Goal: Transaction & Acquisition: Subscribe to service/newsletter

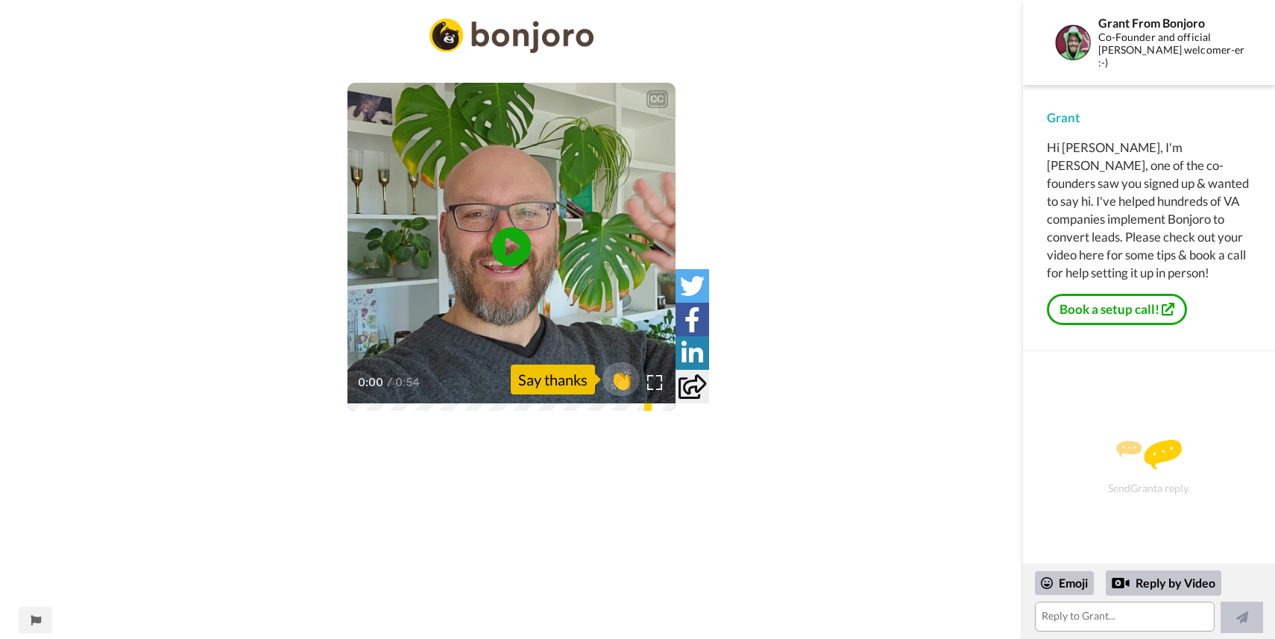
click at [518, 250] on icon at bounding box center [512, 247] width 40 height 40
click at [652, 90] on div "CC" at bounding box center [657, 99] width 22 height 18
click at [653, 98] on div "CC" at bounding box center [657, 99] width 19 height 15
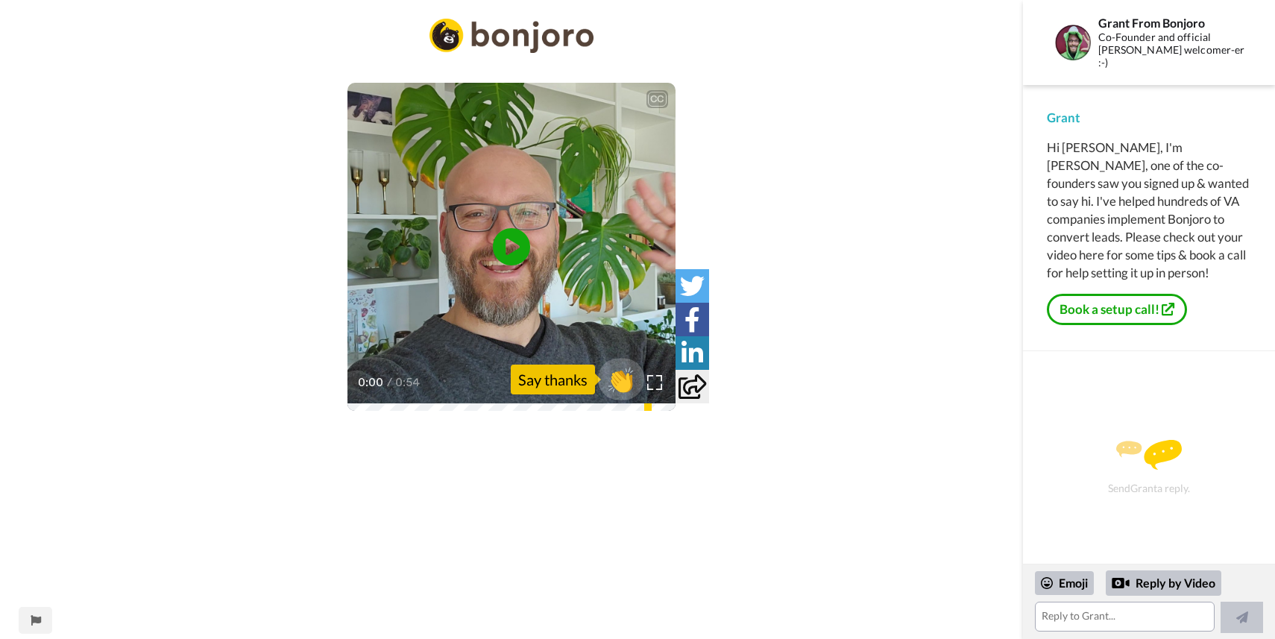
click at [615, 382] on span "👏" at bounding box center [621, 380] width 47 height 30
click at [614, 369] on span "👍" at bounding box center [623, 380] width 47 height 30
click at [617, 396] on button "2 🔥" at bounding box center [610, 380] width 73 height 42
click at [1256, 624] on button at bounding box center [1241, 617] width 42 height 31
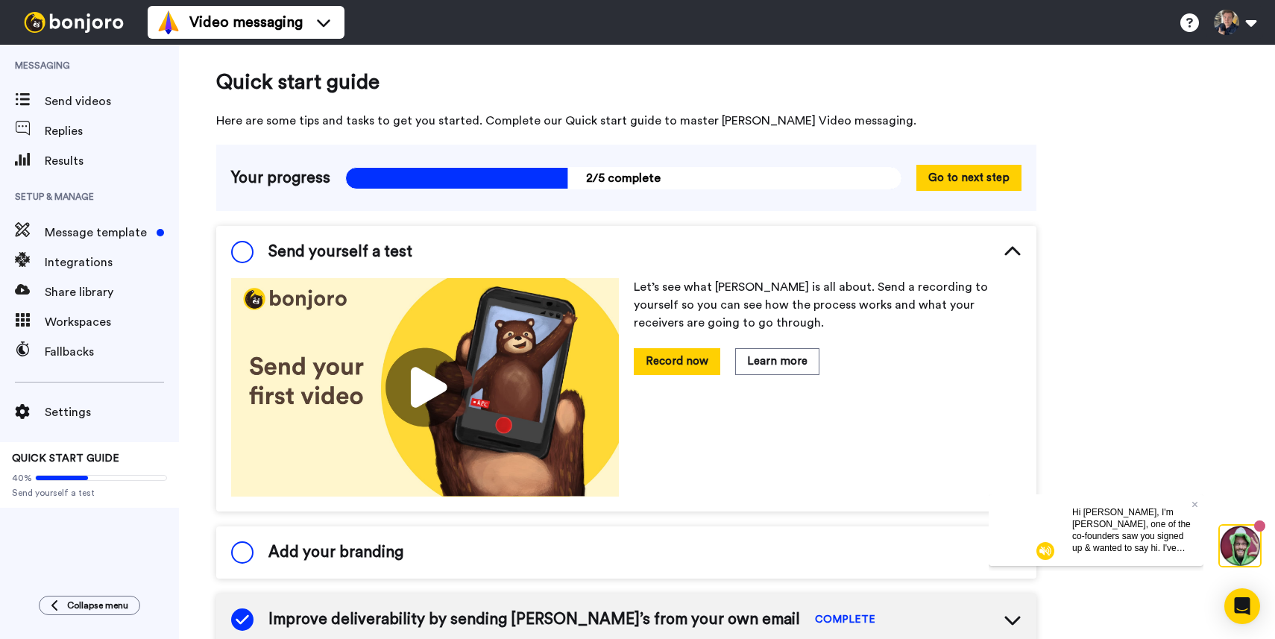
click at [1244, 556] on img at bounding box center [1240, 546] width 40 height 40
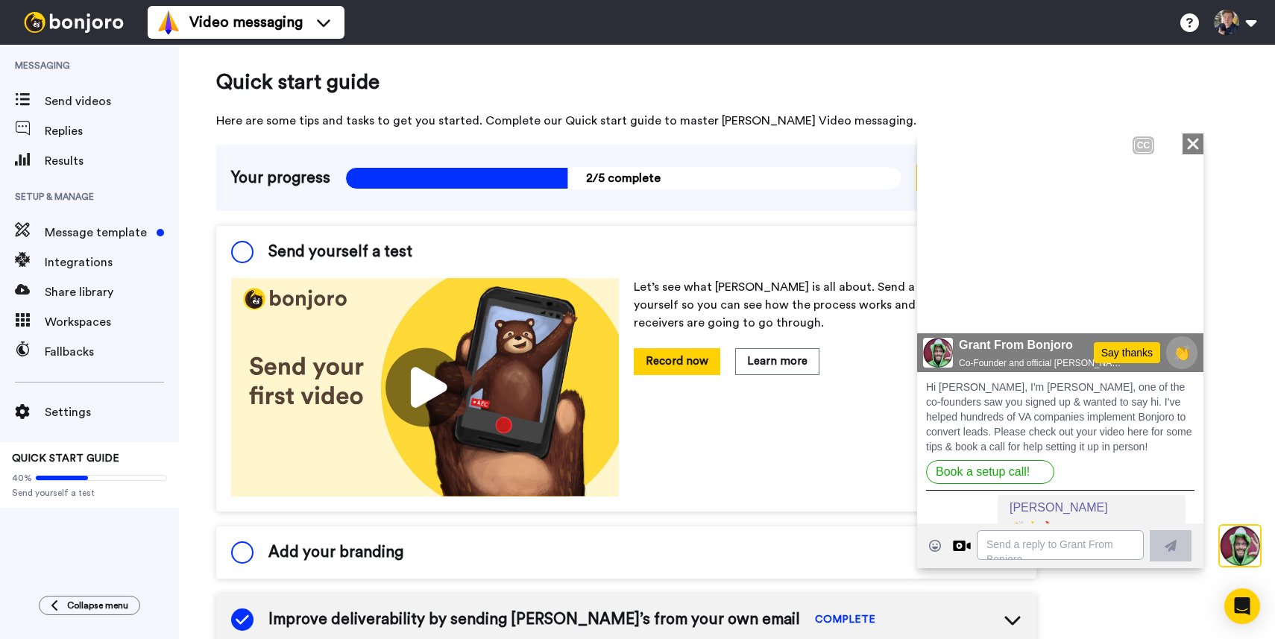
click at [1188, 142] on icon "Close" at bounding box center [1192, 143] width 15 height 18
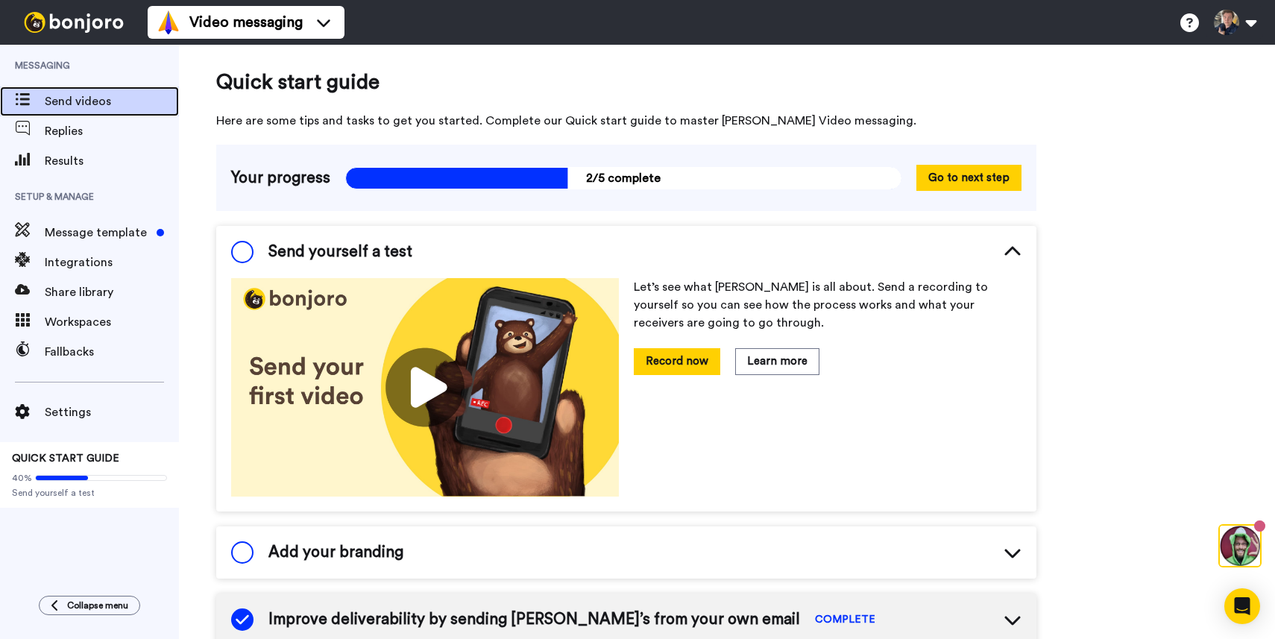
click at [102, 108] on span "Send videos" at bounding box center [112, 101] width 134 height 18
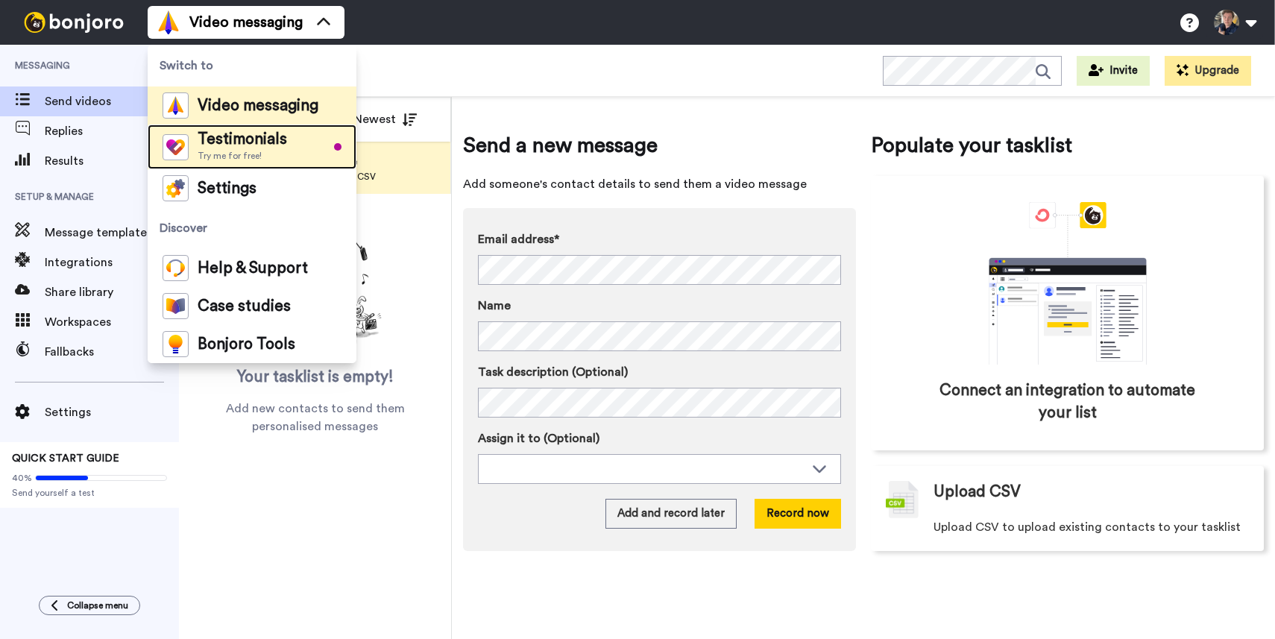
click at [246, 147] on span "Testimonials" at bounding box center [242, 139] width 89 height 15
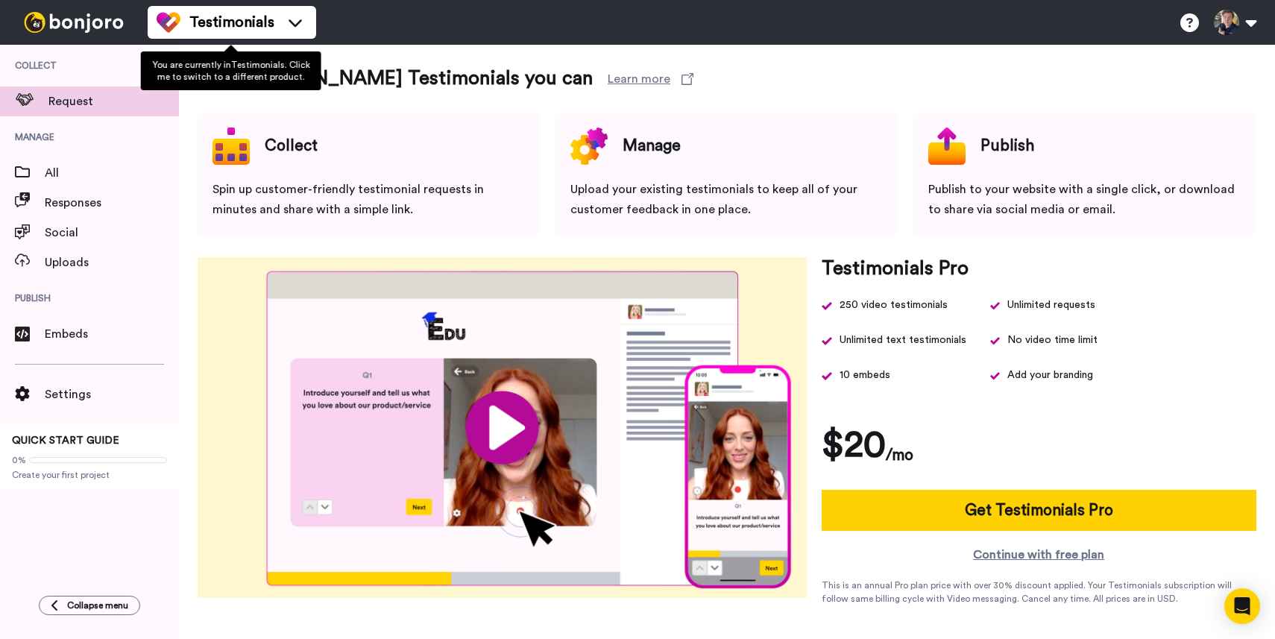
click at [228, 44] on div at bounding box center [231, 47] width 18 height 11
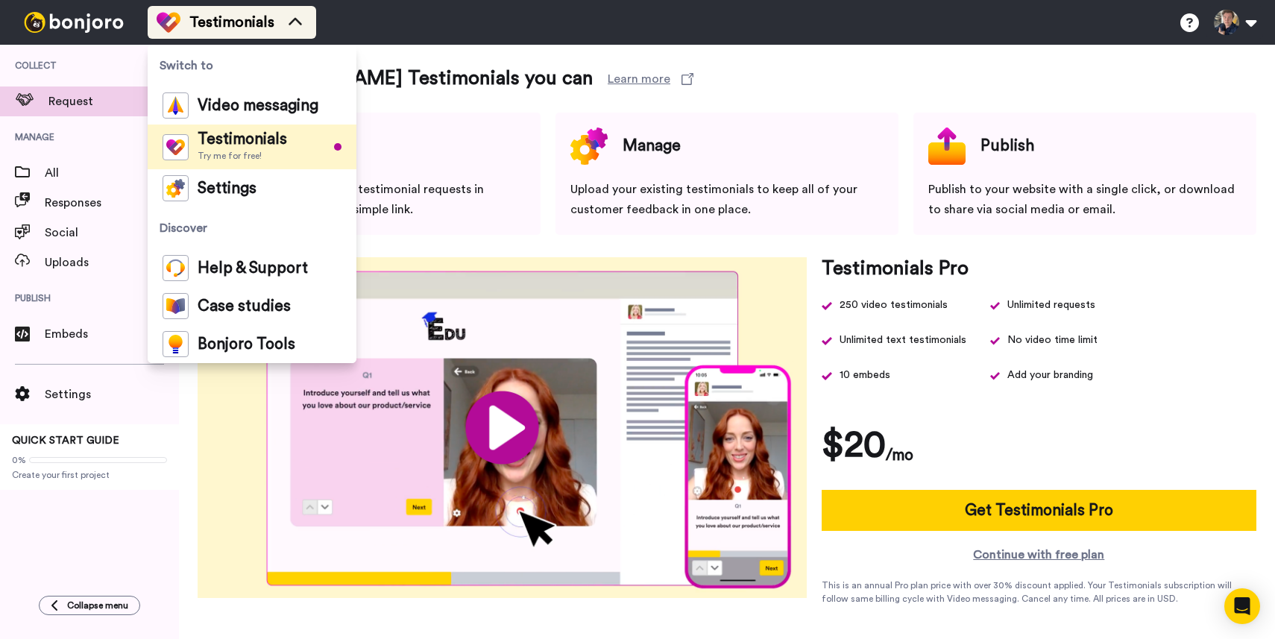
click at [230, 29] on span "Testimonials" at bounding box center [231, 22] width 85 height 21
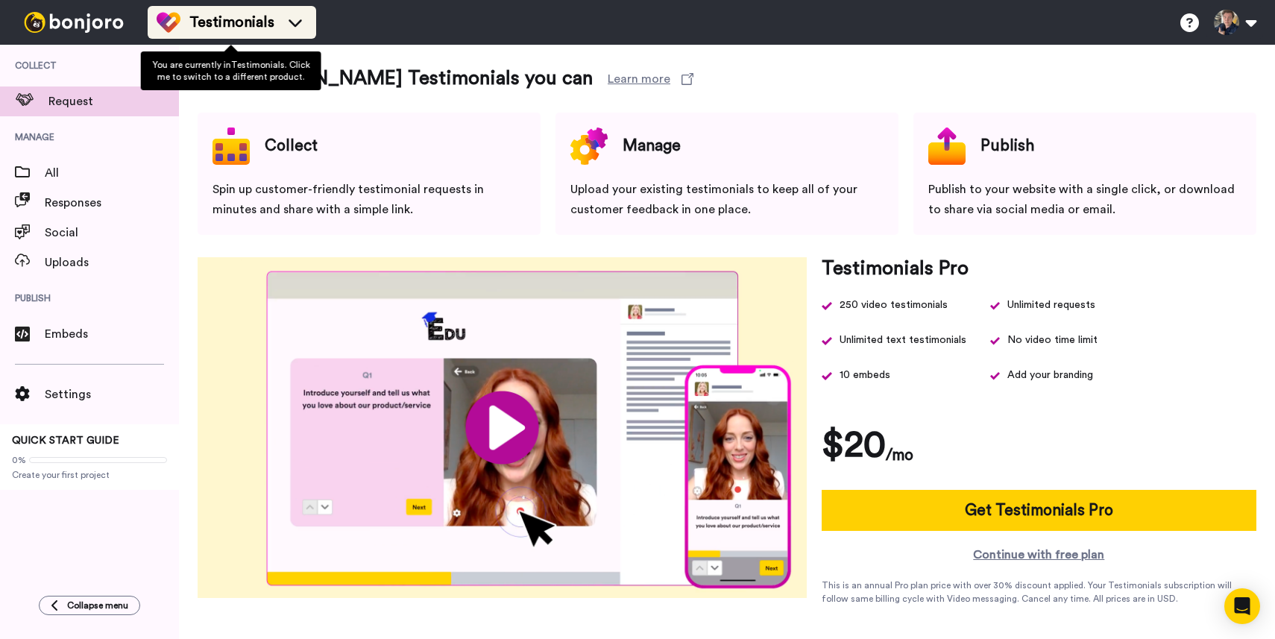
click at [239, 17] on span "Testimonials" at bounding box center [231, 22] width 85 height 21
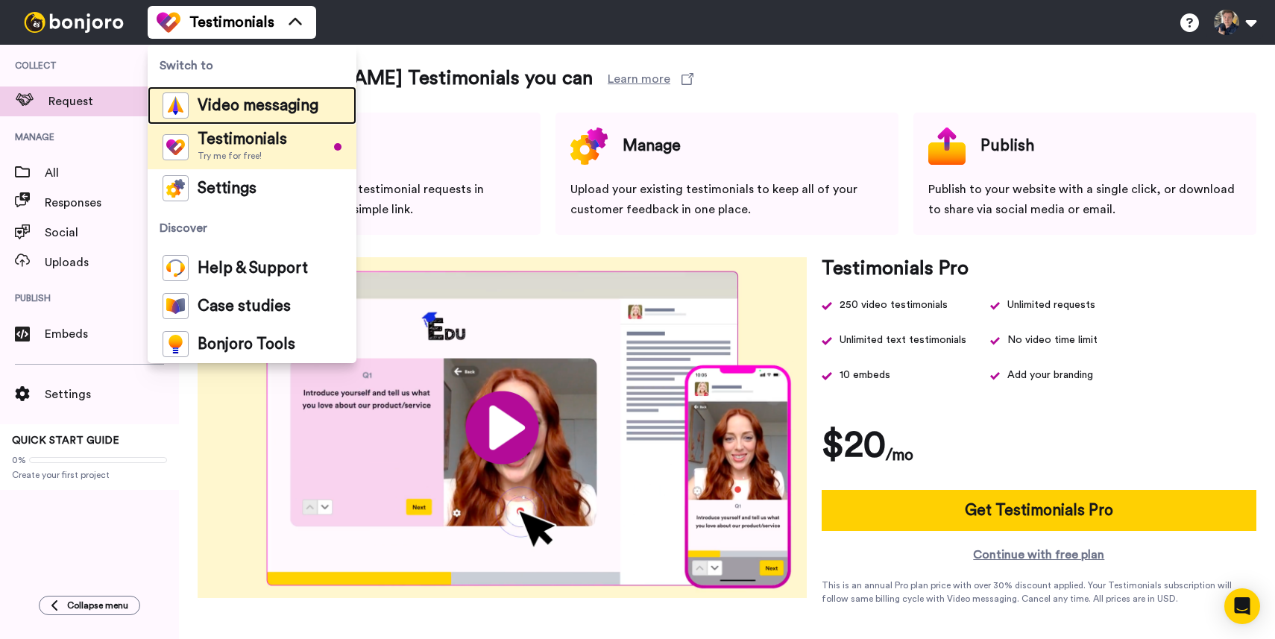
click at [230, 108] on span "Video messaging" at bounding box center [258, 105] width 121 height 15
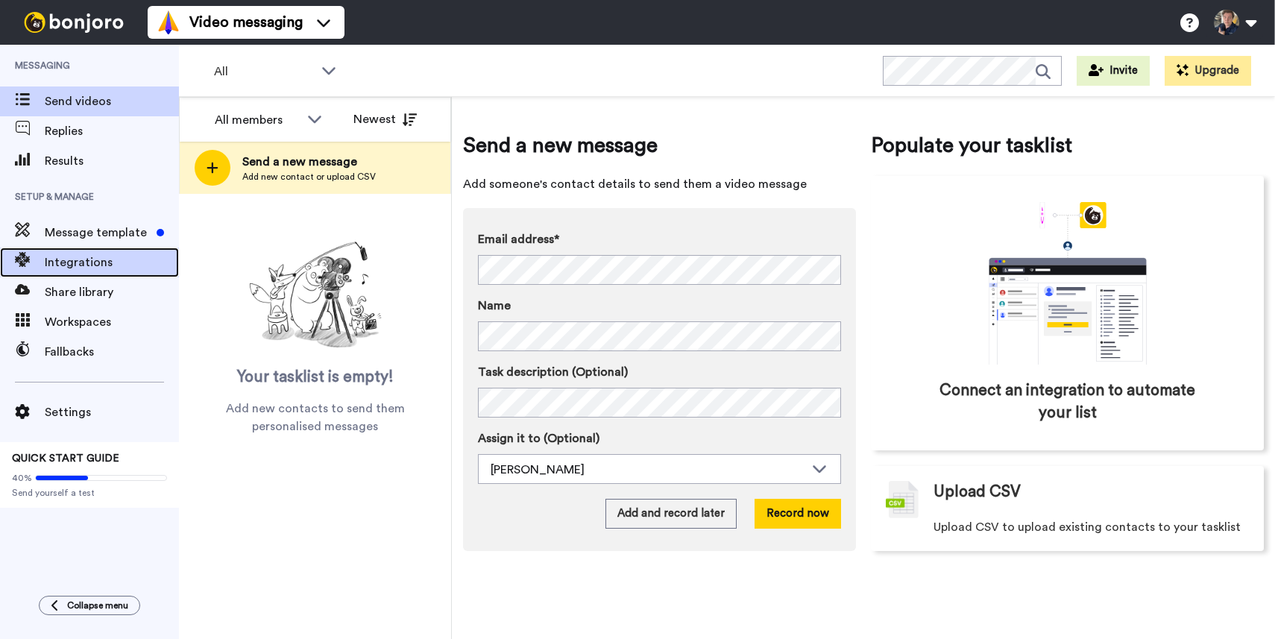
click at [90, 260] on span "Integrations" at bounding box center [112, 262] width 134 height 18
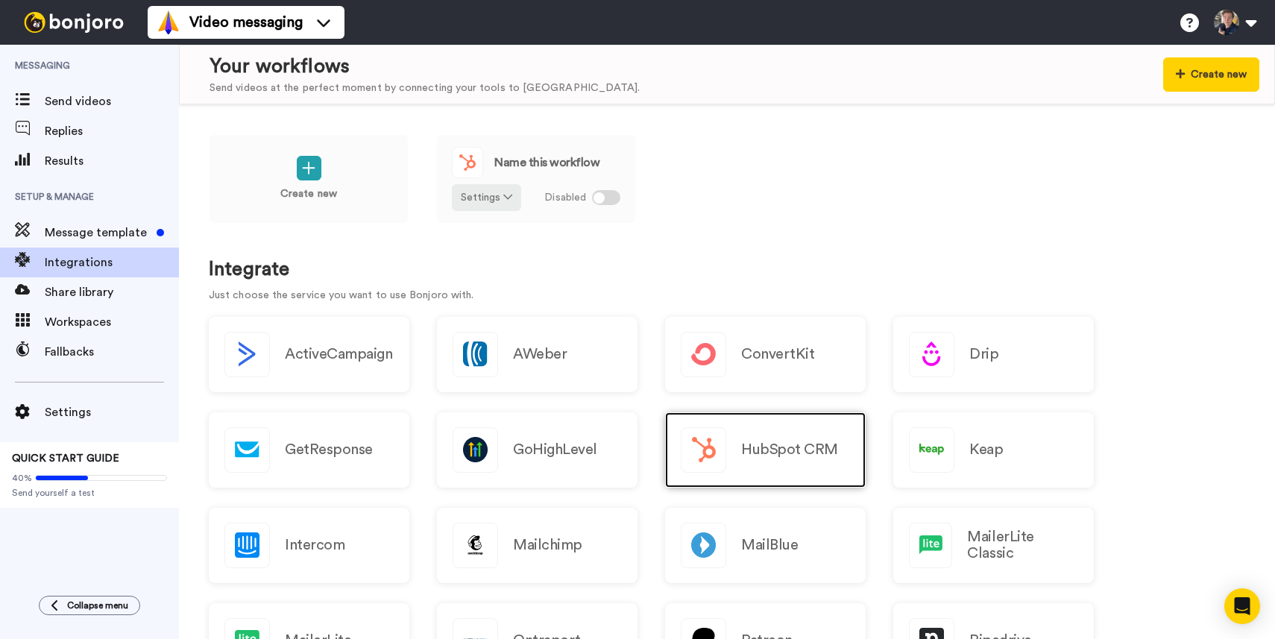
click at [796, 455] on h2 "HubSpot CRM" at bounding box center [789, 449] width 97 height 16
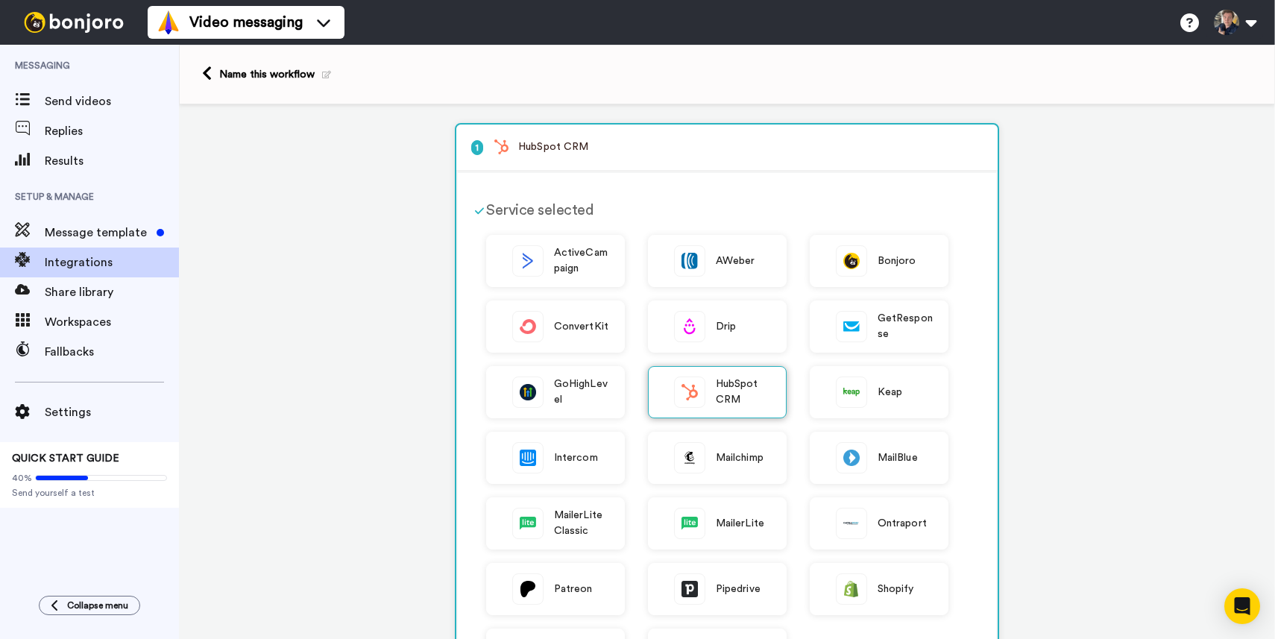
click at [734, 386] on span "HubSpot CRM" at bounding box center [743, 391] width 55 height 31
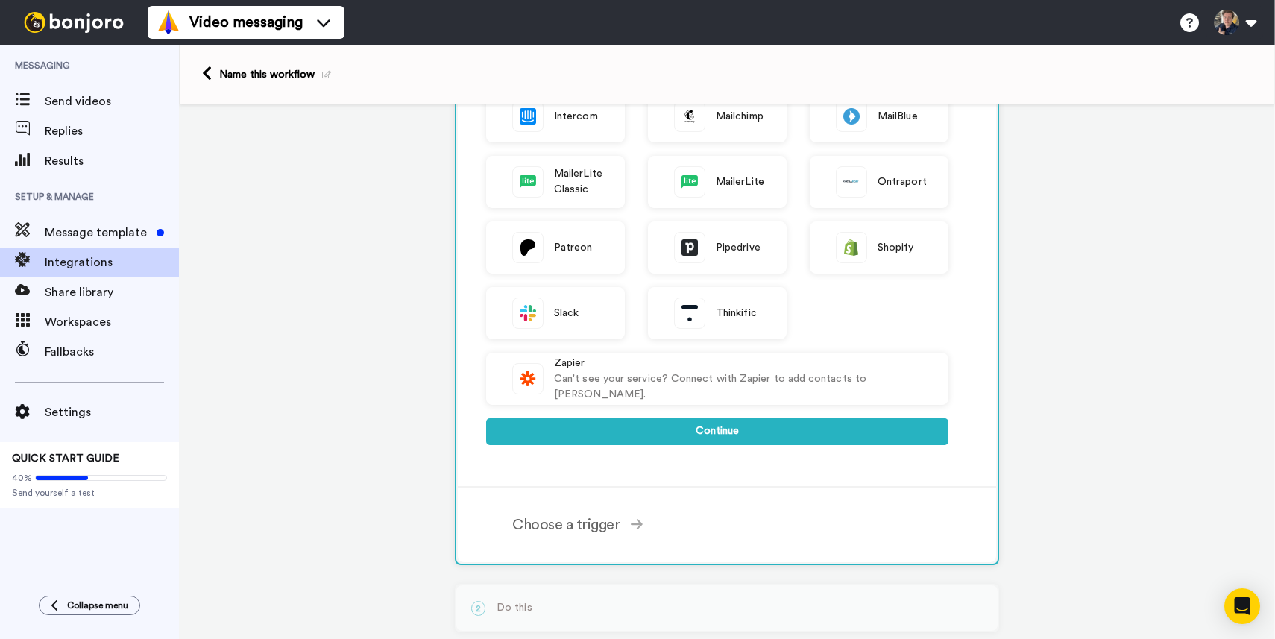
scroll to position [412, 0]
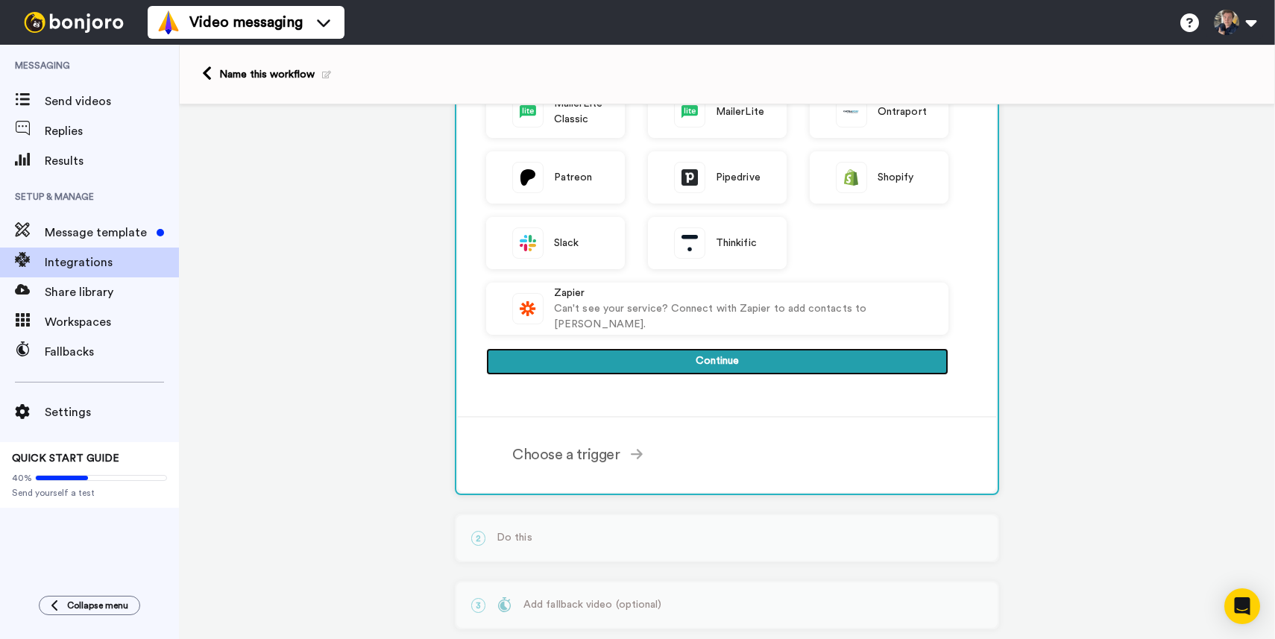
click at [702, 360] on button "Continue" at bounding box center [717, 361] width 462 height 27
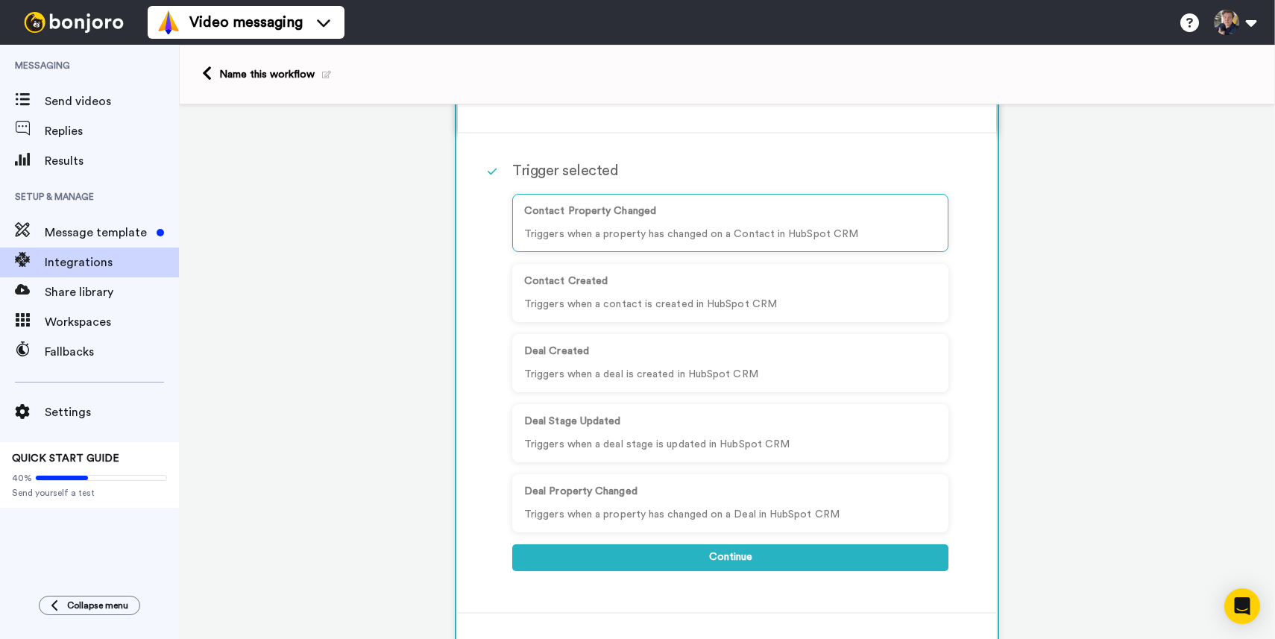
scroll to position [144, 0]
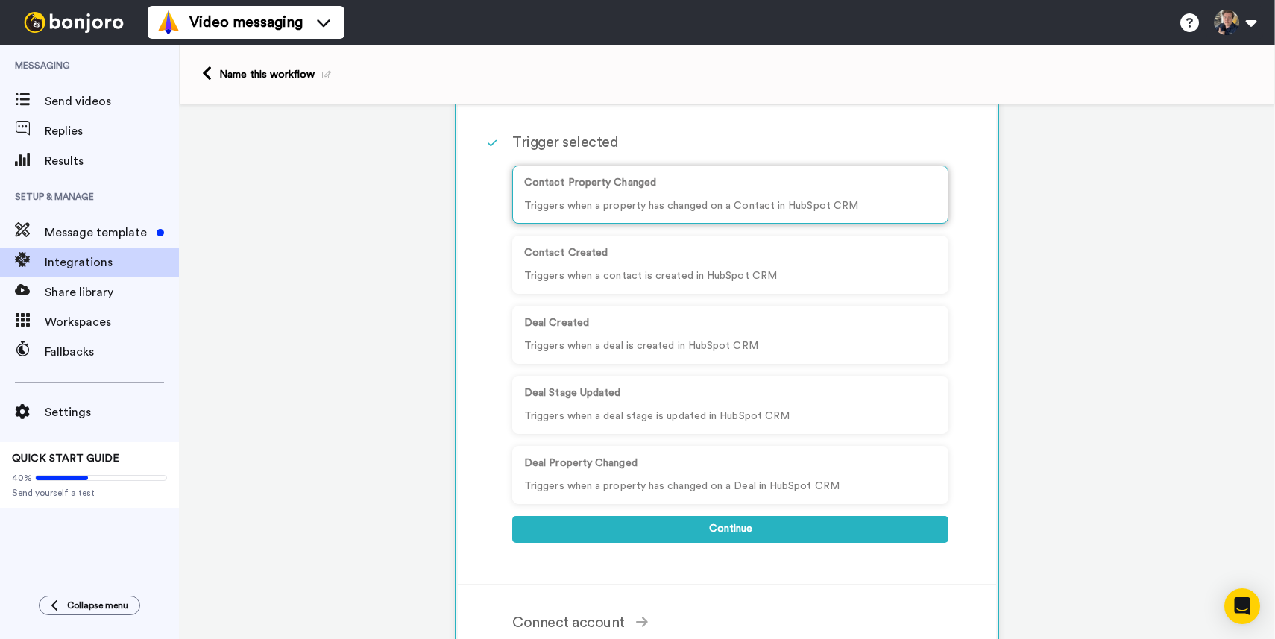
click at [683, 185] on p "Contact Property Changed" at bounding box center [730, 183] width 412 height 16
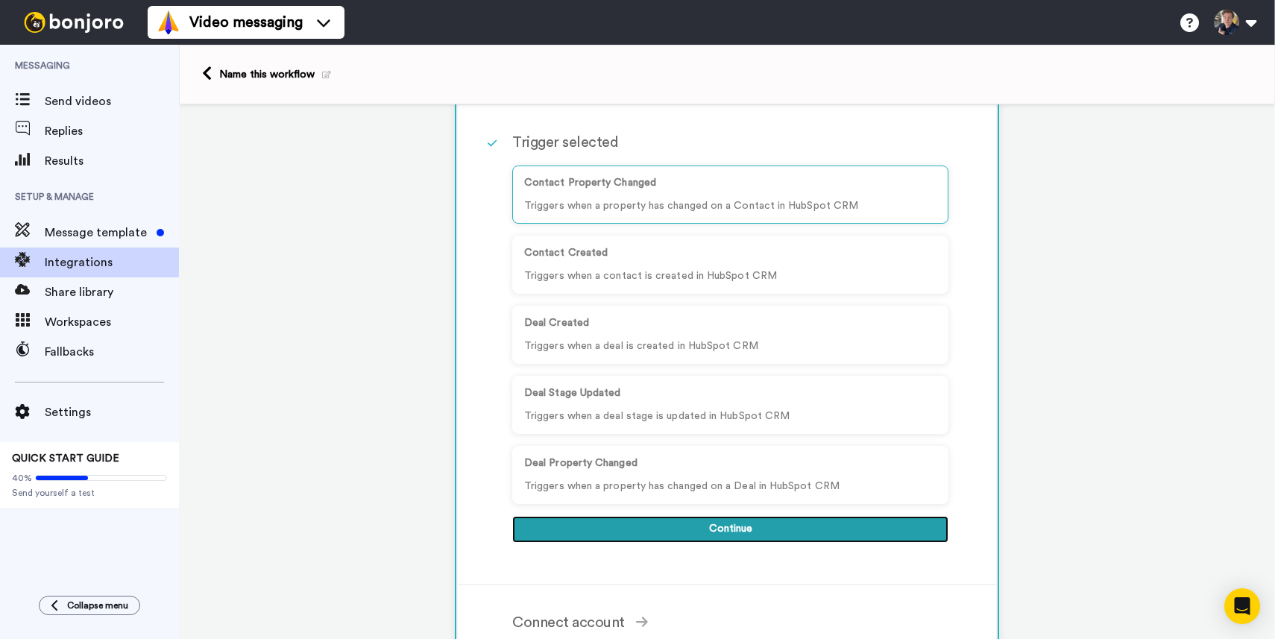
click at [628, 527] on button "Continue" at bounding box center [730, 529] width 436 height 27
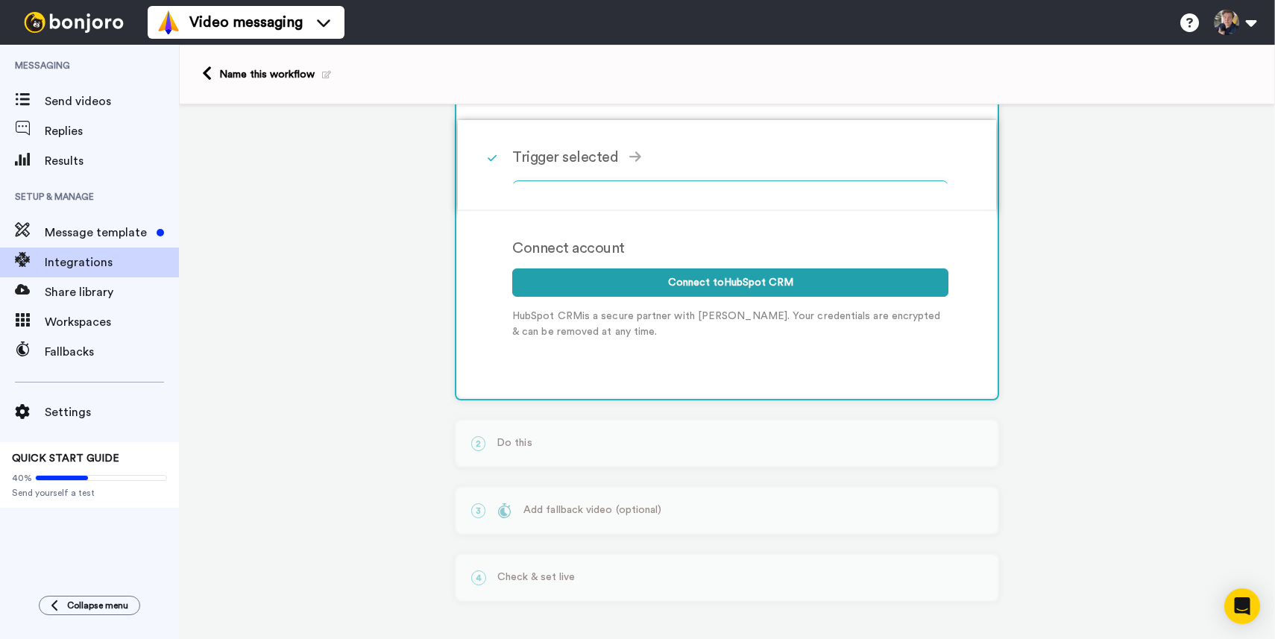
scroll to position [117, 0]
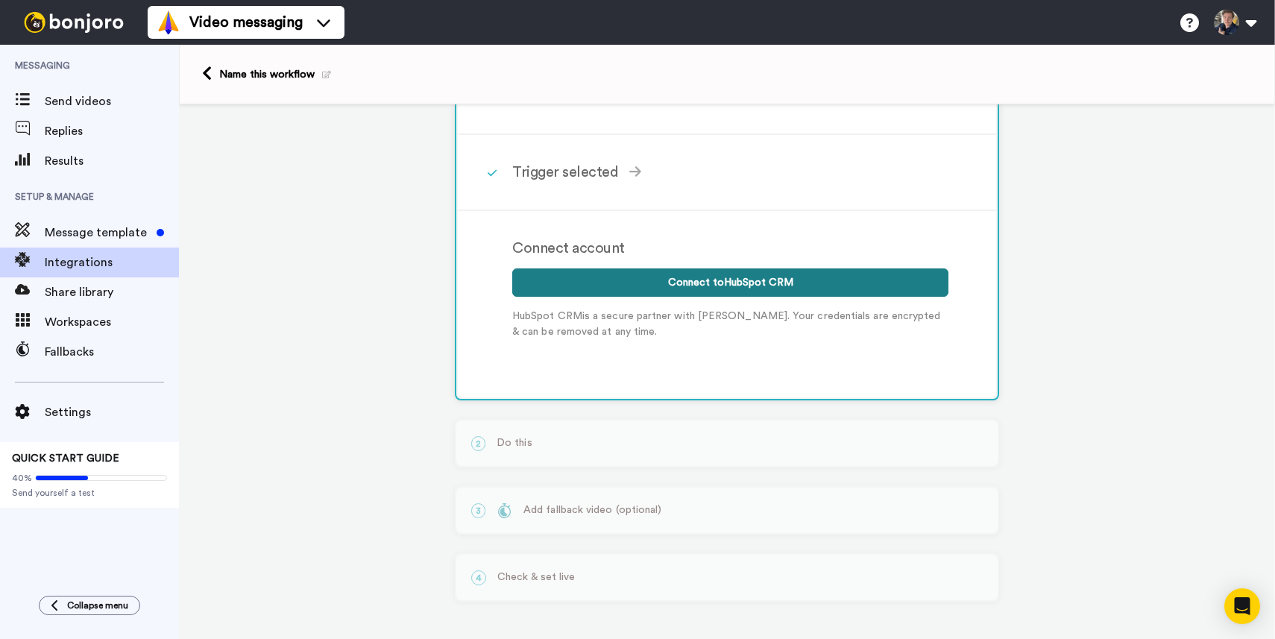
click at [599, 277] on button "Connect to HubSpot CRM" at bounding box center [730, 282] width 436 height 28
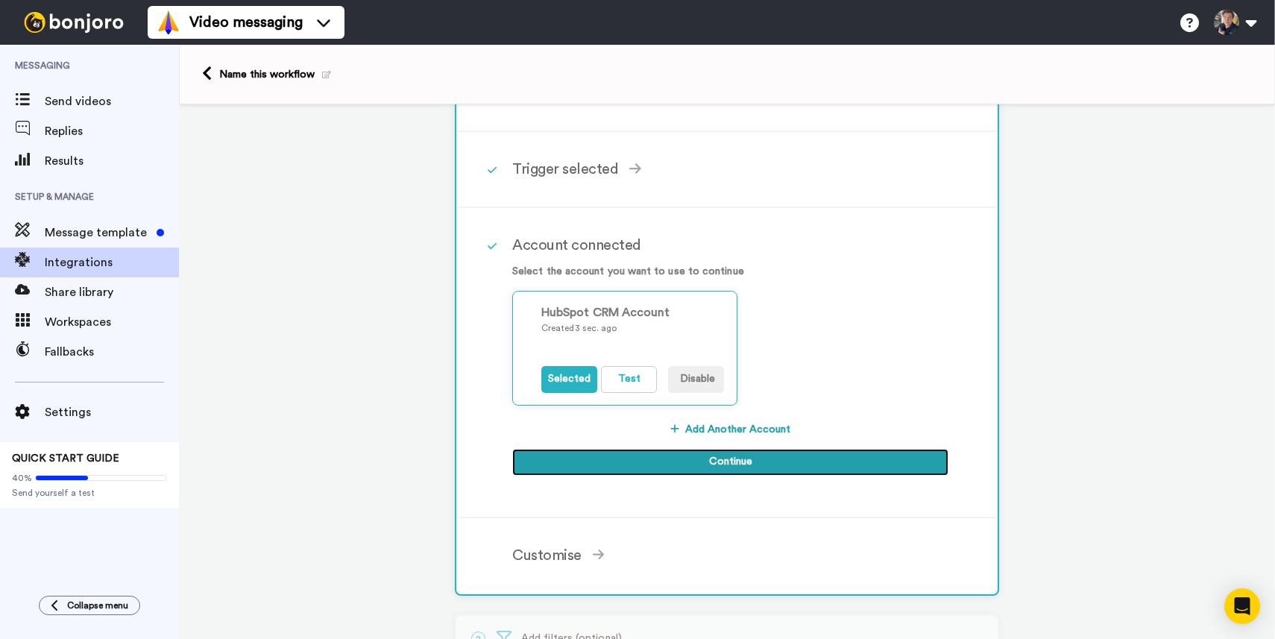
click at [669, 452] on button "Continue" at bounding box center [730, 462] width 436 height 27
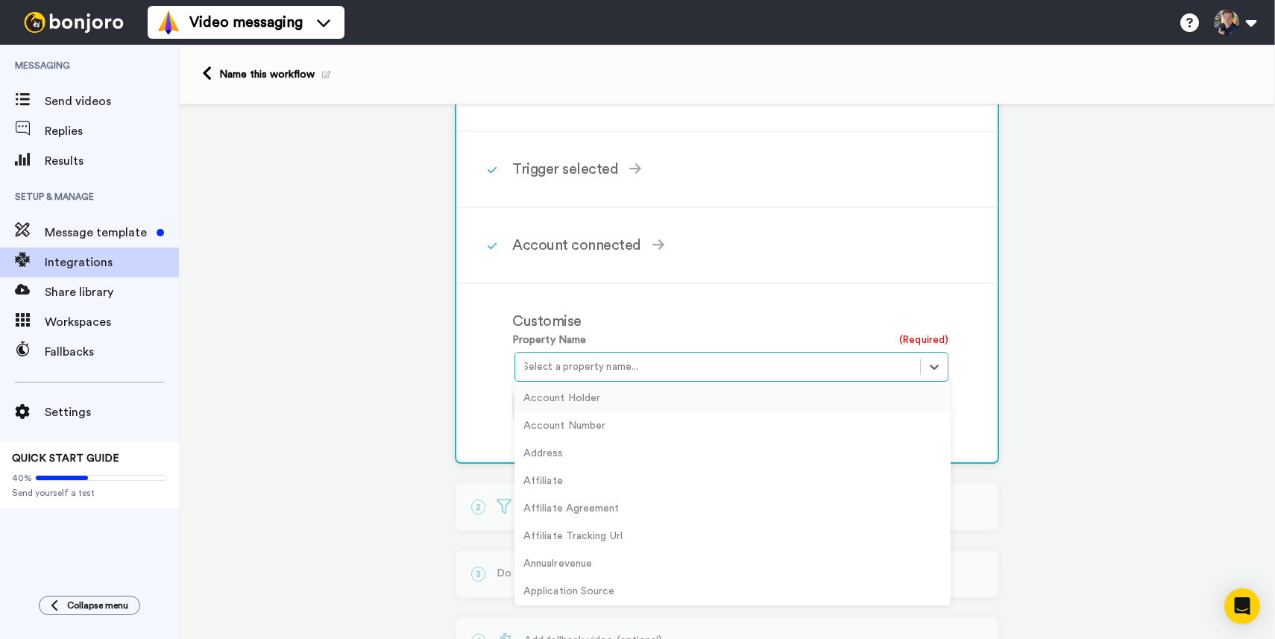
click at [569, 368] on div at bounding box center [718, 367] width 390 height 18
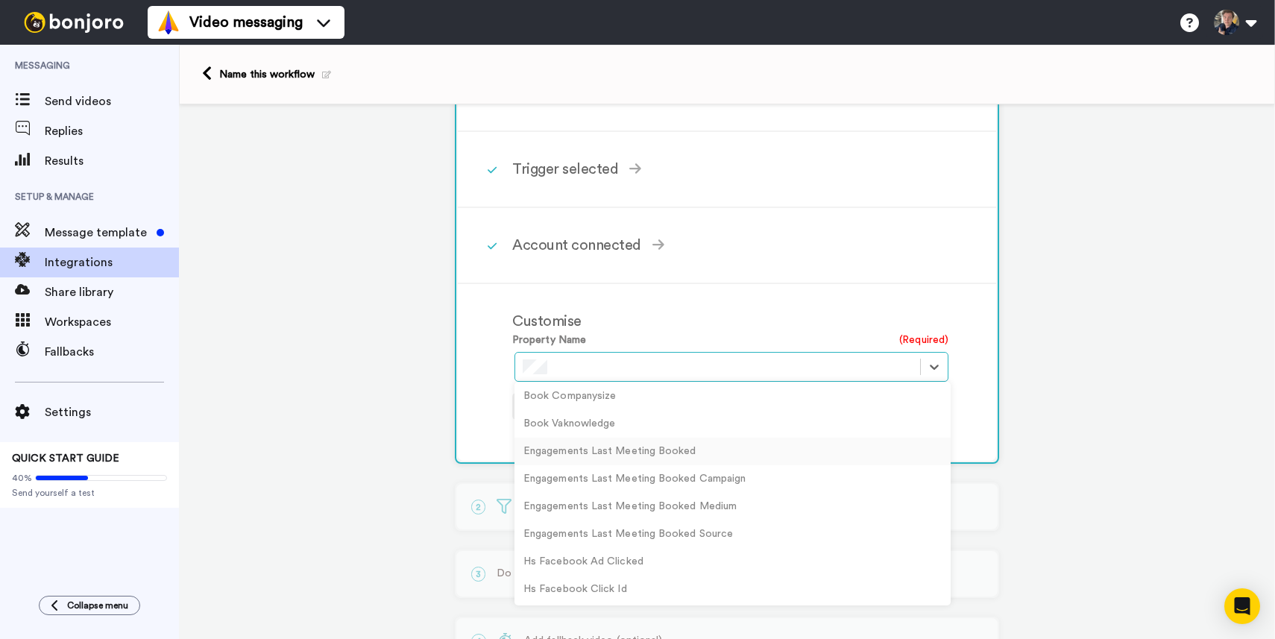
scroll to position [0, 0]
click at [575, 400] on div "Book Companysize" at bounding box center [732, 399] width 436 height 28
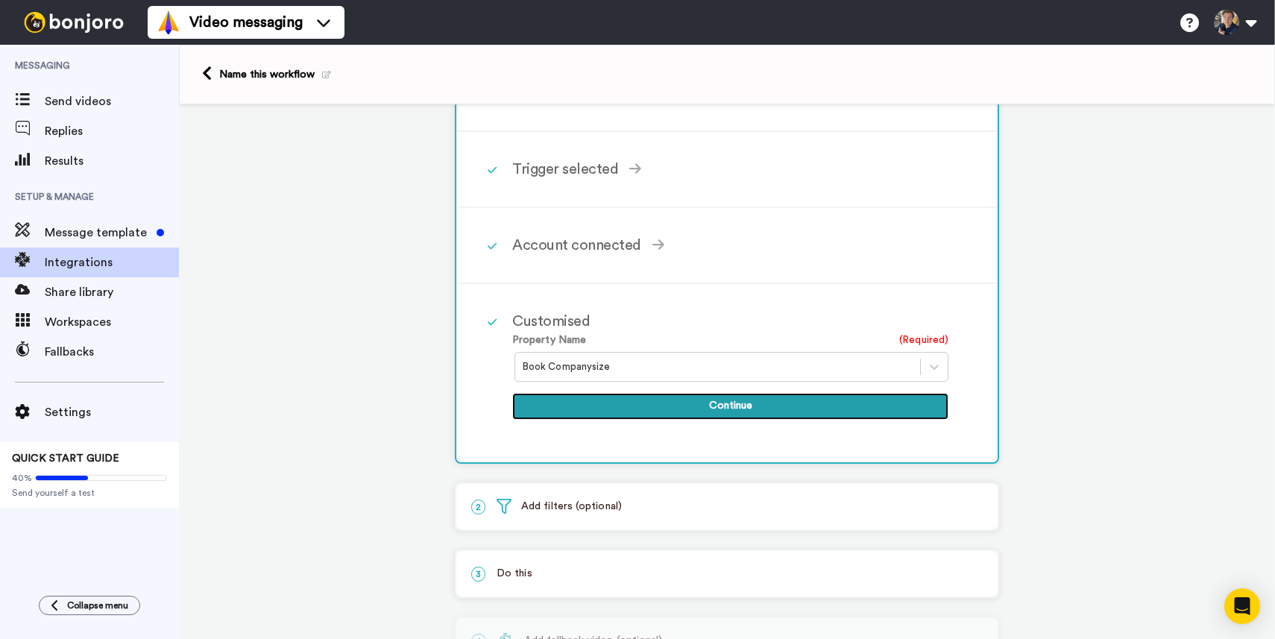
click at [661, 403] on button "Continue" at bounding box center [730, 406] width 436 height 27
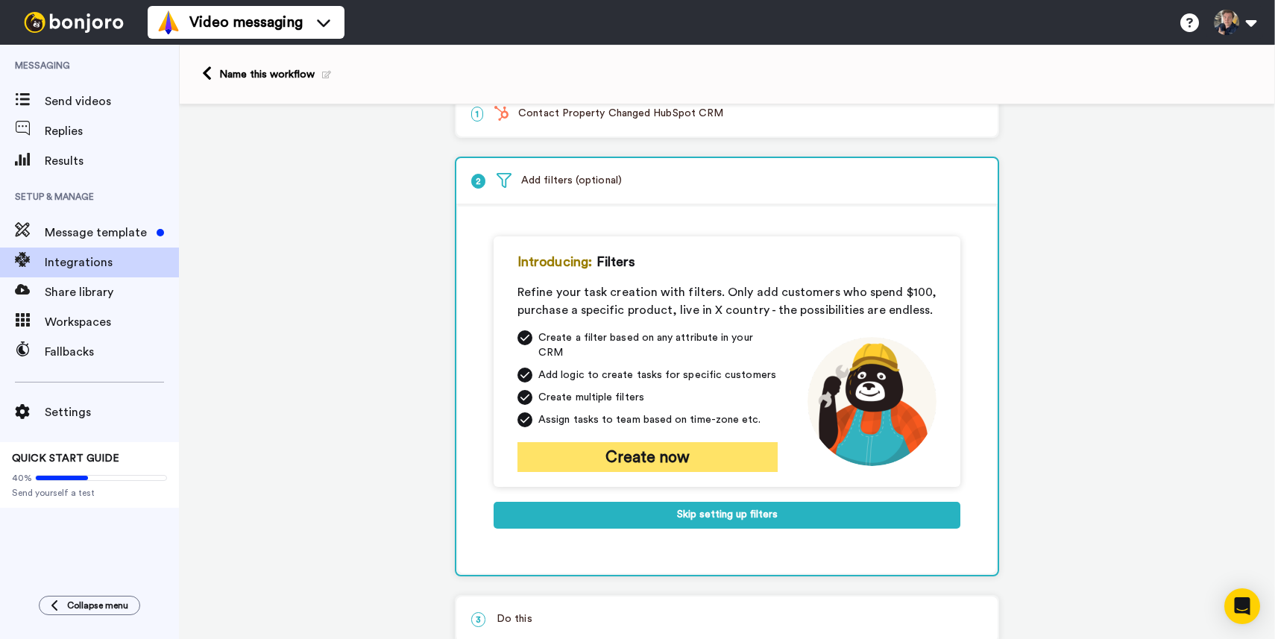
scroll to position [33, 0]
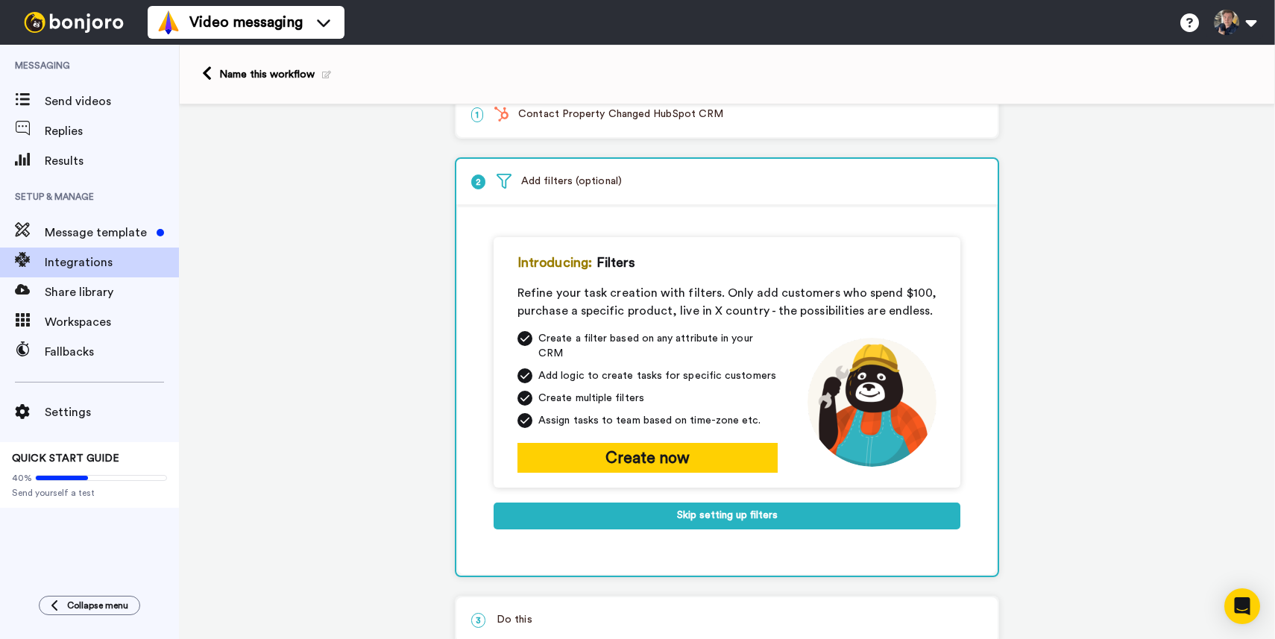
click at [611, 116] on p "1 Contact Property Changed HubSpot CRM" at bounding box center [726, 115] width 511 height 16
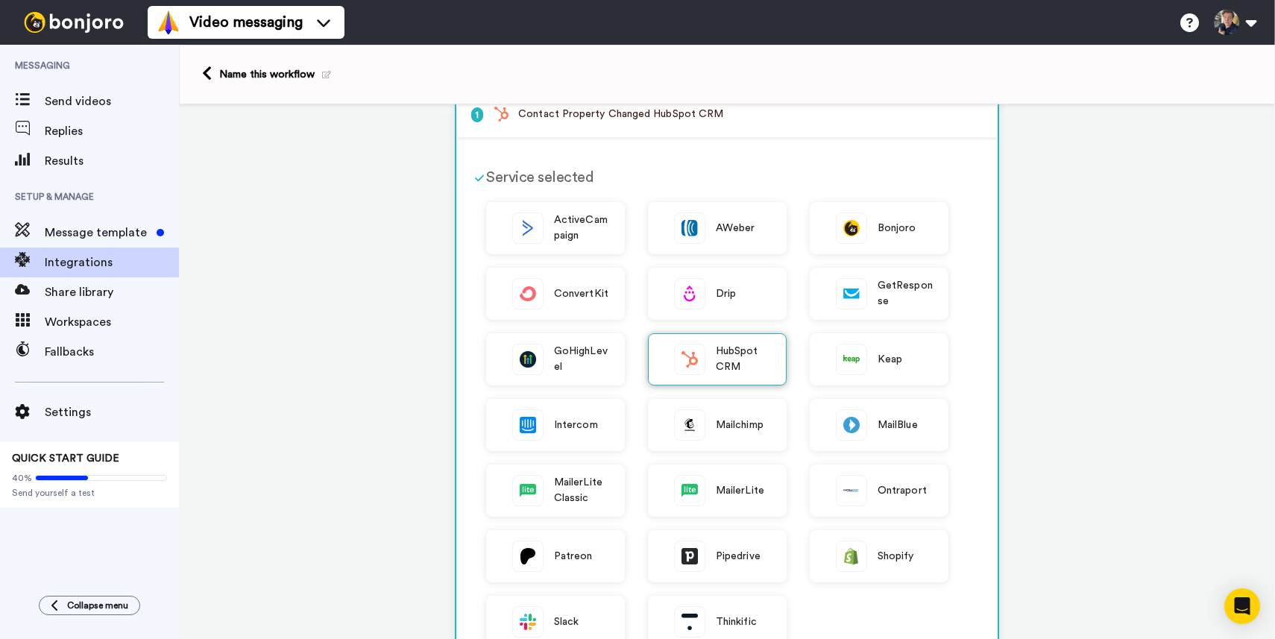
click at [708, 358] on div "HubSpot CRM" at bounding box center [717, 359] width 139 height 52
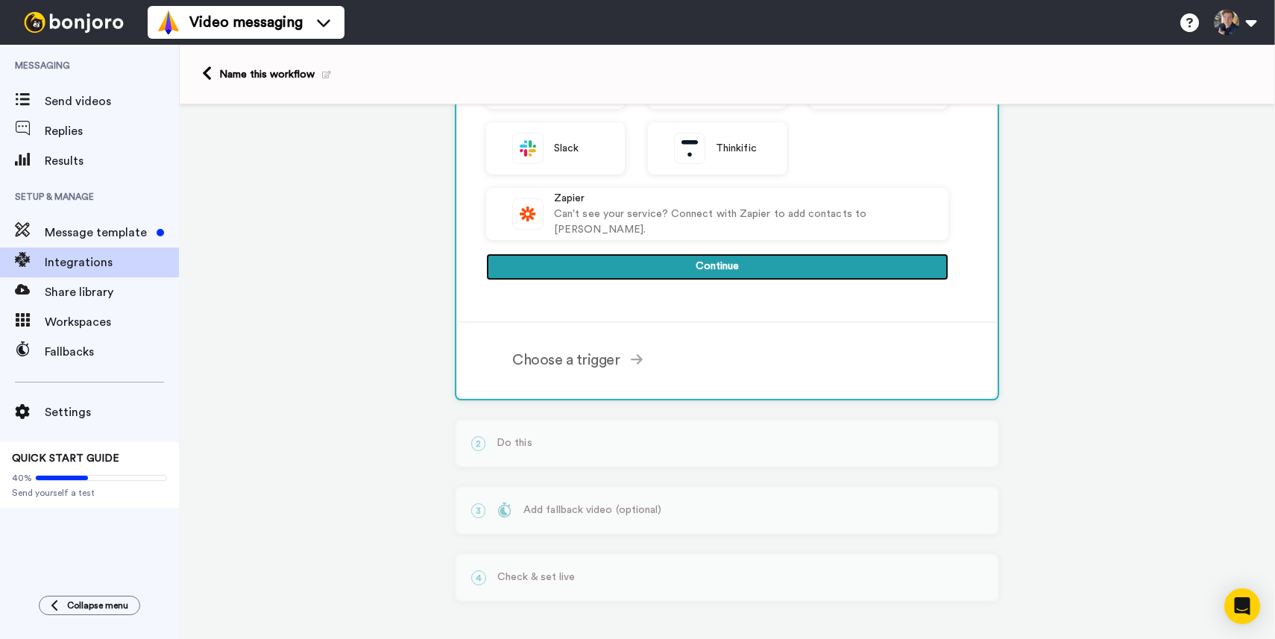
click at [672, 256] on button "Continue" at bounding box center [717, 266] width 462 height 27
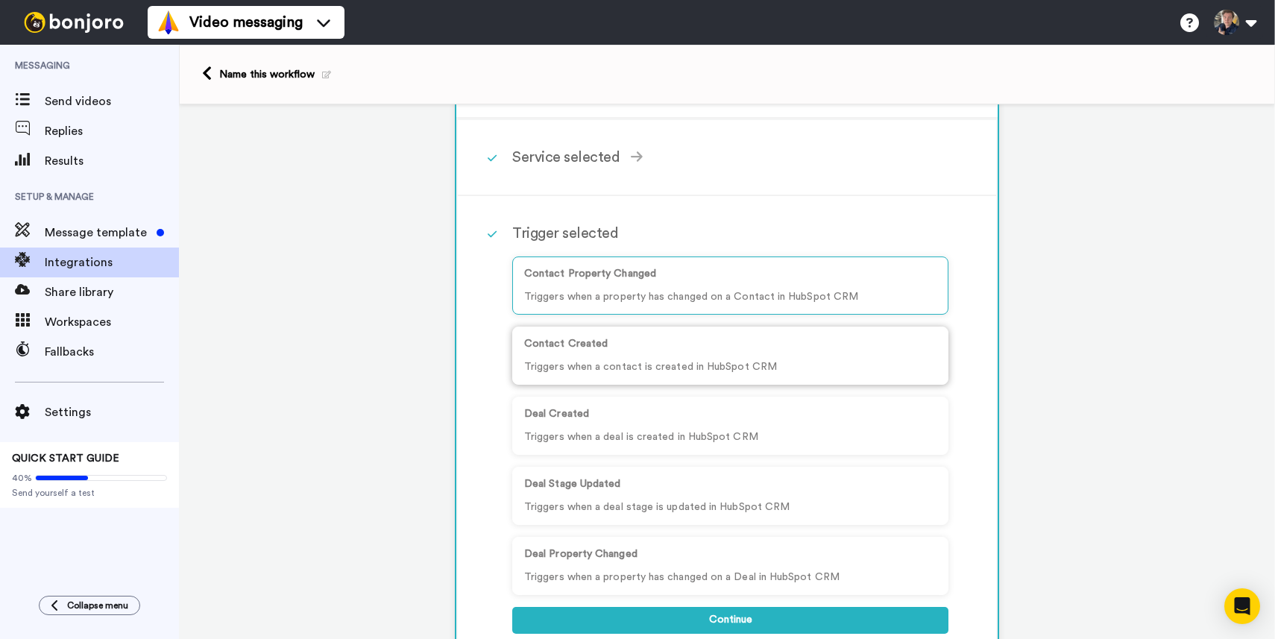
scroll to position [207, 0]
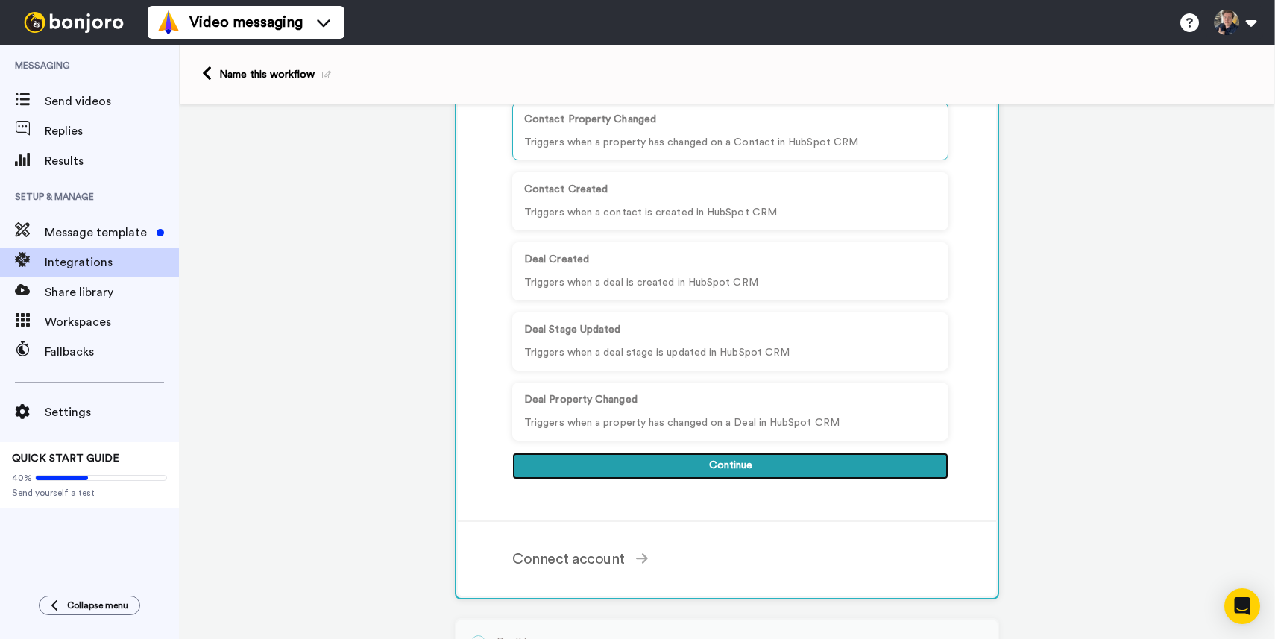
click at [606, 466] on button "Continue" at bounding box center [730, 466] width 436 height 27
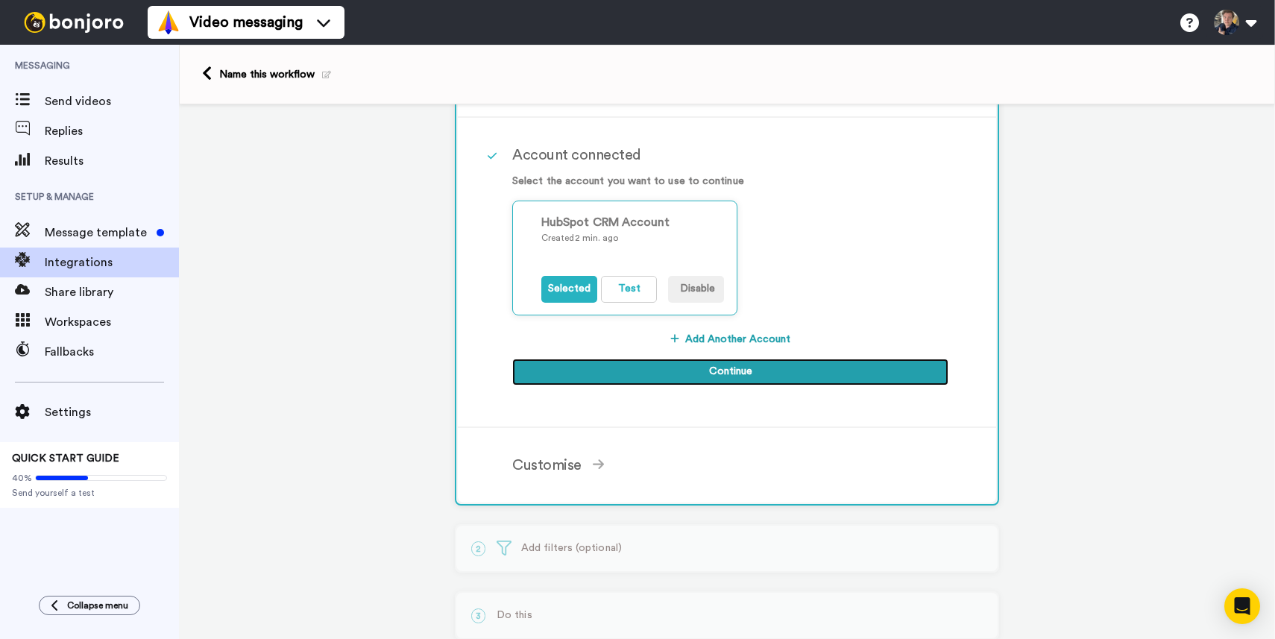
click at [637, 367] on button "Continue" at bounding box center [730, 372] width 436 height 27
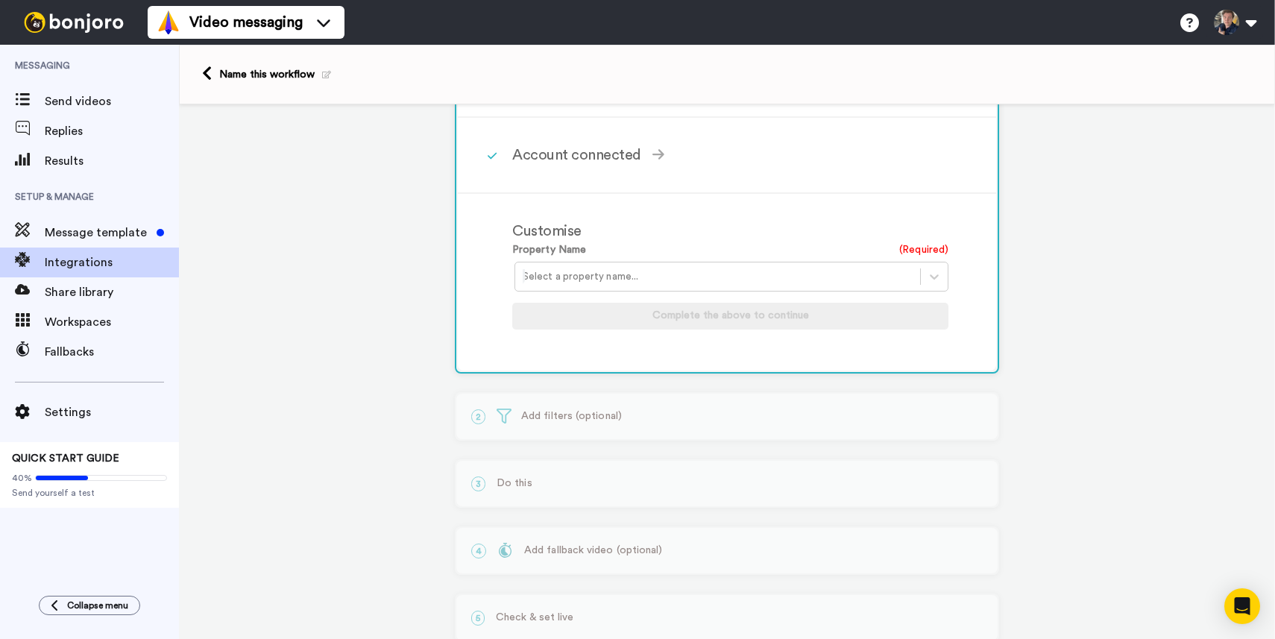
click at [624, 296] on div "Property Name (Required) Select a property name... Complete the above to contin…" at bounding box center [730, 293] width 436 height 102
click at [624, 283] on div at bounding box center [718, 277] width 390 height 18
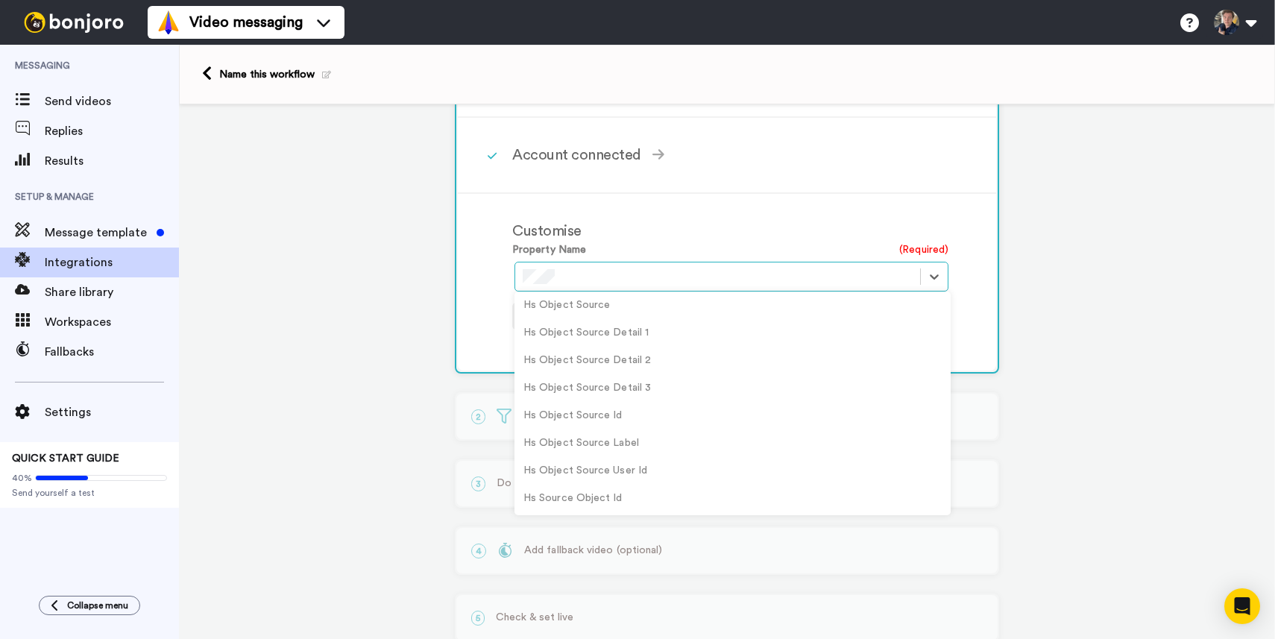
scroll to position [334, 0]
click at [599, 501] on div "Source" at bounding box center [732, 499] width 436 height 28
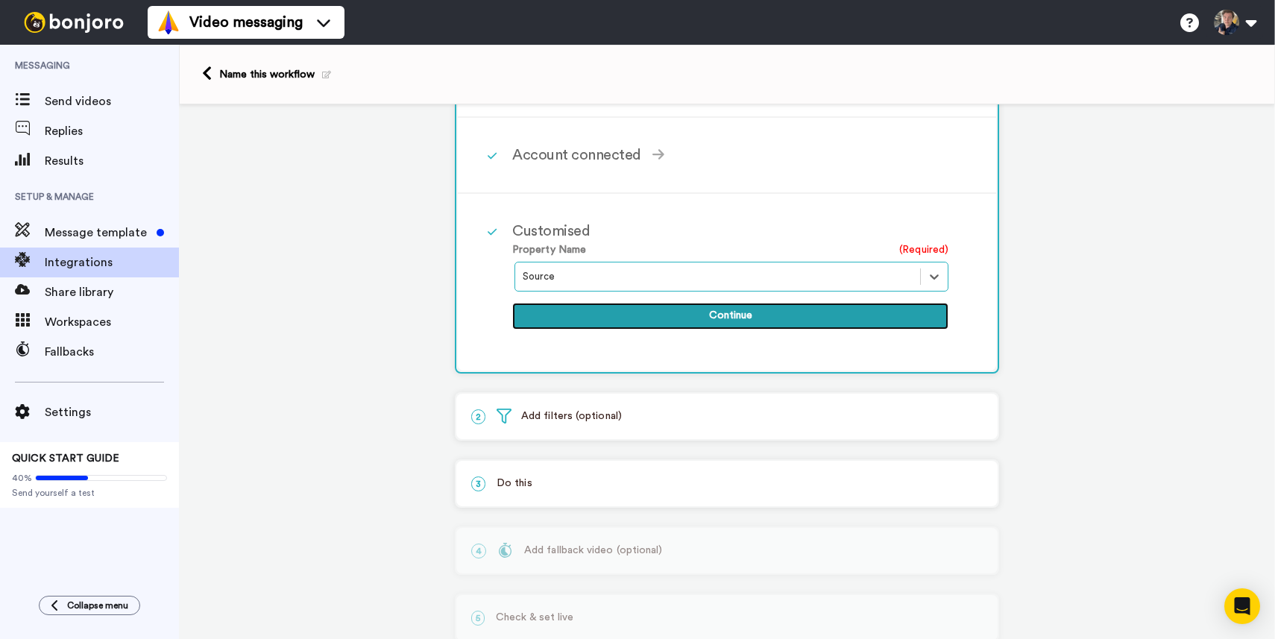
click at [617, 315] on button "Continue" at bounding box center [730, 316] width 436 height 27
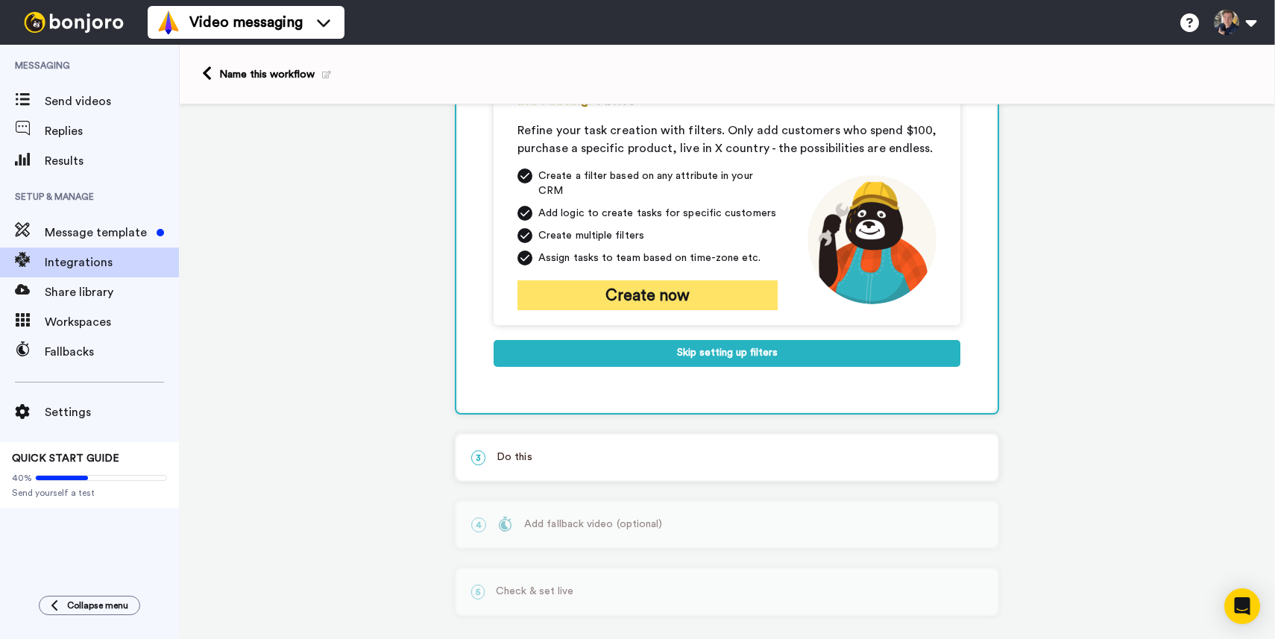
click at [620, 280] on button "Create now" at bounding box center [647, 295] width 260 height 30
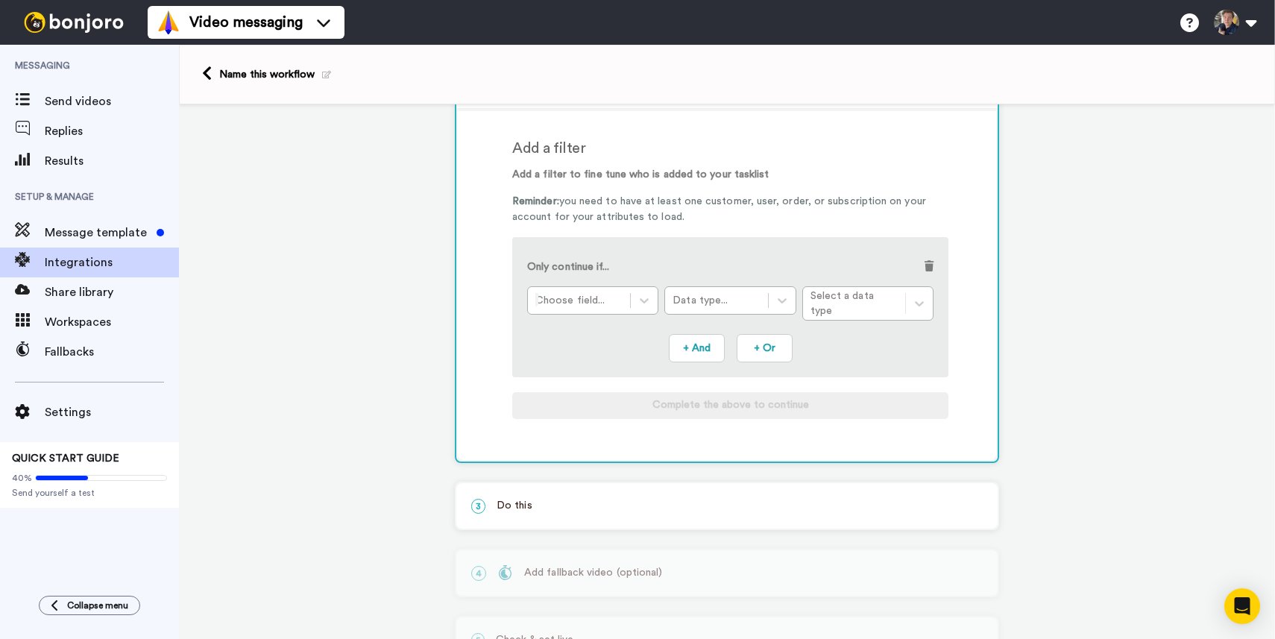
scroll to position [127, 0]
click at [599, 299] on div at bounding box center [578, 302] width 87 height 18
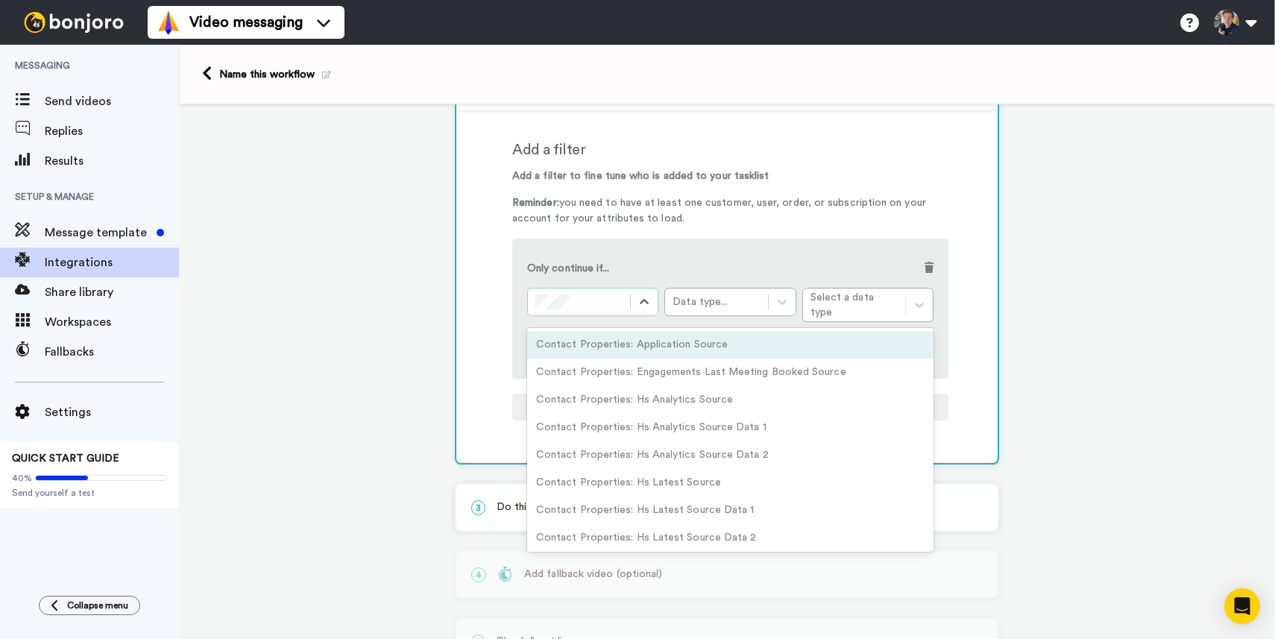
scroll to position [0, 0]
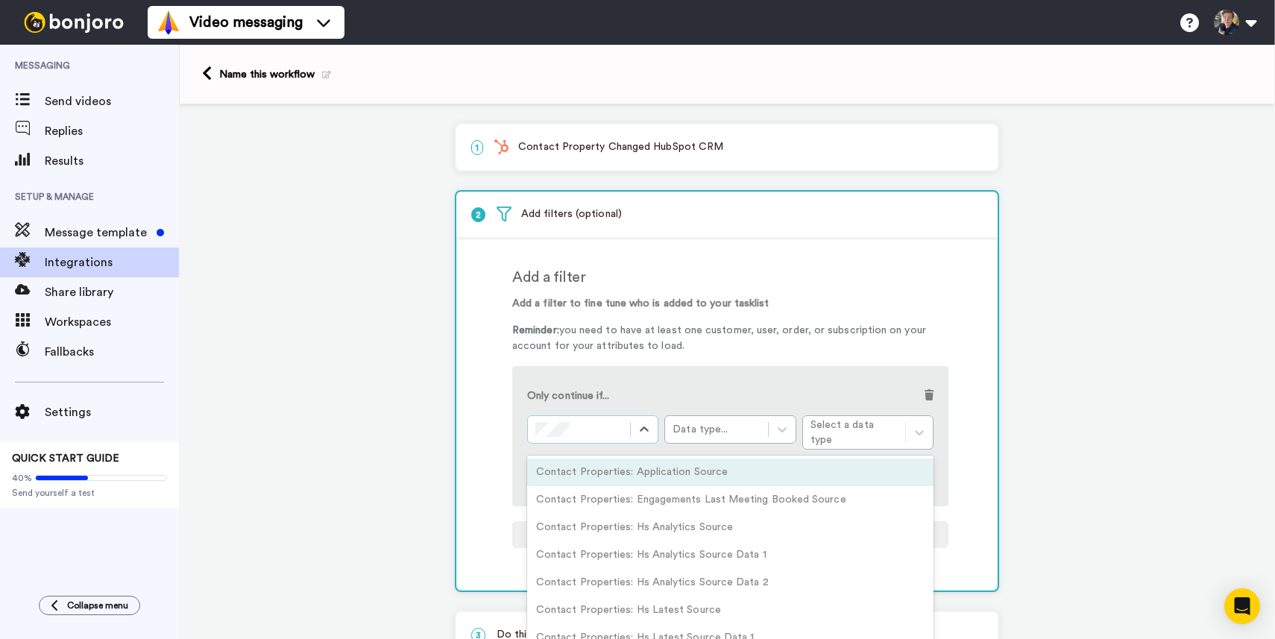
click at [608, 130] on div "1 Contact Property Changed HubSpot CRM" at bounding box center [726, 147] width 541 height 45
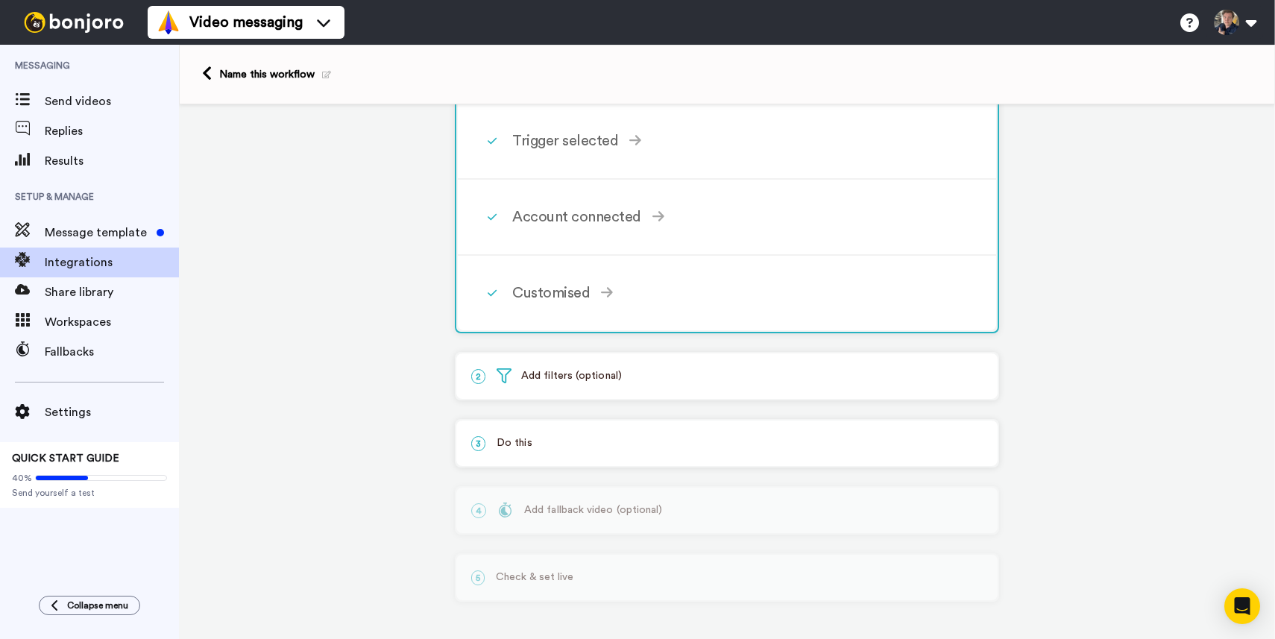
scroll to position [290, 0]
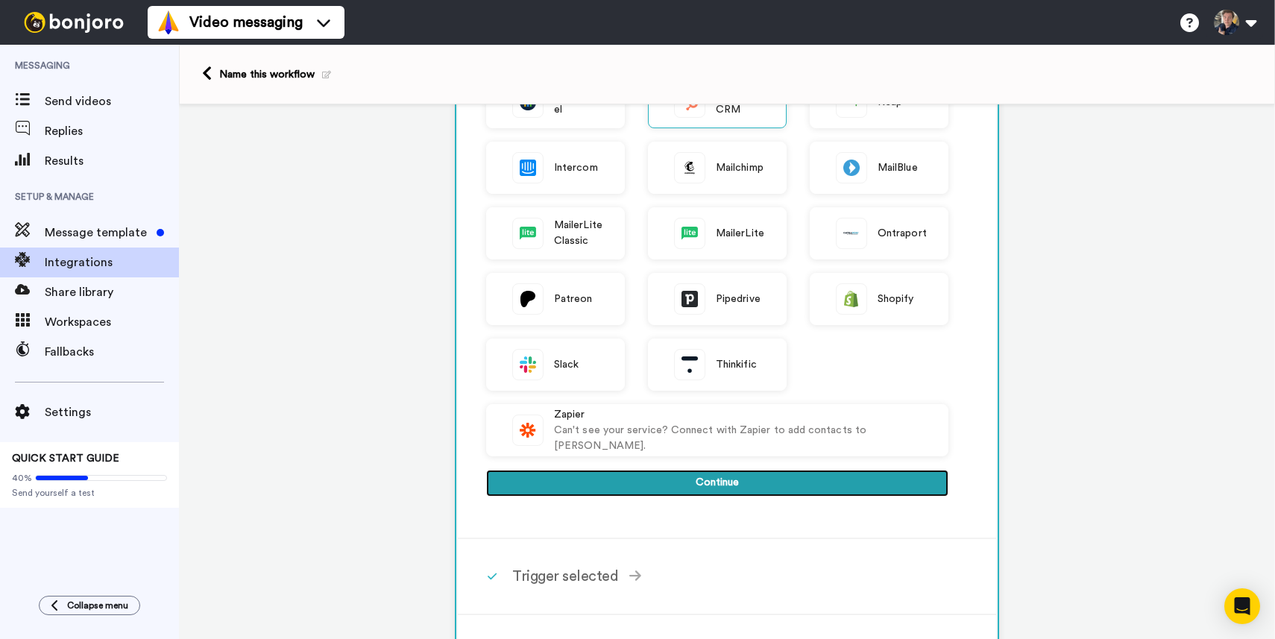
click at [655, 489] on button "Continue" at bounding box center [717, 483] width 462 height 27
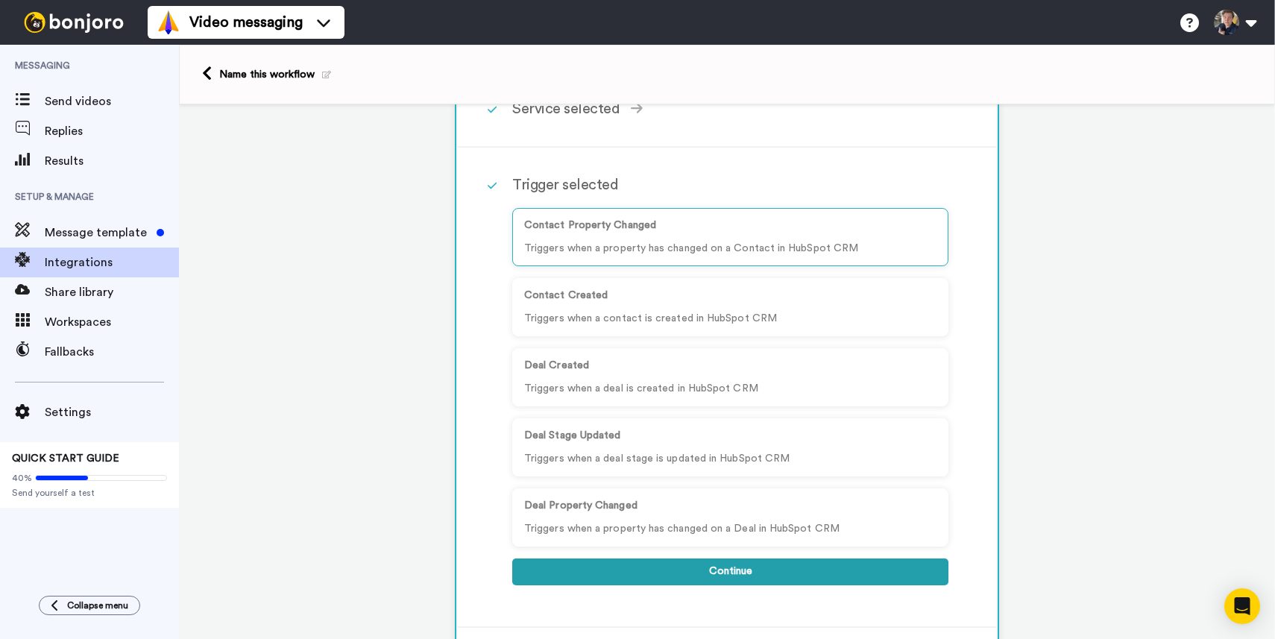
scroll to position [101, 0]
click at [601, 309] on div "Contact Created Triggers when a contact is created in HubSpot CRM" at bounding box center [730, 308] width 436 height 58
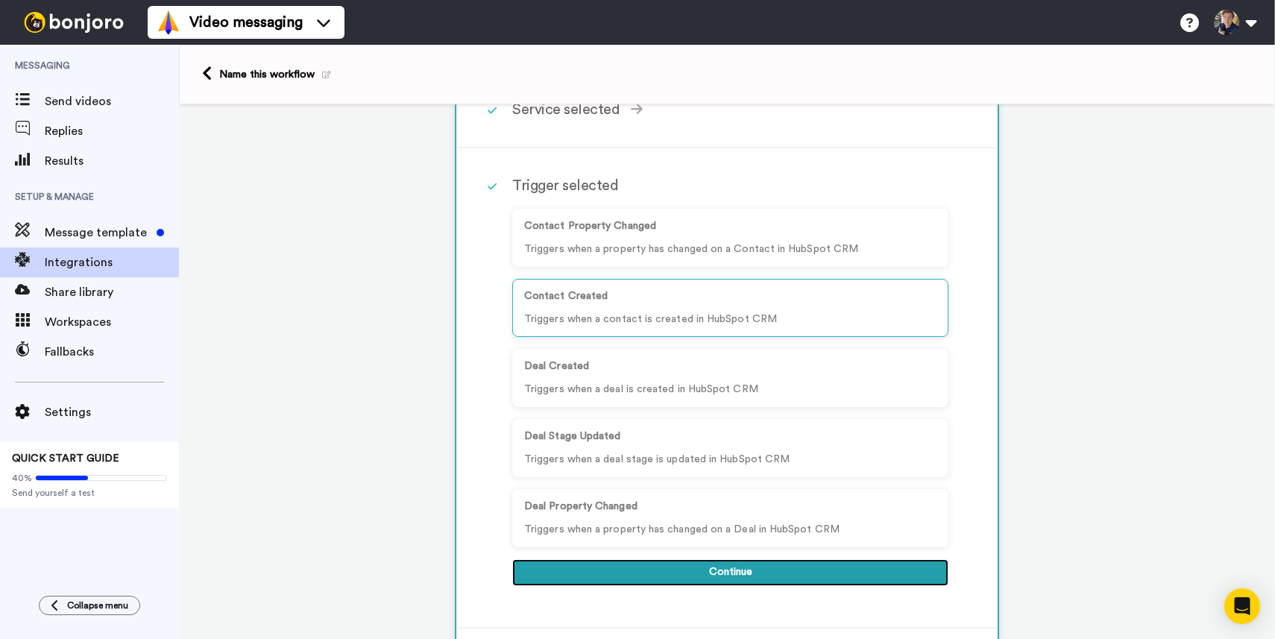
click at [683, 567] on button "Continue" at bounding box center [730, 572] width 436 height 27
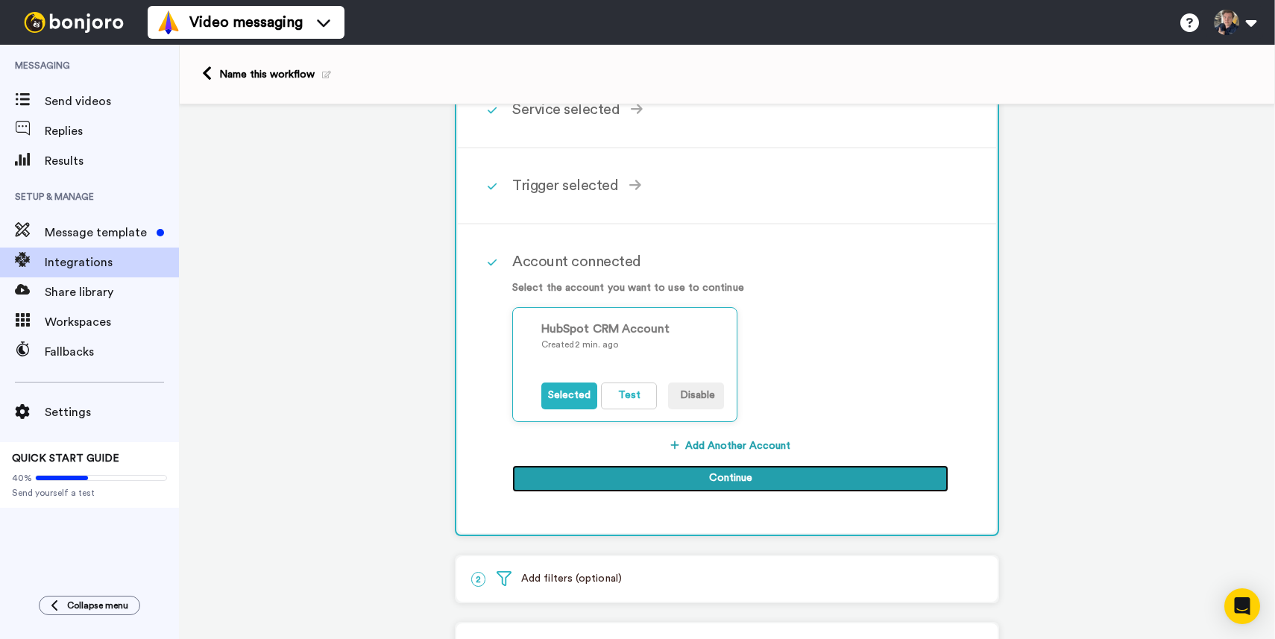
click at [645, 481] on button "Continue" at bounding box center [730, 478] width 436 height 27
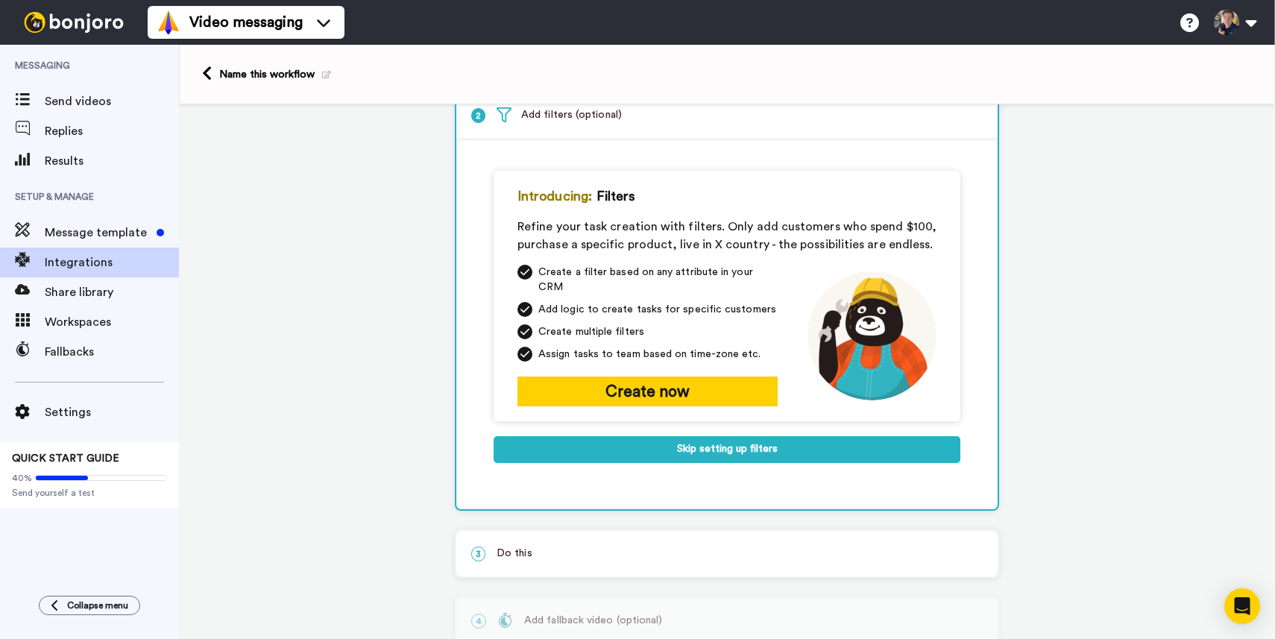
scroll to position [94, 0]
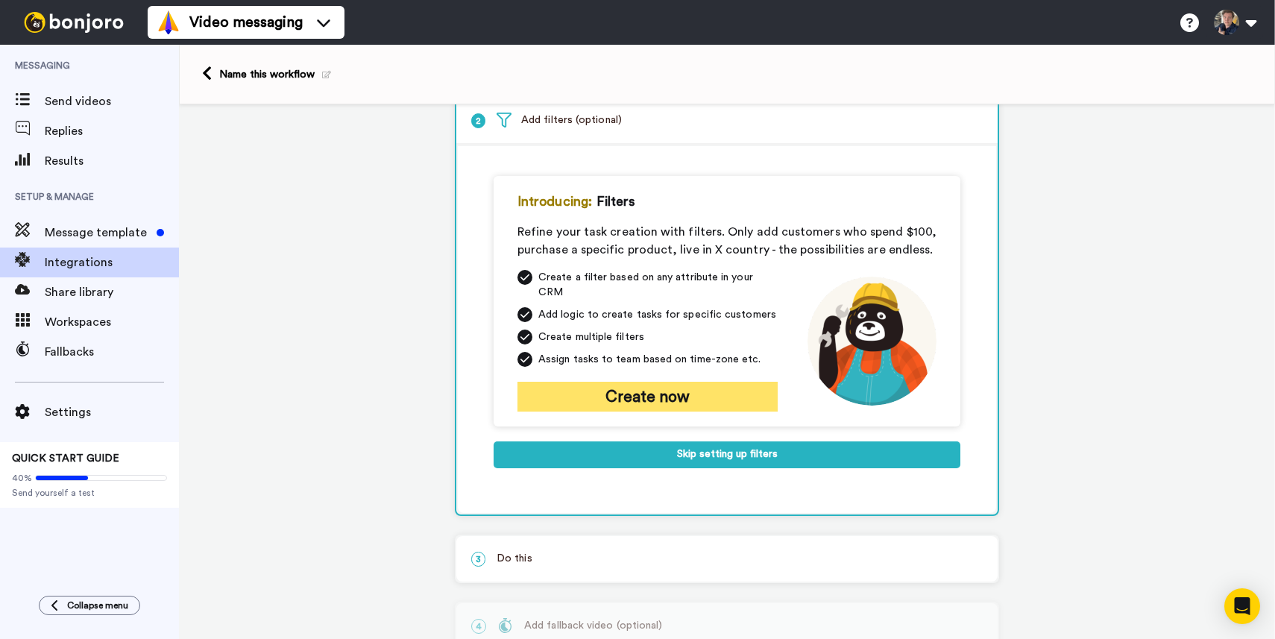
click at [619, 382] on button "Create now" at bounding box center [647, 397] width 260 height 30
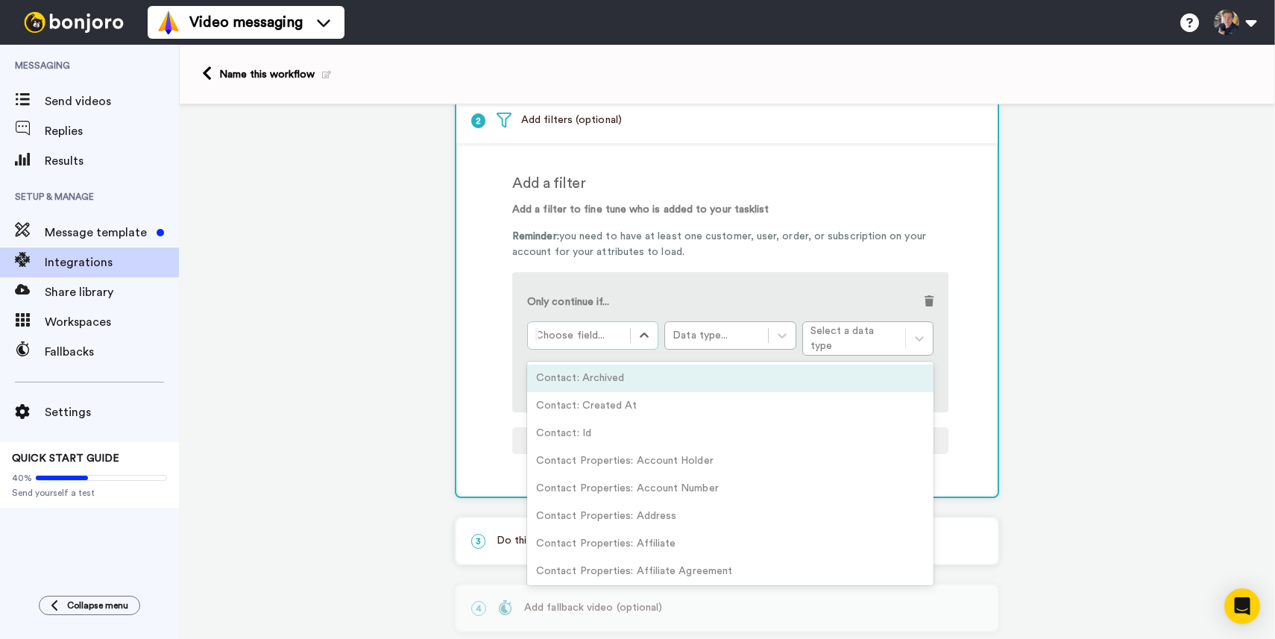
click at [587, 328] on div at bounding box center [578, 336] width 87 height 18
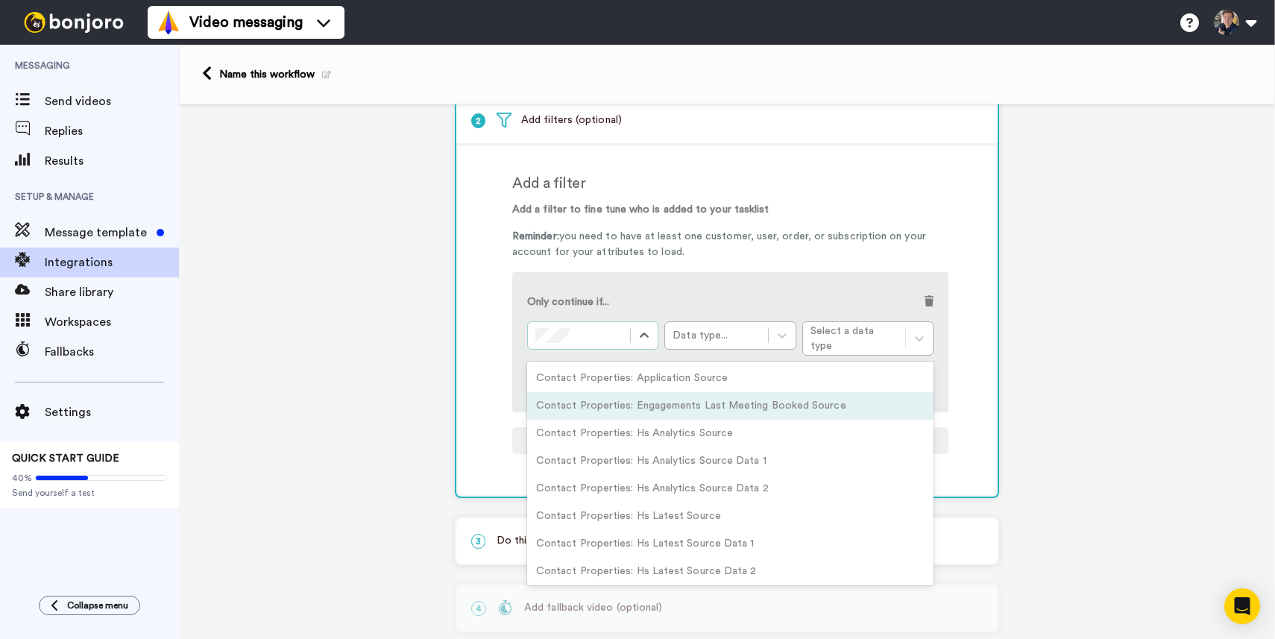
scroll to position [334, 0]
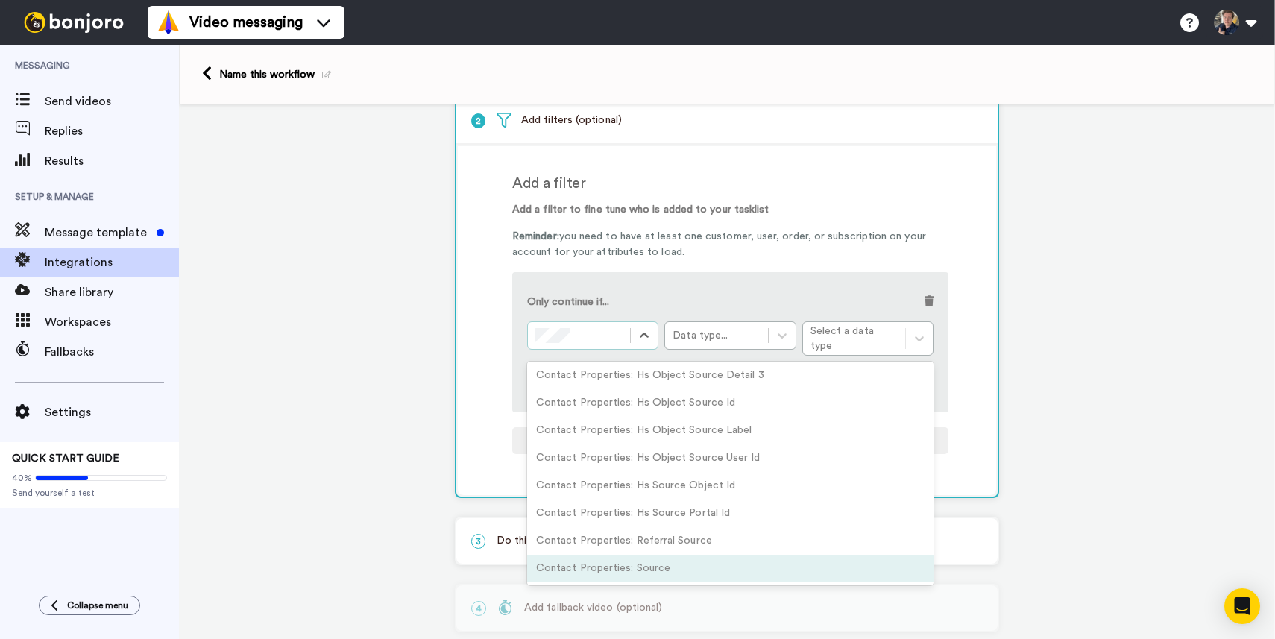
click at [639, 558] on div "Contact Properties: Source" at bounding box center [730, 569] width 406 height 28
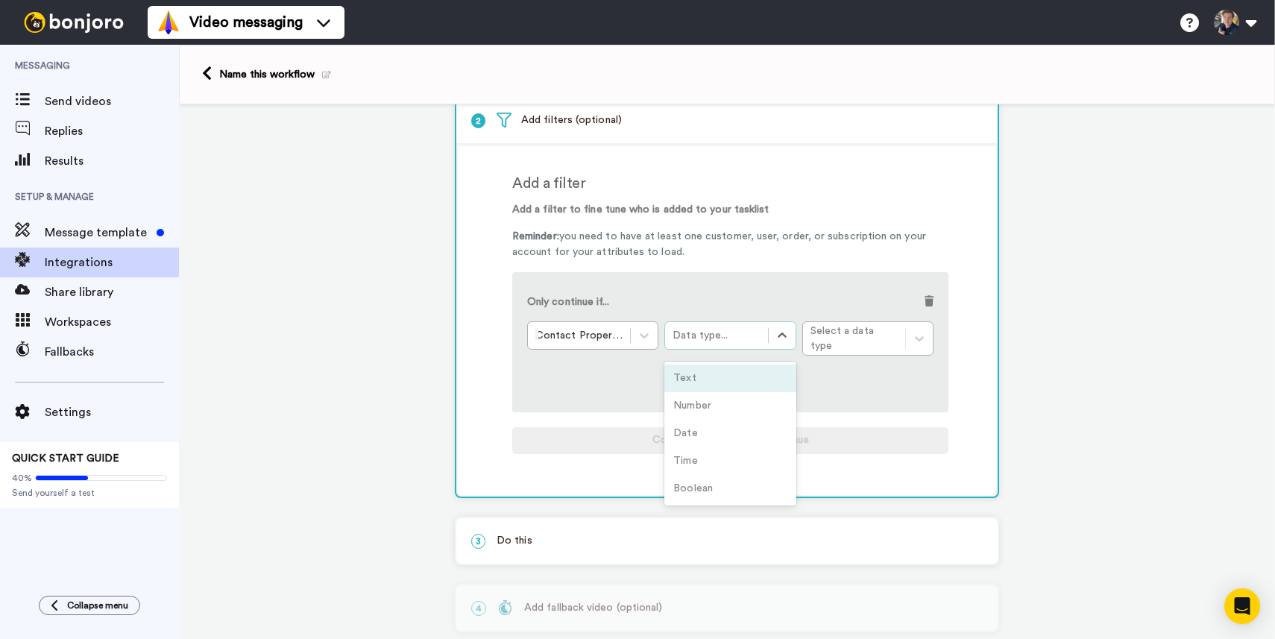
click at [693, 332] on div "Data type..." at bounding box center [715, 335] width 87 height 15
click at [711, 373] on div "Text" at bounding box center [729, 379] width 131 height 28
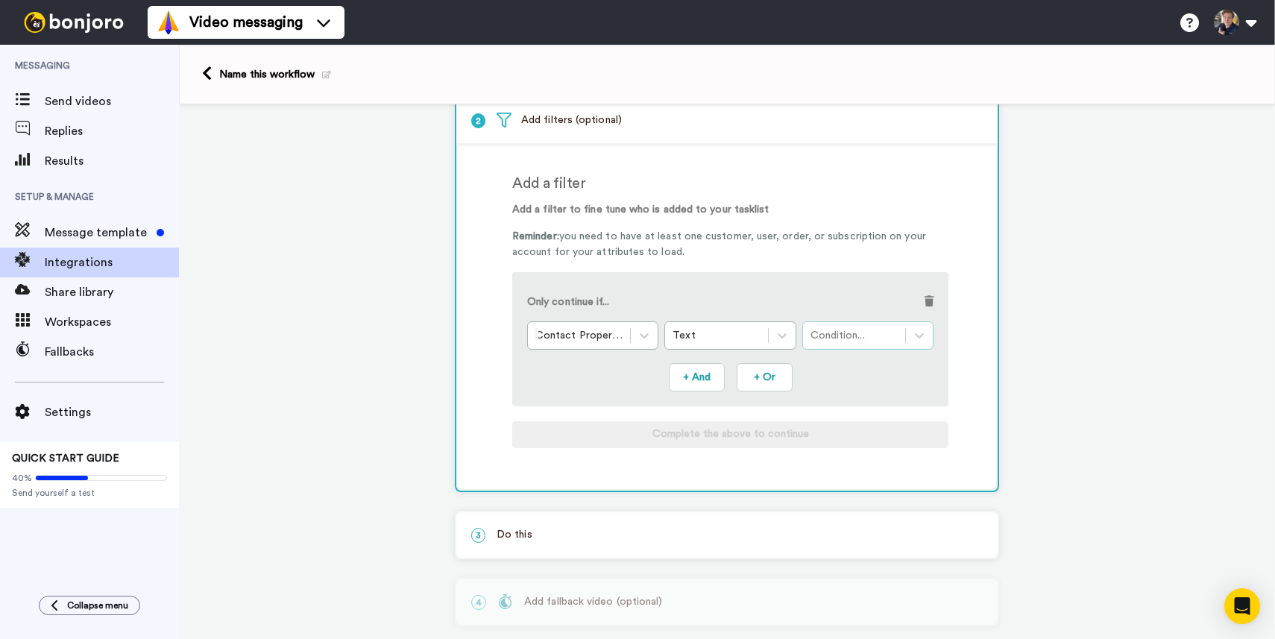
click at [849, 327] on div "Condition..." at bounding box center [867, 335] width 131 height 28
click at [848, 375] on div "Contains" at bounding box center [867, 373] width 131 height 28
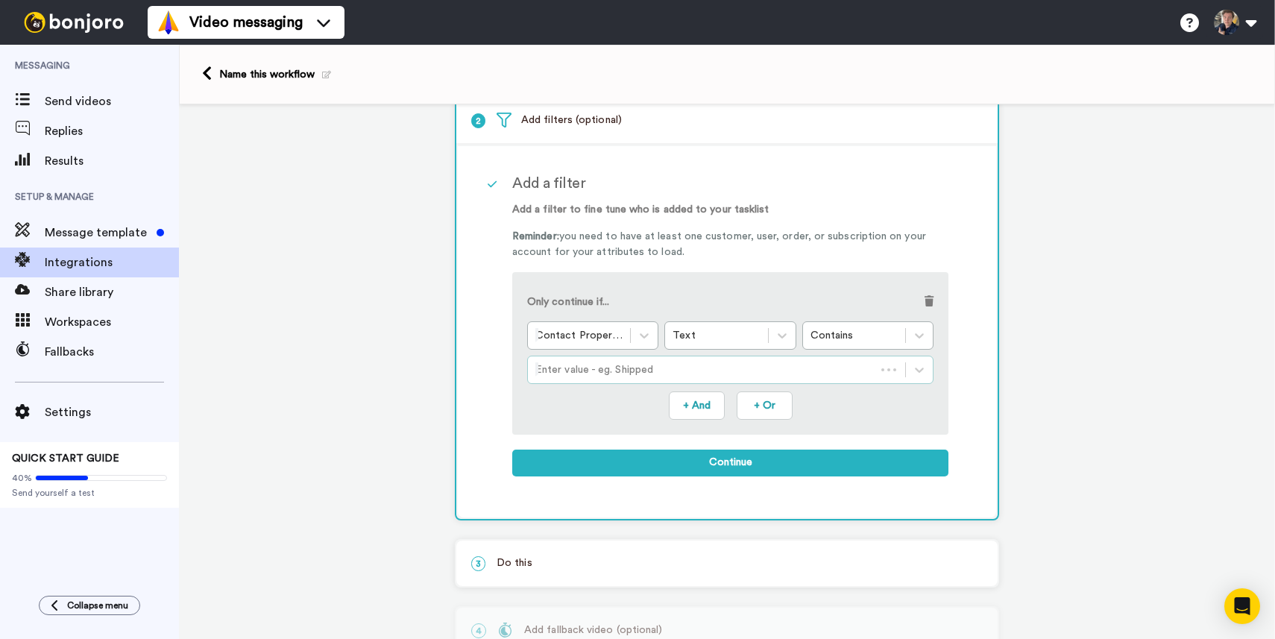
click at [608, 376] on div at bounding box center [701, 370] width 332 height 18
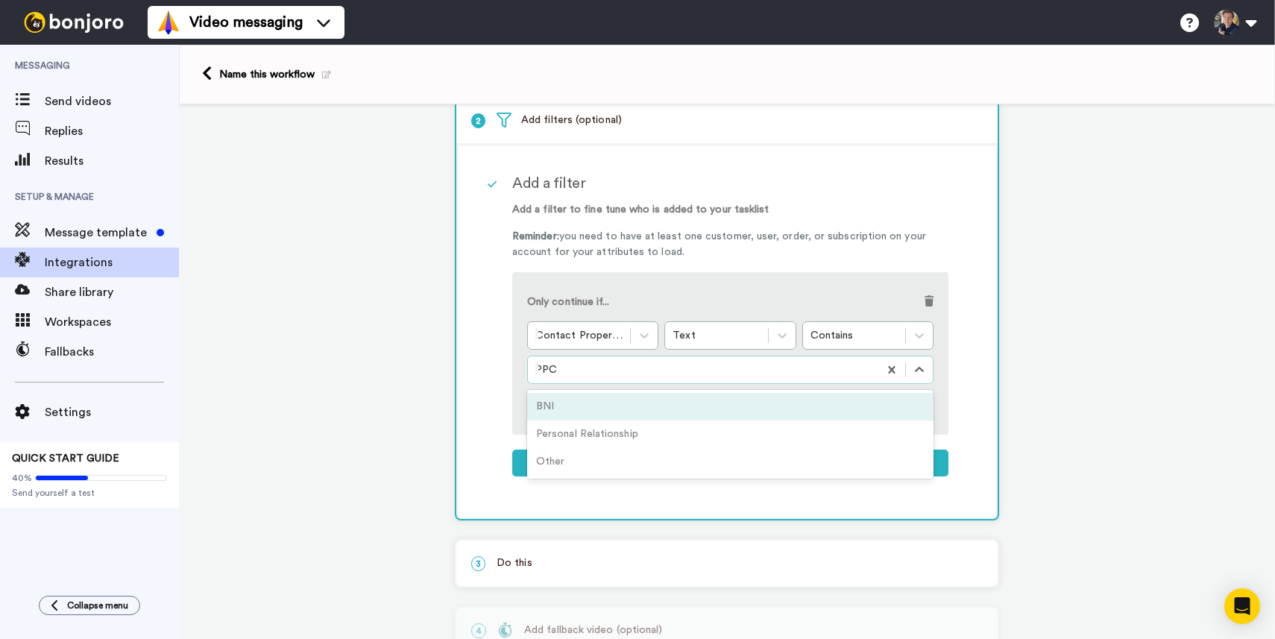
click at [631, 366] on div at bounding box center [702, 370] width 335 height 18
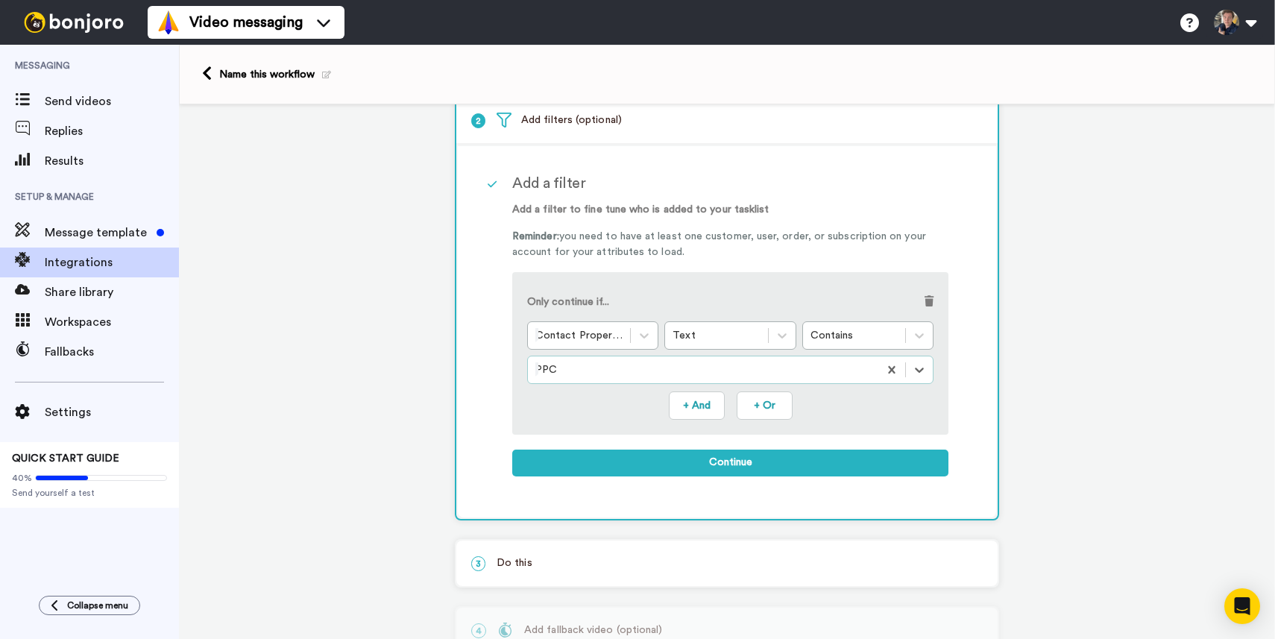
click at [620, 368] on div at bounding box center [702, 370] width 335 height 18
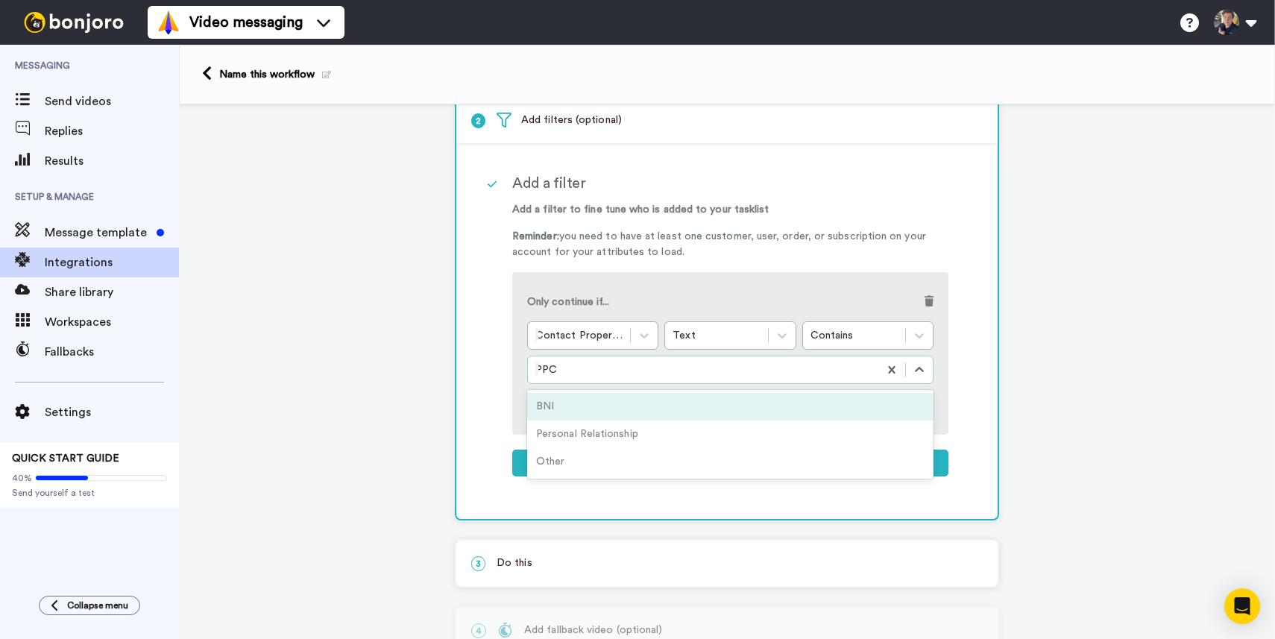
click at [617, 375] on div at bounding box center [702, 370] width 335 height 18
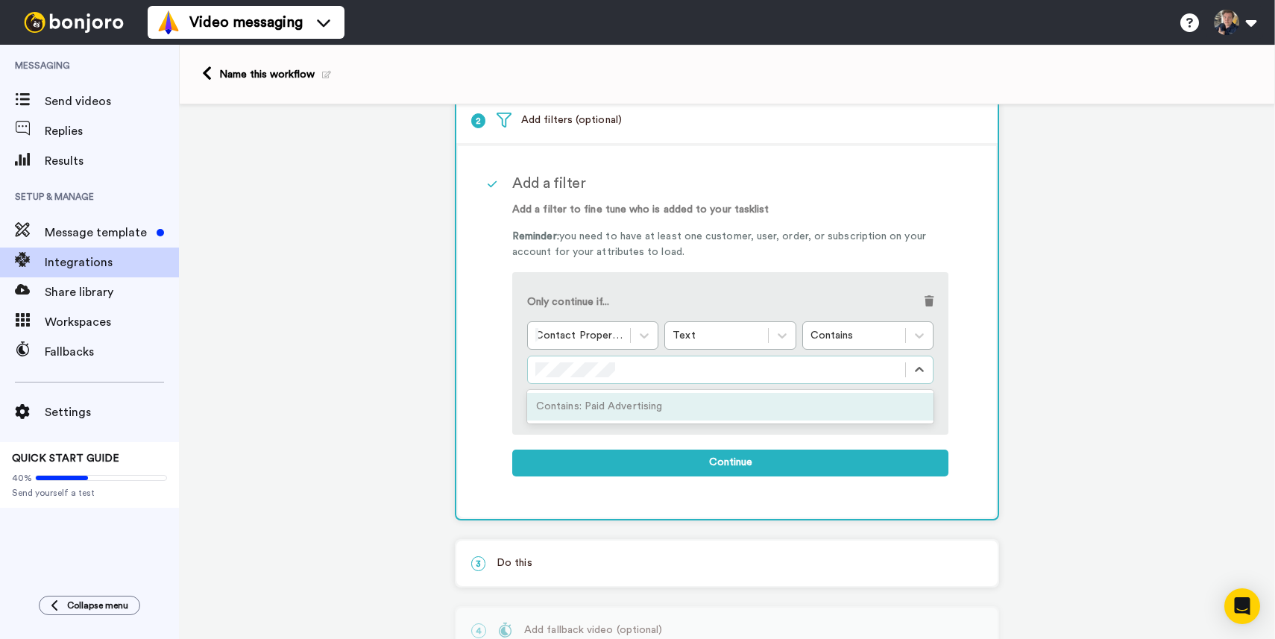
click at [558, 404] on div "Contains: Paid Advertising" at bounding box center [730, 407] width 406 height 28
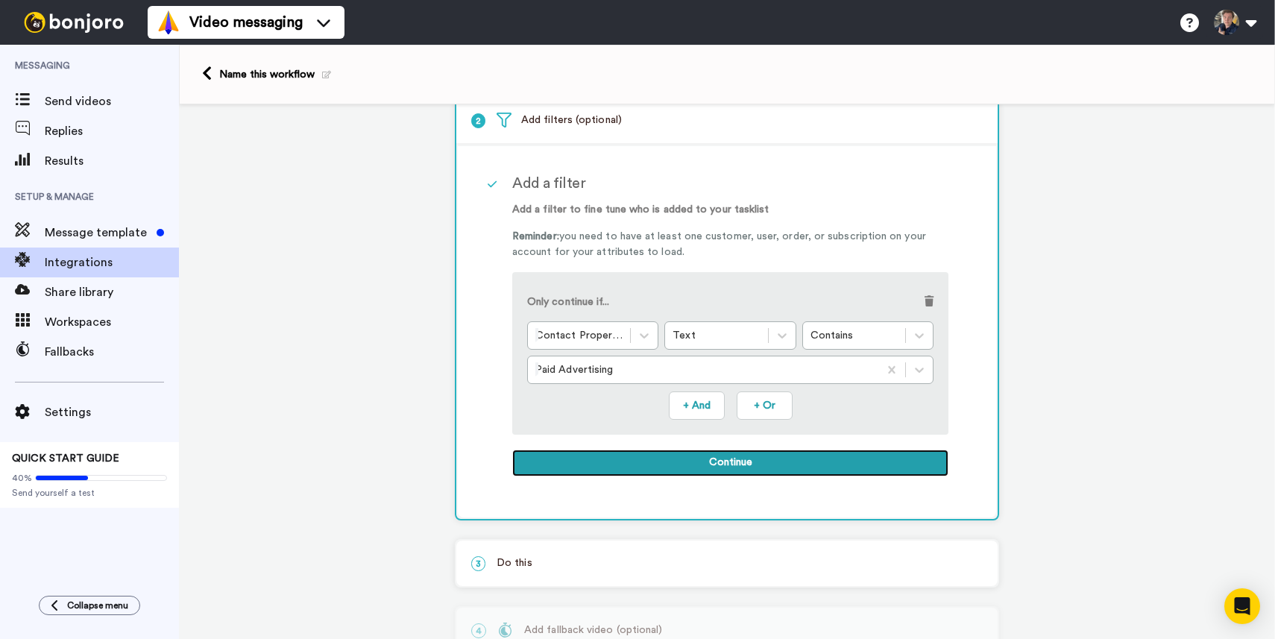
click at [623, 464] on button "Continue" at bounding box center [730, 463] width 436 height 27
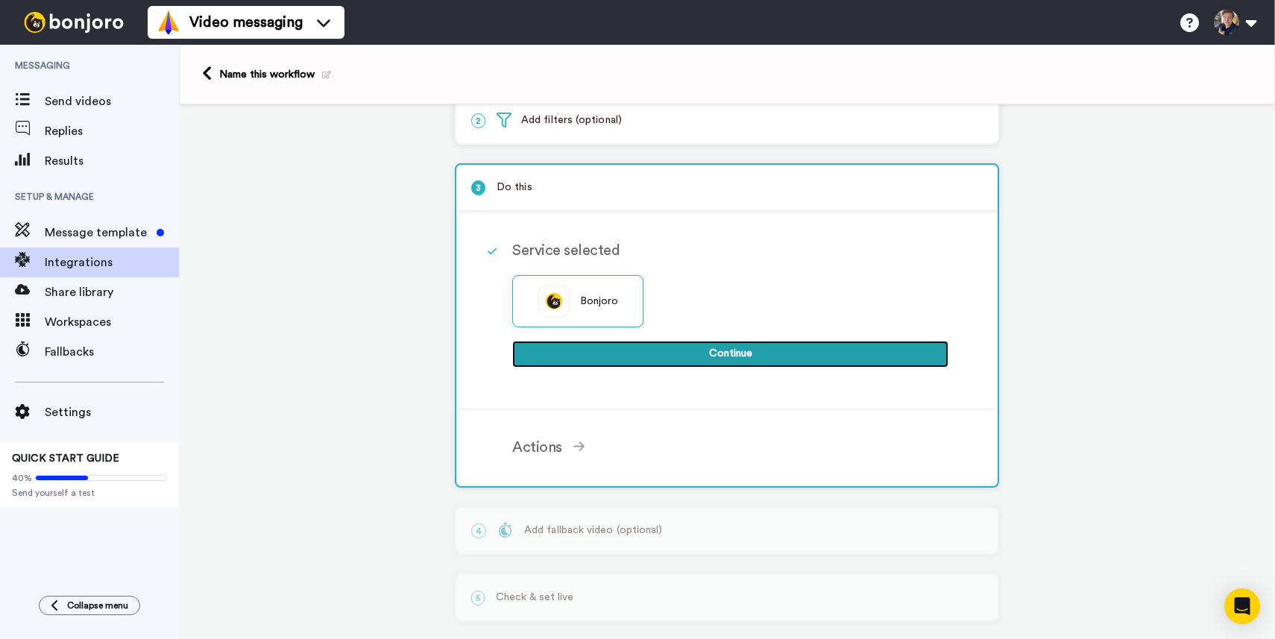
click at [617, 357] on button "Continue" at bounding box center [730, 354] width 436 height 27
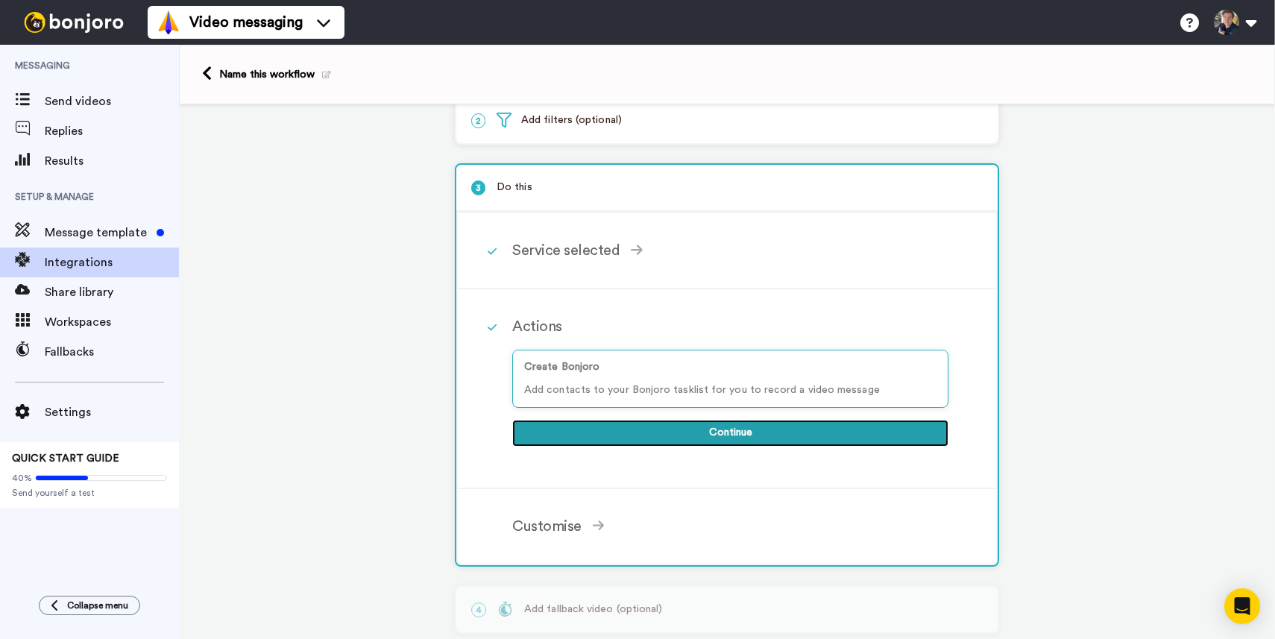
click at [606, 435] on button "Continue" at bounding box center [730, 433] width 436 height 27
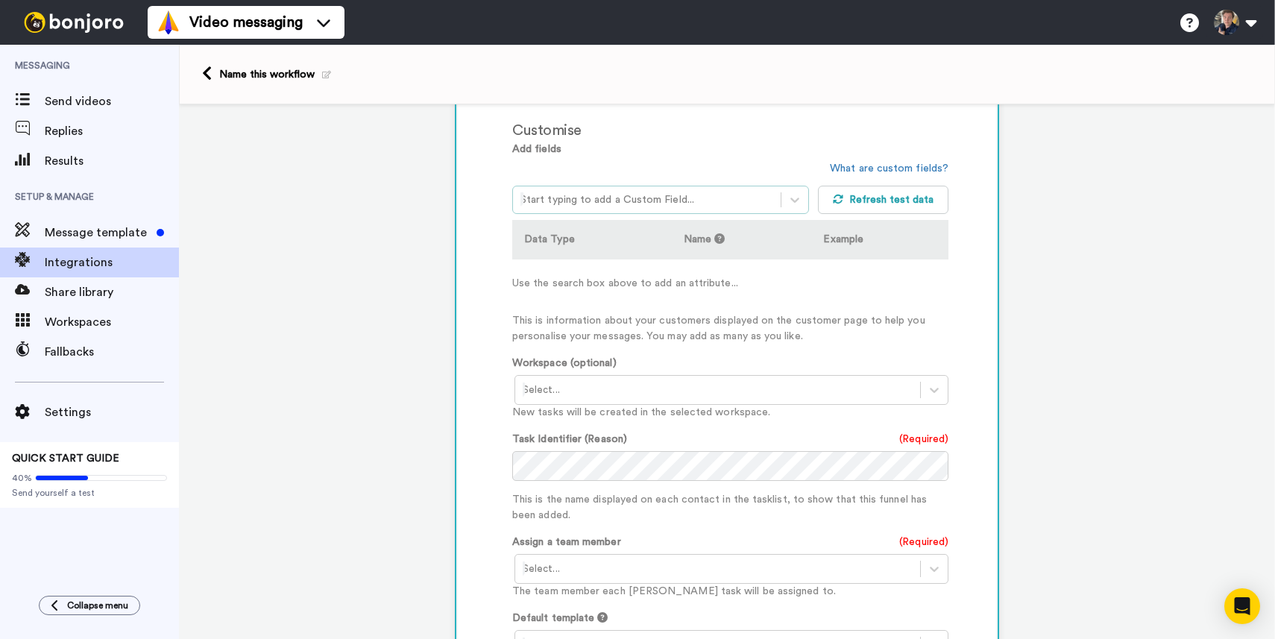
scroll to position [368, 0]
click at [640, 396] on div at bounding box center [718, 388] width 390 height 18
click at [629, 419] on div "Task List <Default>" at bounding box center [732, 420] width 436 height 28
click at [696, 203] on div at bounding box center [646, 198] width 253 height 18
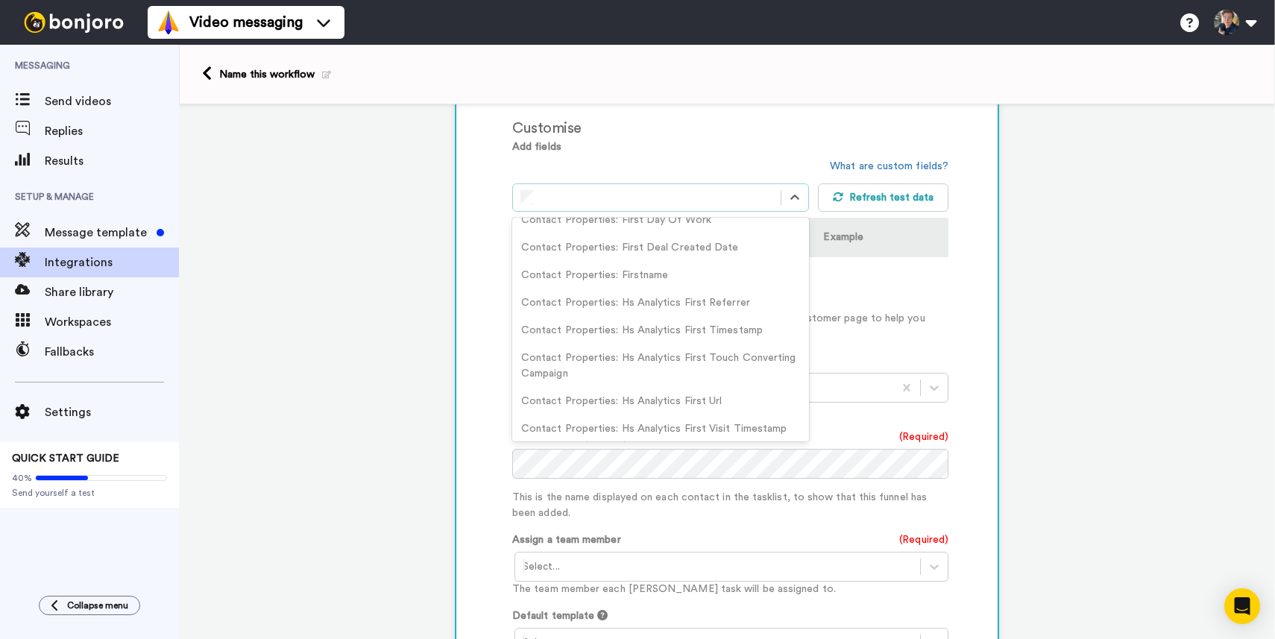
scroll to position [0, 0]
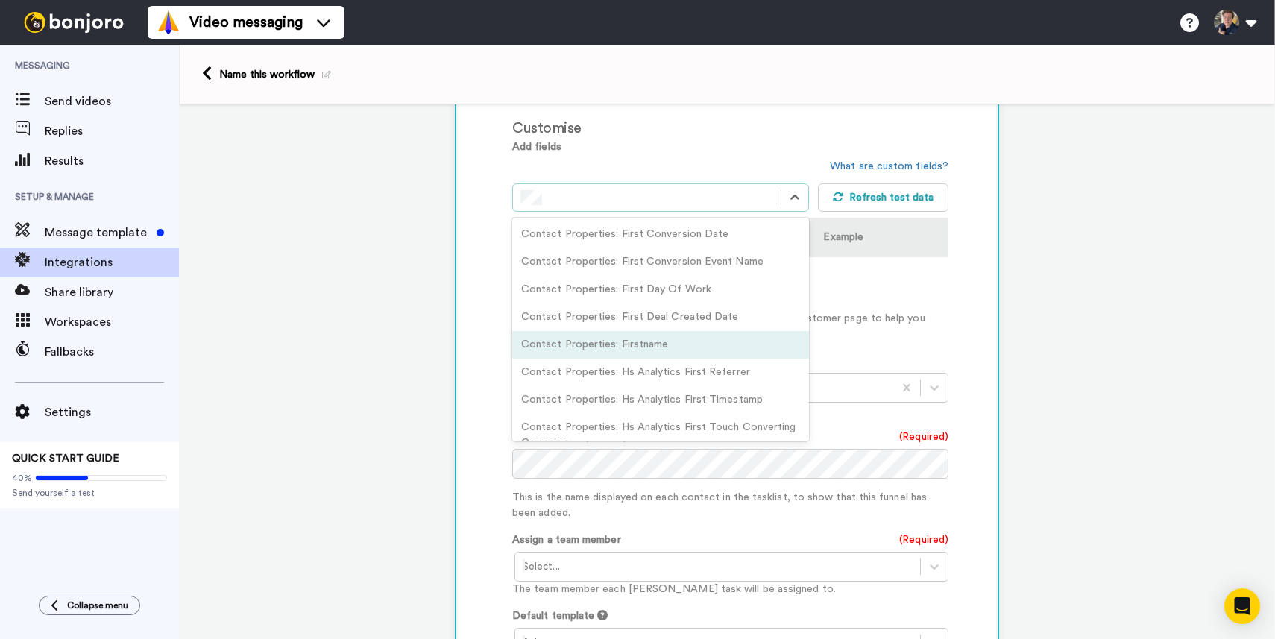
click at [633, 347] on div "Contact Properties: Firstname" at bounding box center [660, 345] width 297 height 28
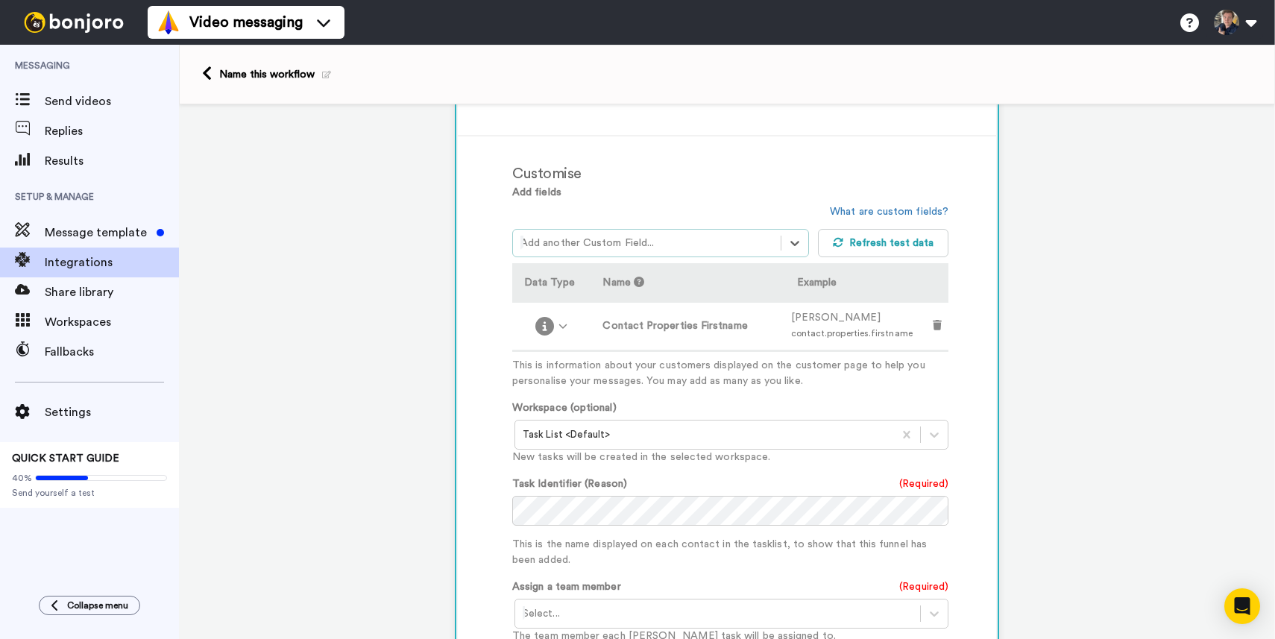
scroll to position [321, 0]
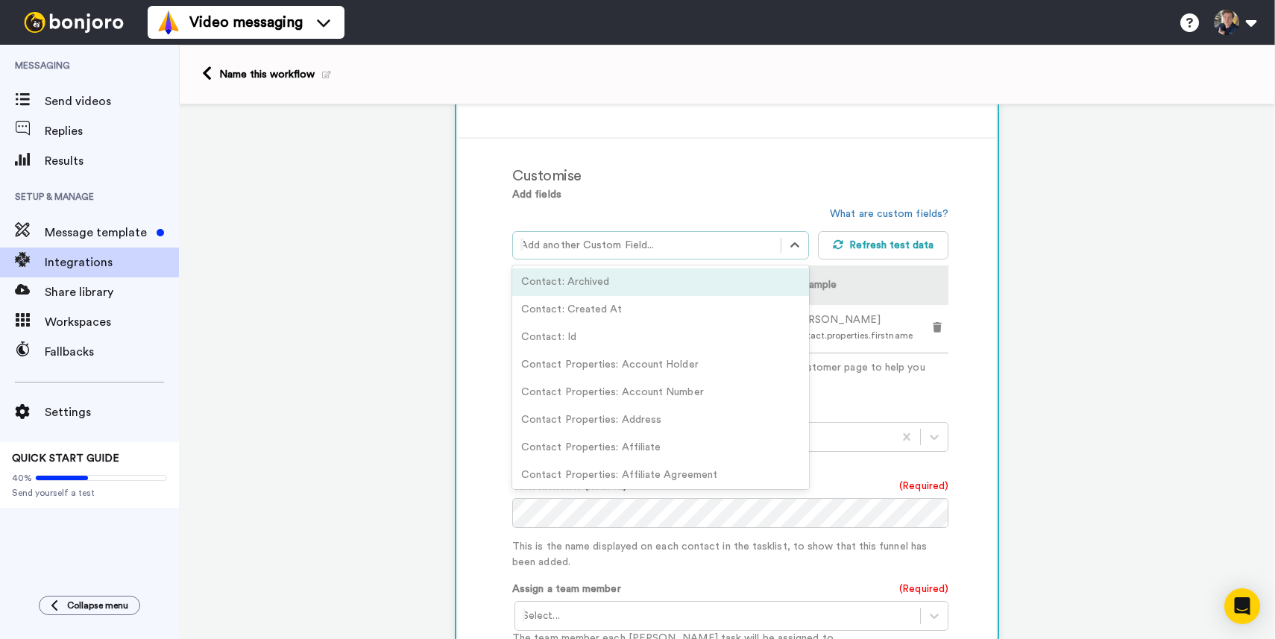
click at [716, 242] on div at bounding box center [646, 245] width 253 height 18
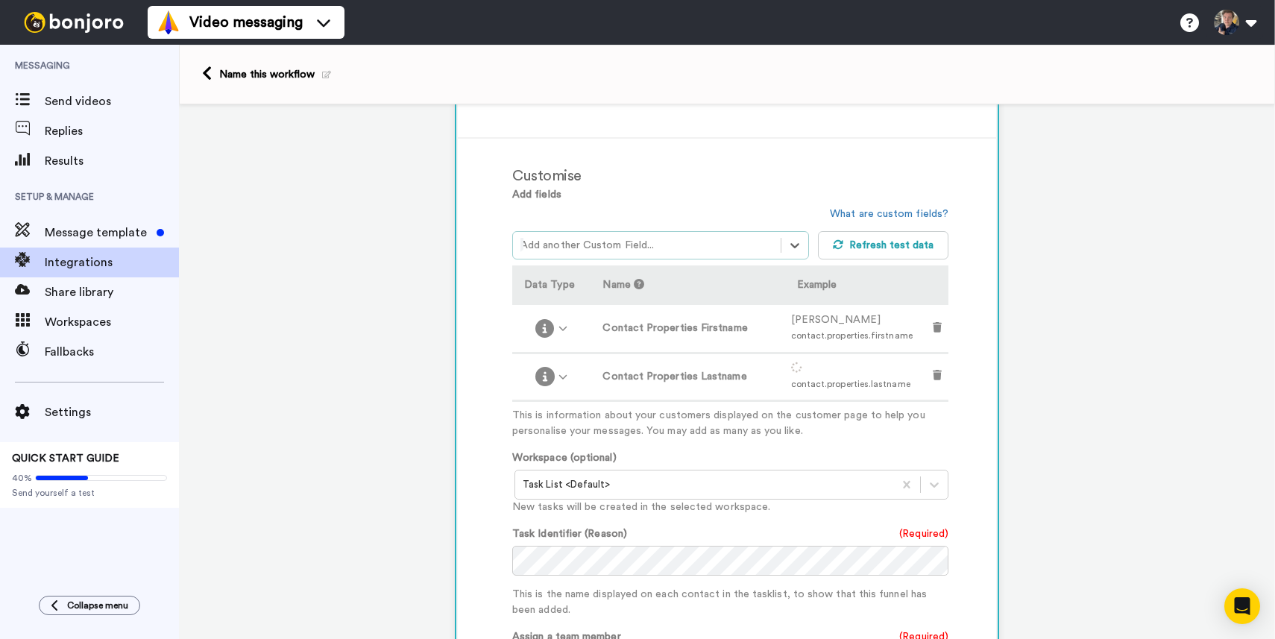
click at [625, 245] on div at bounding box center [646, 245] width 253 height 18
click at [455, 251] on div "3 Do this Service selected Bonjoro Continue Actions Create Bonjoro Add contacts…" at bounding box center [727, 394] width 544 height 915
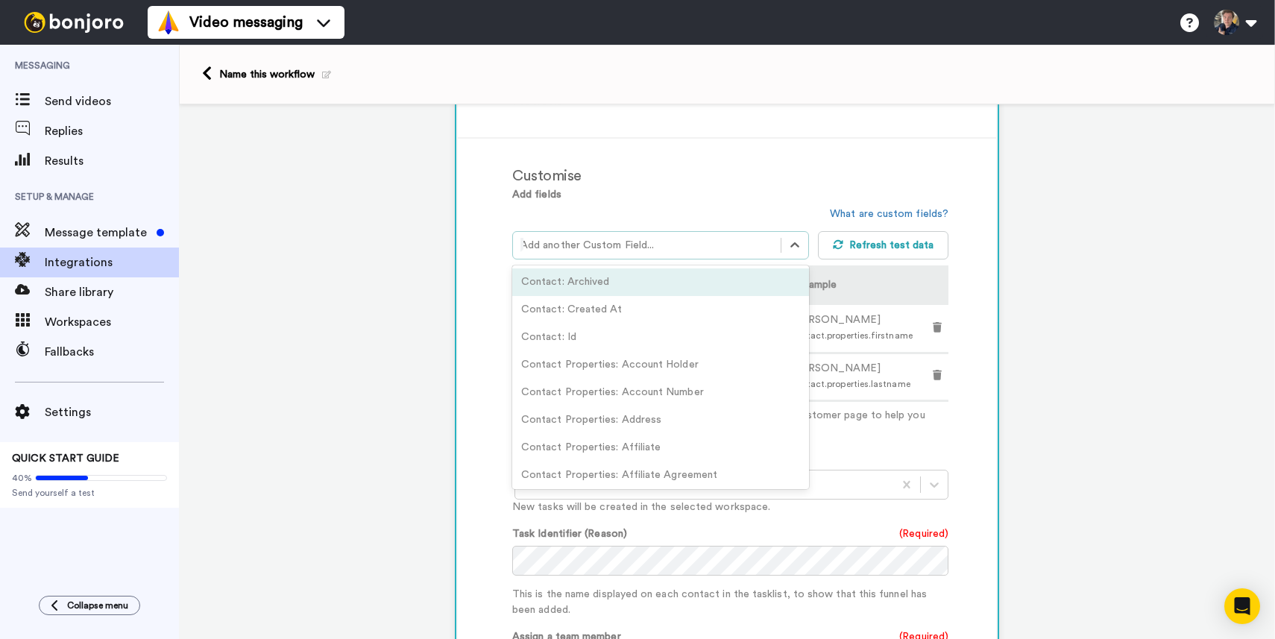
click at [602, 250] on div at bounding box center [646, 245] width 253 height 18
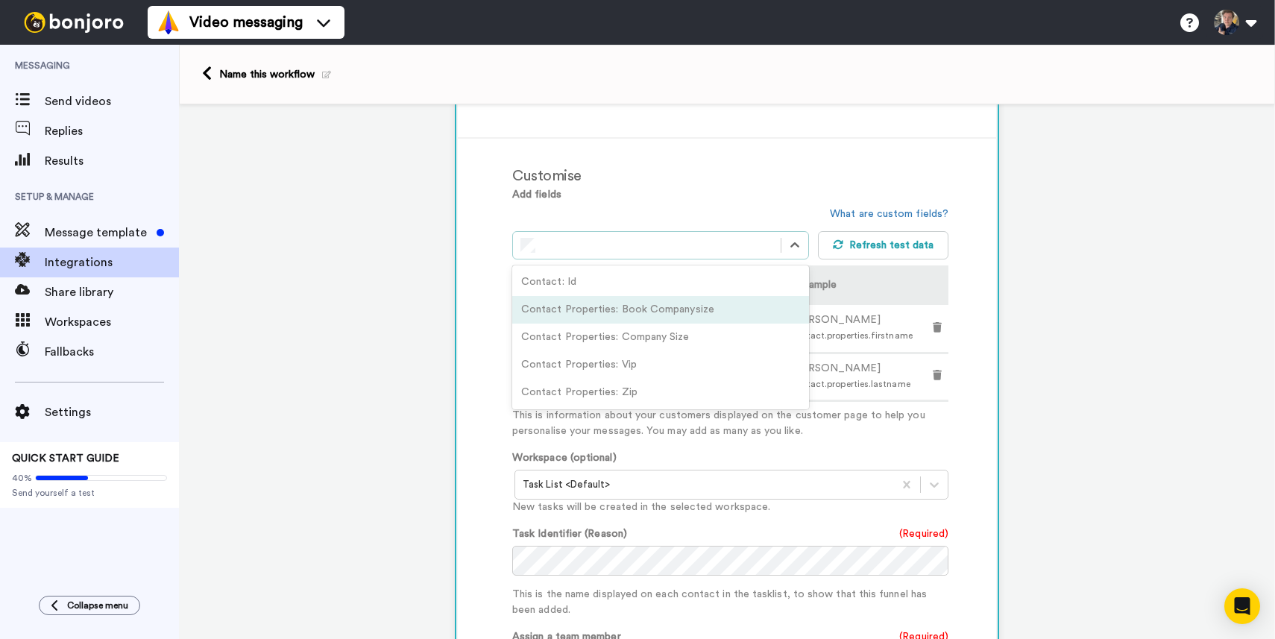
click at [614, 311] on div "Contact Properties: Book Companysize" at bounding box center [660, 310] width 297 height 28
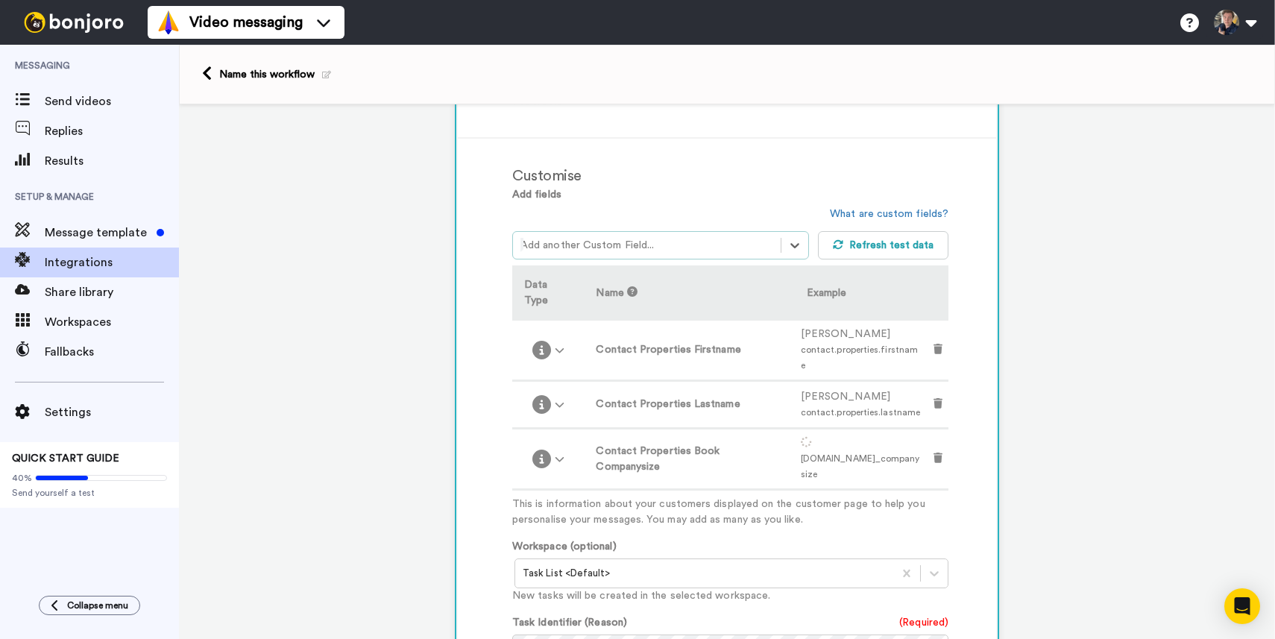
click at [640, 247] on div at bounding box center [646, 245] width 253 height 18
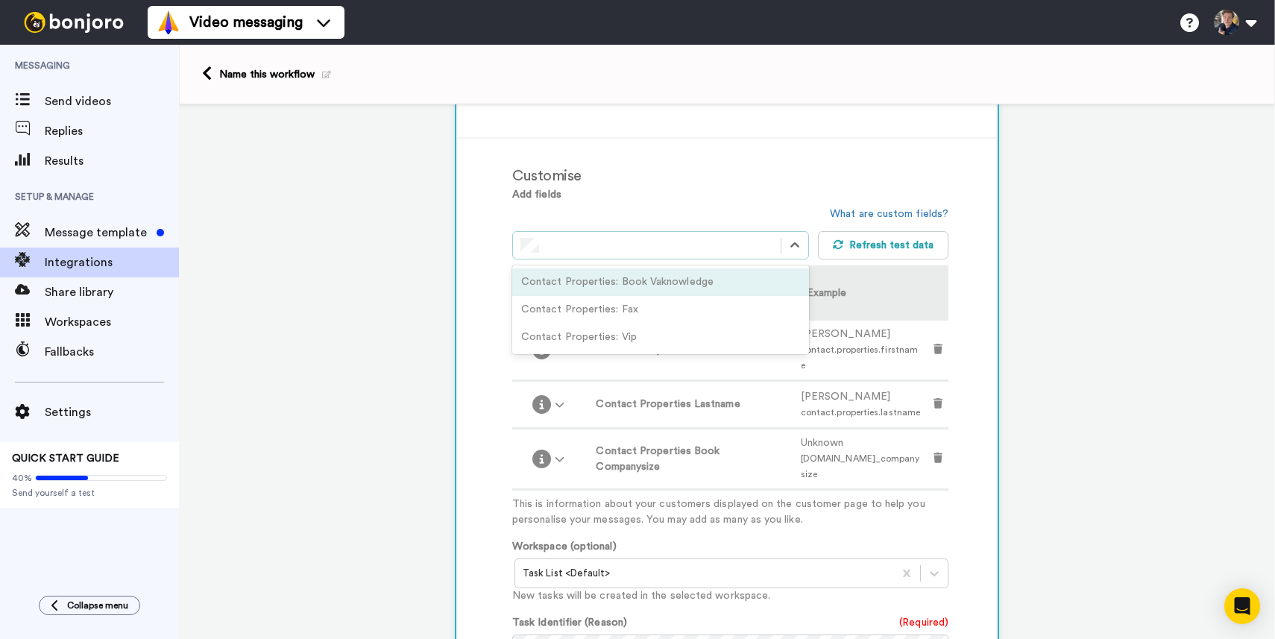
click at [646, 283] on div "Contact Properties: Book Vaknowledge" at bounding box center [660, 282] width 297 height 28
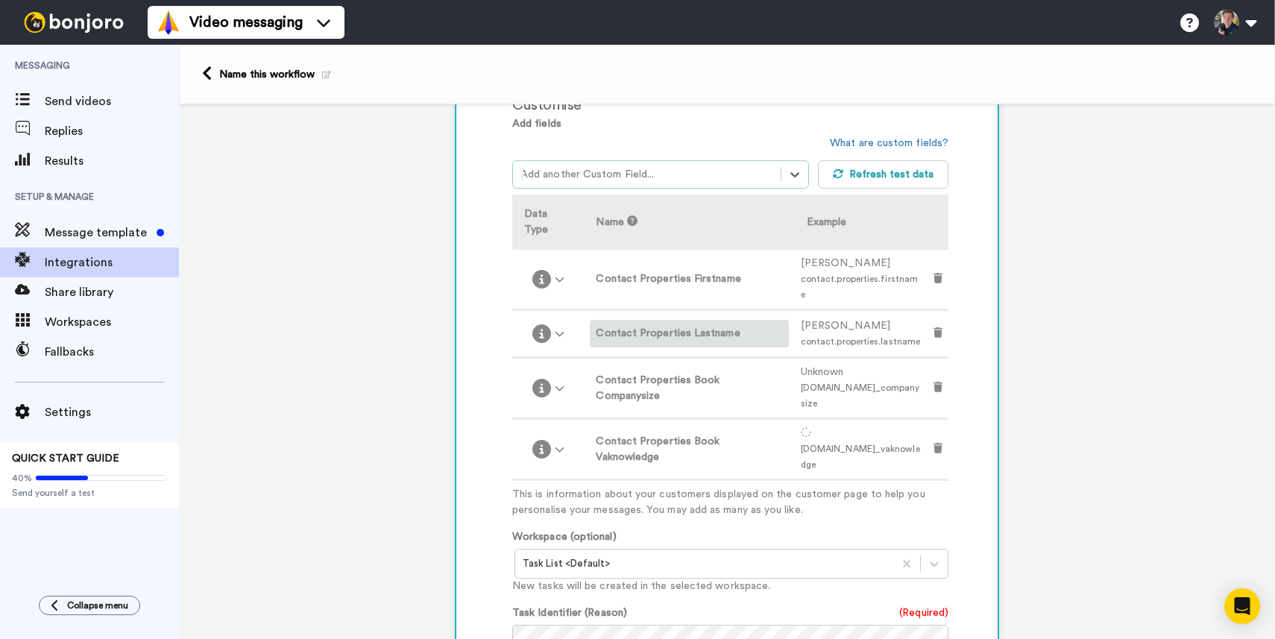
scroll to position [392, 0]
click at [858, 179] on button "Refresh test data" at bounding box center [883, 174] width 131 height 28
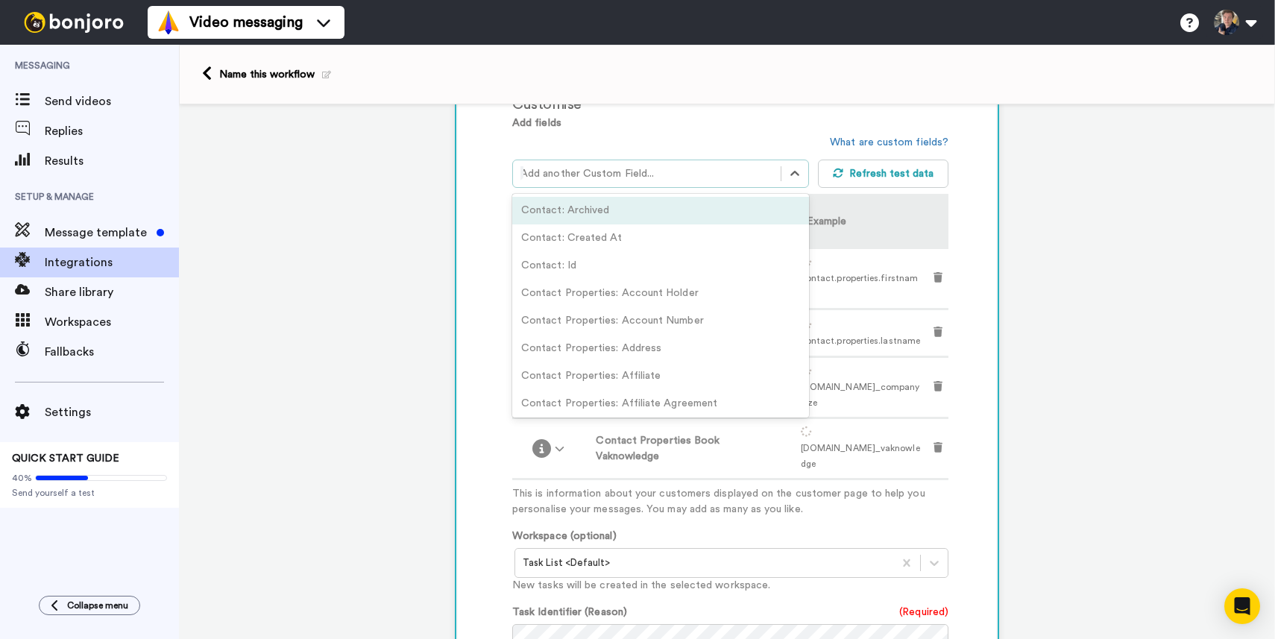
click at [630, 174] on div at bounding box center [646, 174] width 253 height 18
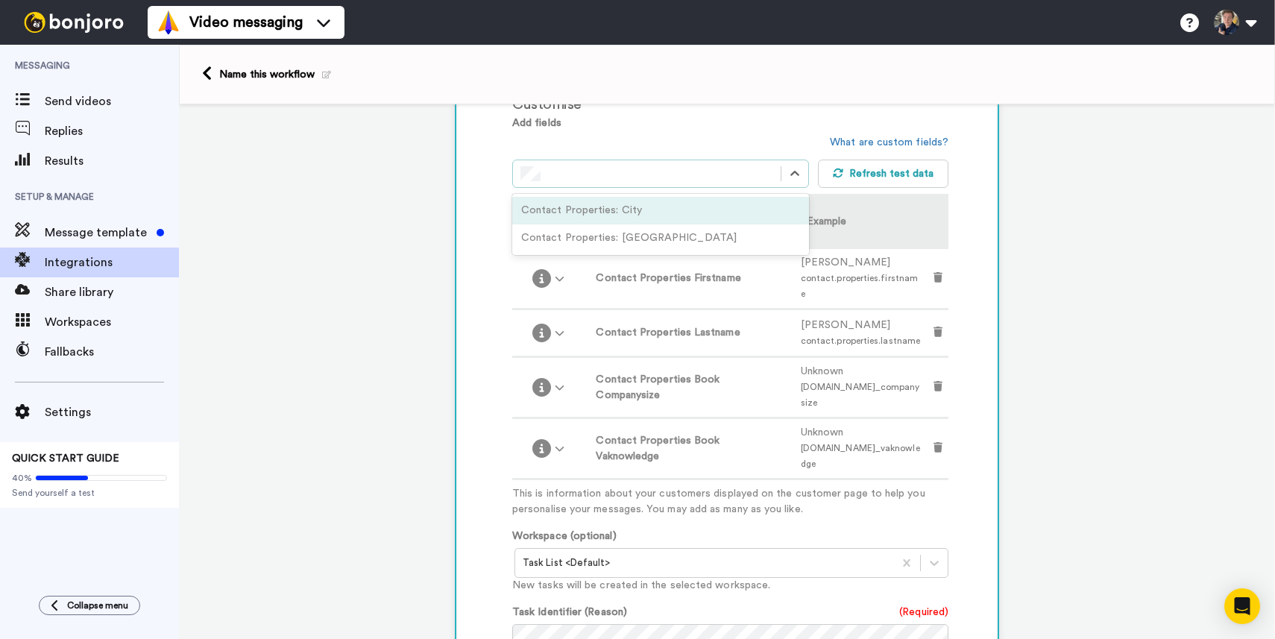
click at [605, 212] on div "Contact Properties: City" at bounding box center [660, 211] width 297 height 28
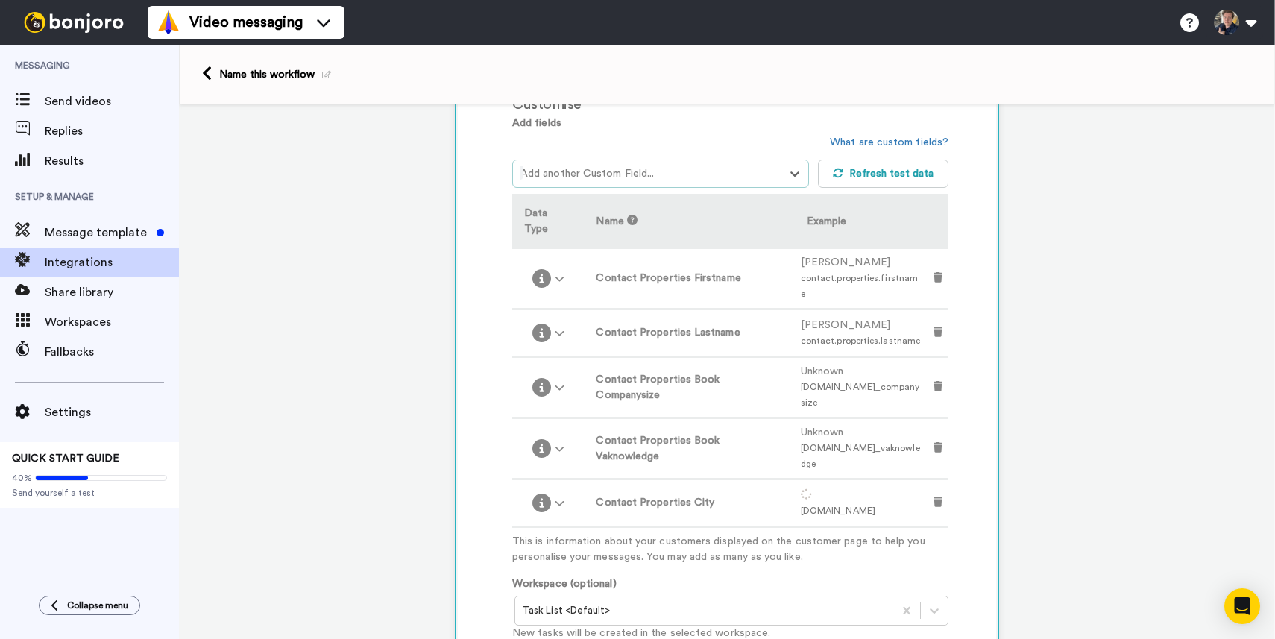
click at [600, 183] on div at bounding box center [646, 174] width 253 height 18
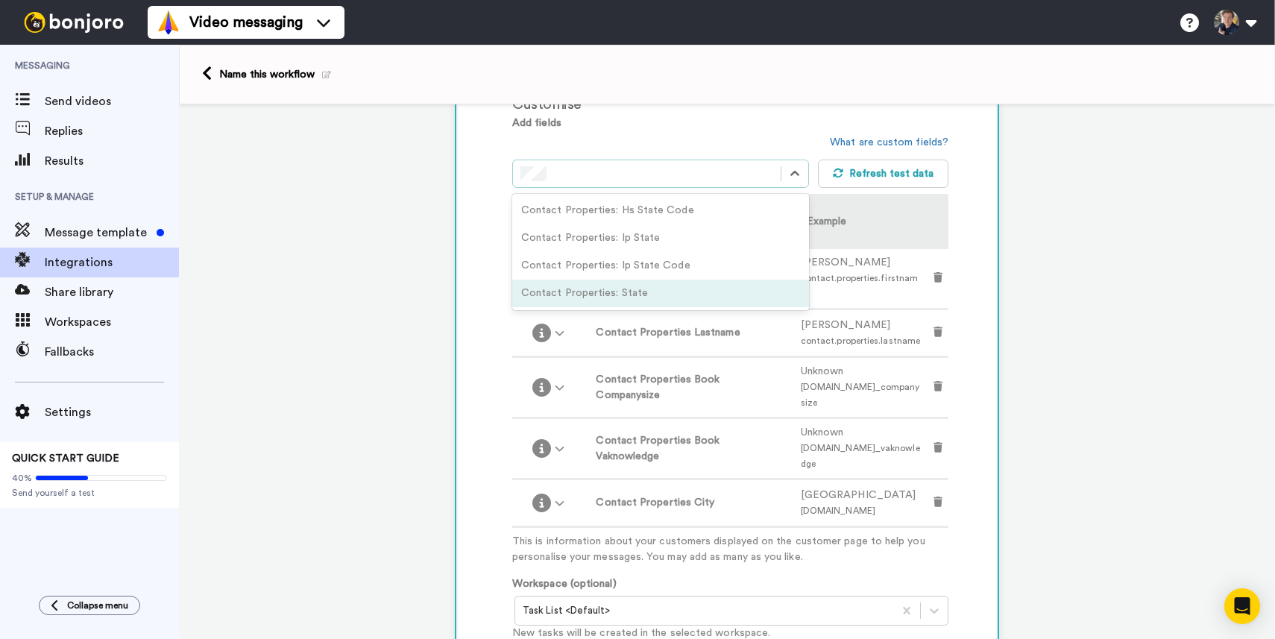
click at [580, 288] on div "Contact Properties: State" at bounding box center [660, 294] width 297 height 28
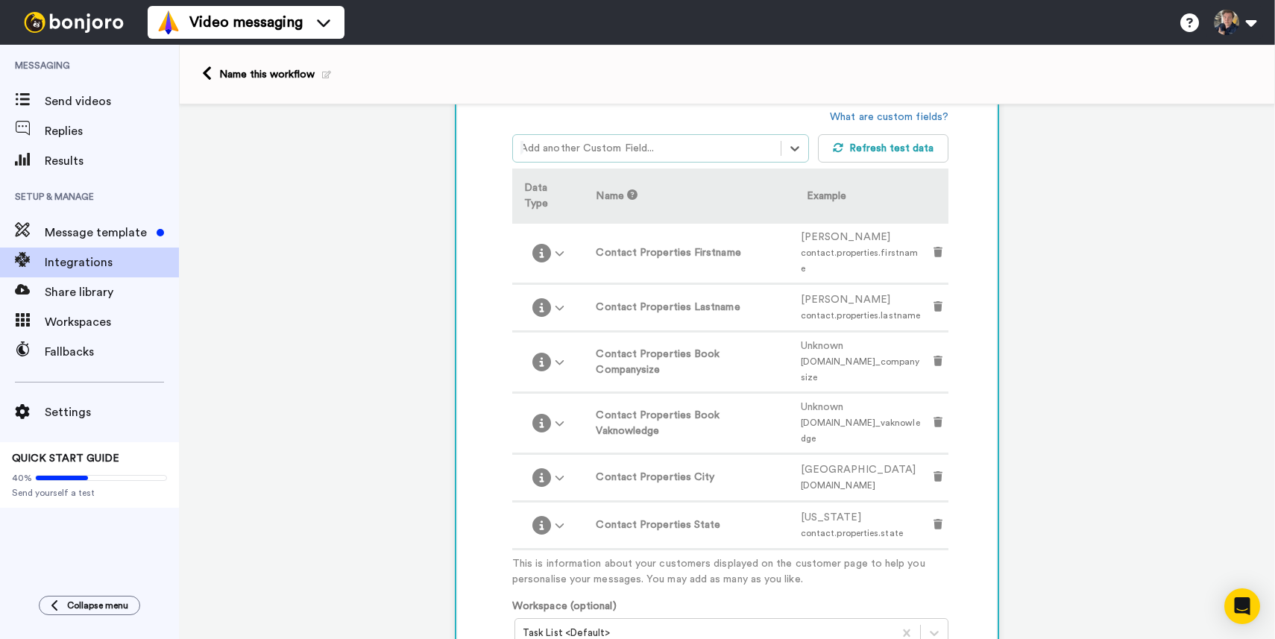
scroll to position [405, 0]
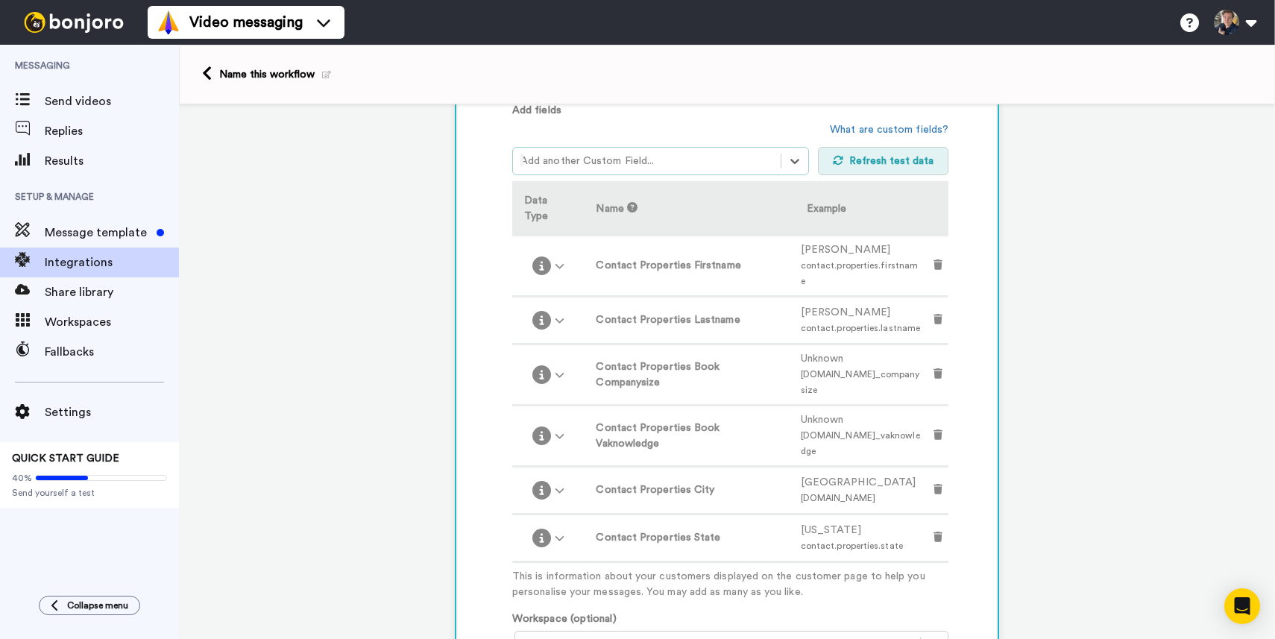
click at [893, 169] on button "Refresh test data" at bounding box center [883, 161] width 131 height 28
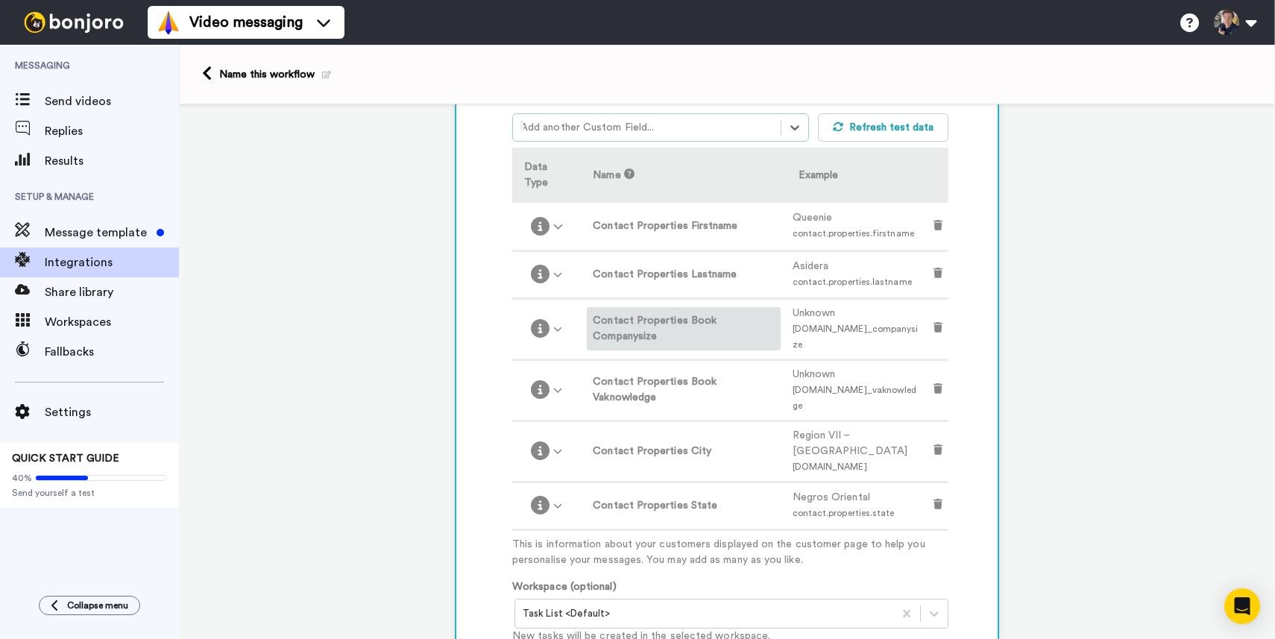
scroll to position [433, 0]
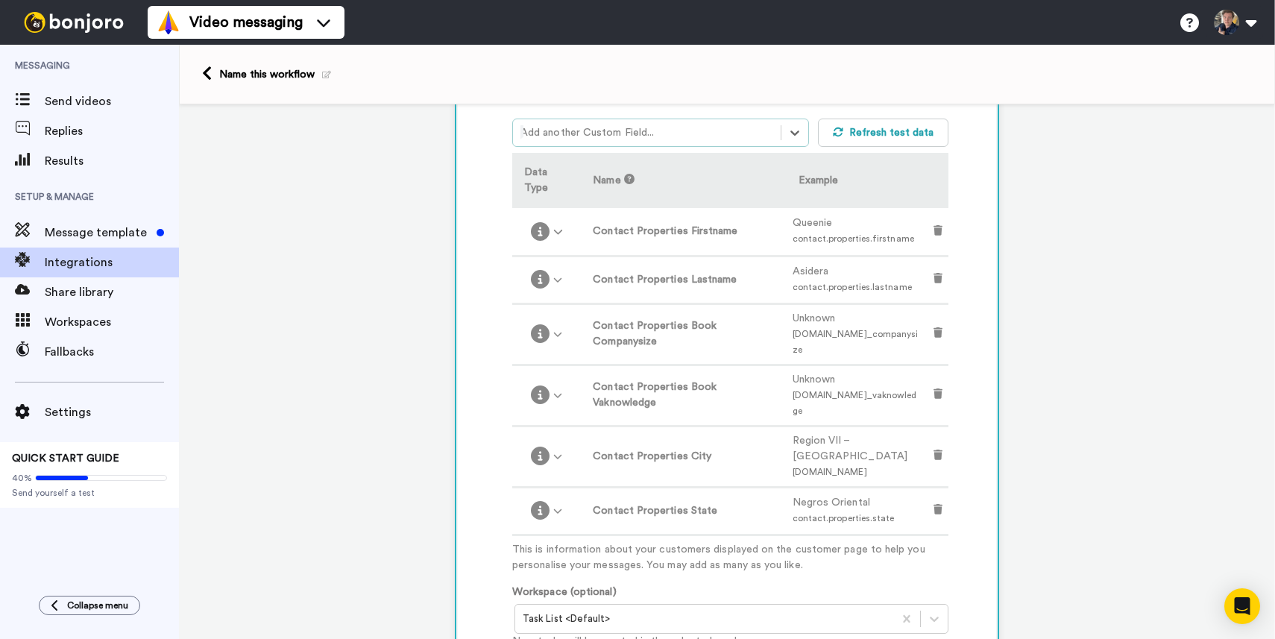
click at [733, 128] on div at bounding box center [646, 133] width 253 height 18
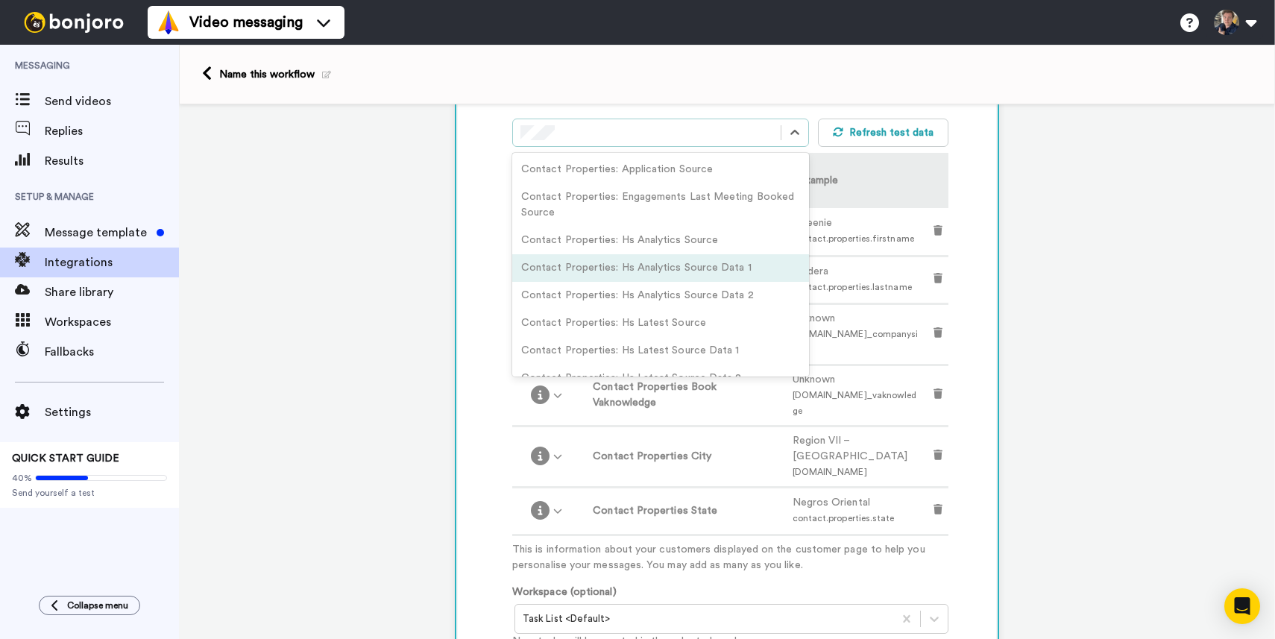
scroll to position [350, 0]
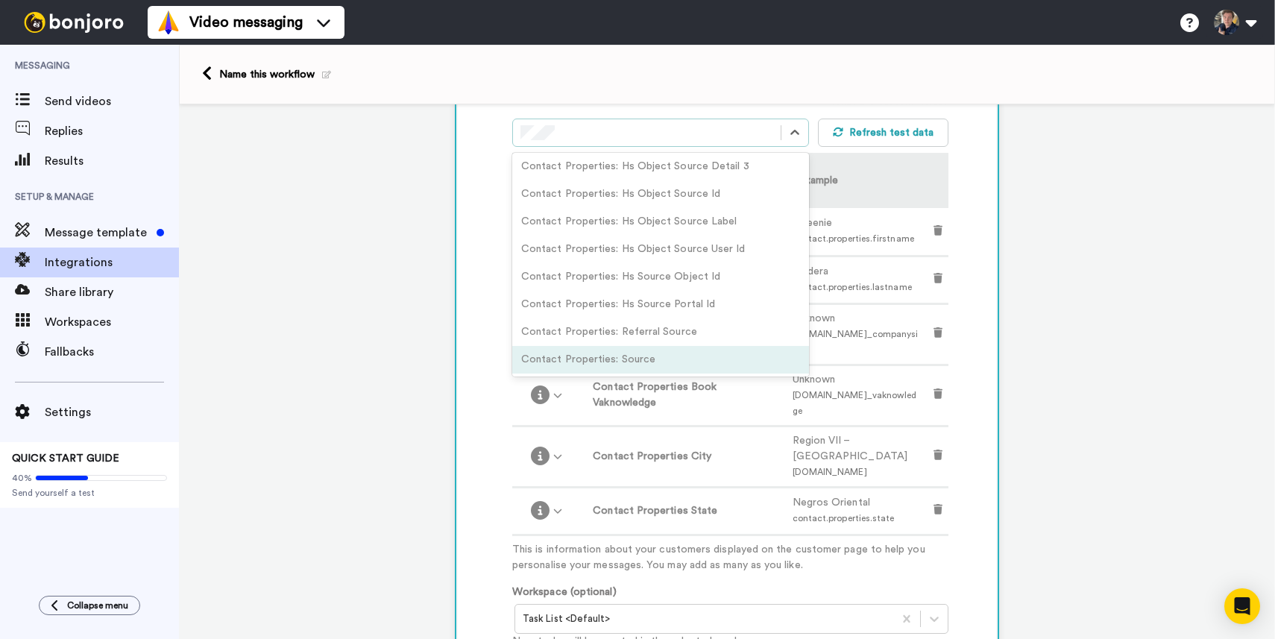
click at [628, 353] on div "Contact Properties: Source" at bounding box center [660, 360] width 297 height 28
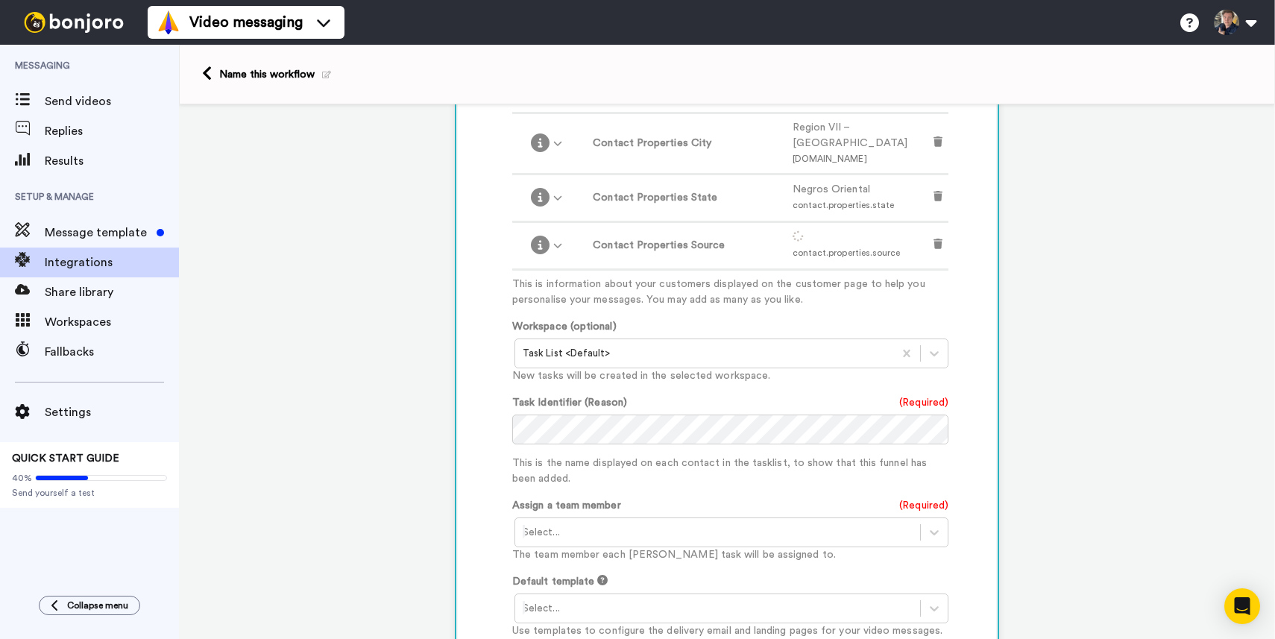
scroll to position [836, 0]
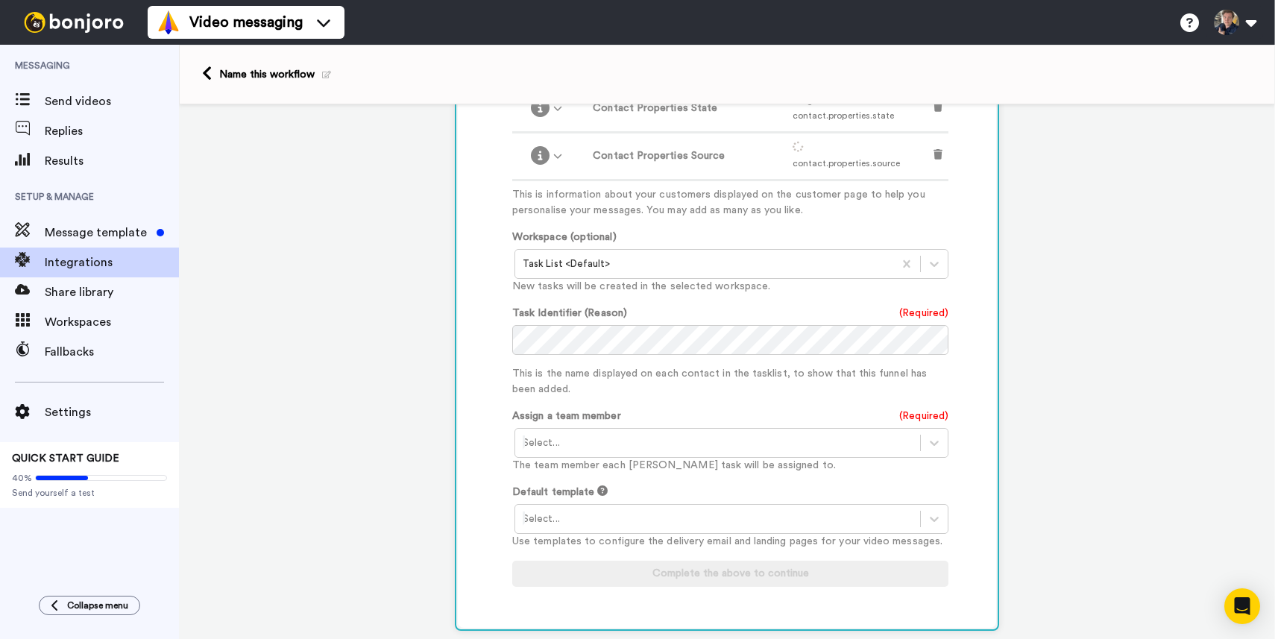
click at [596, 432] on div "Select..." at bounding box center [717, 443] width 405 height 24
click at [593, 465] on div "Nathan Sykes <nate@thepplcompany.com>" at bounding box center [732, 475] width 436 height 28
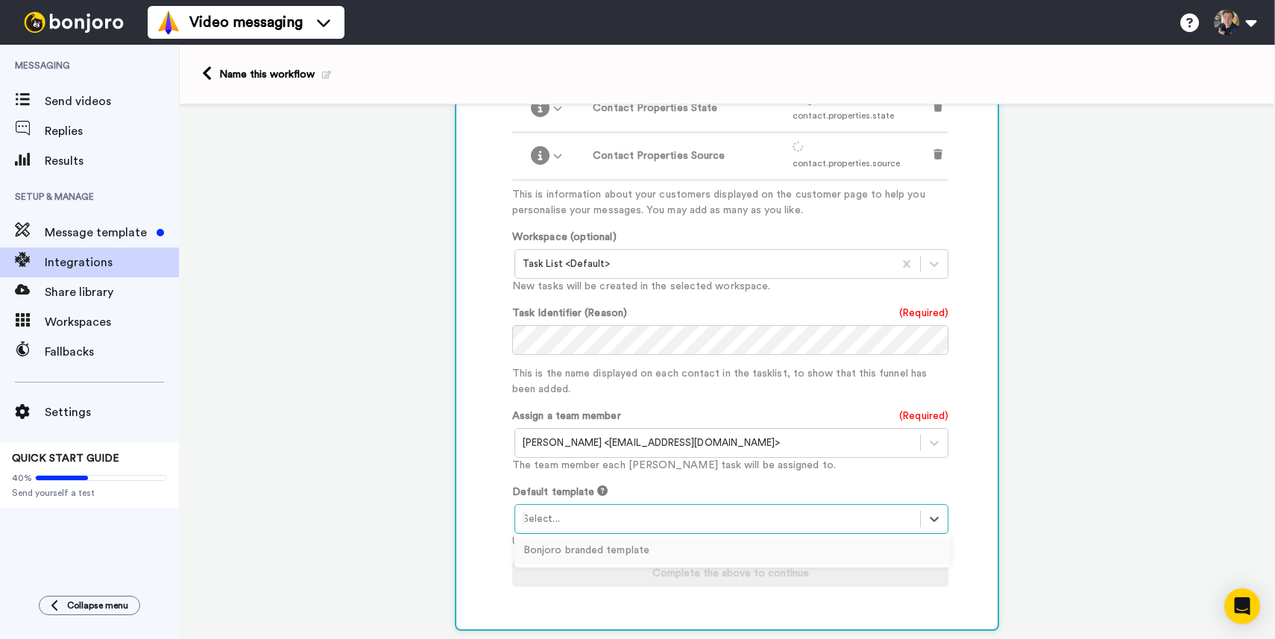
click at [612, 516] on div at bounding box center [718, 519] width 390 height 18
click at [473, 500] on div "Customise Add fields option Contact Properties: Source, selected. Select is foc…" at bounding box center [727, 126] width 538 height 1004
click at [602, 486] on icon at bounding box center [602, 490] width 10 height 10
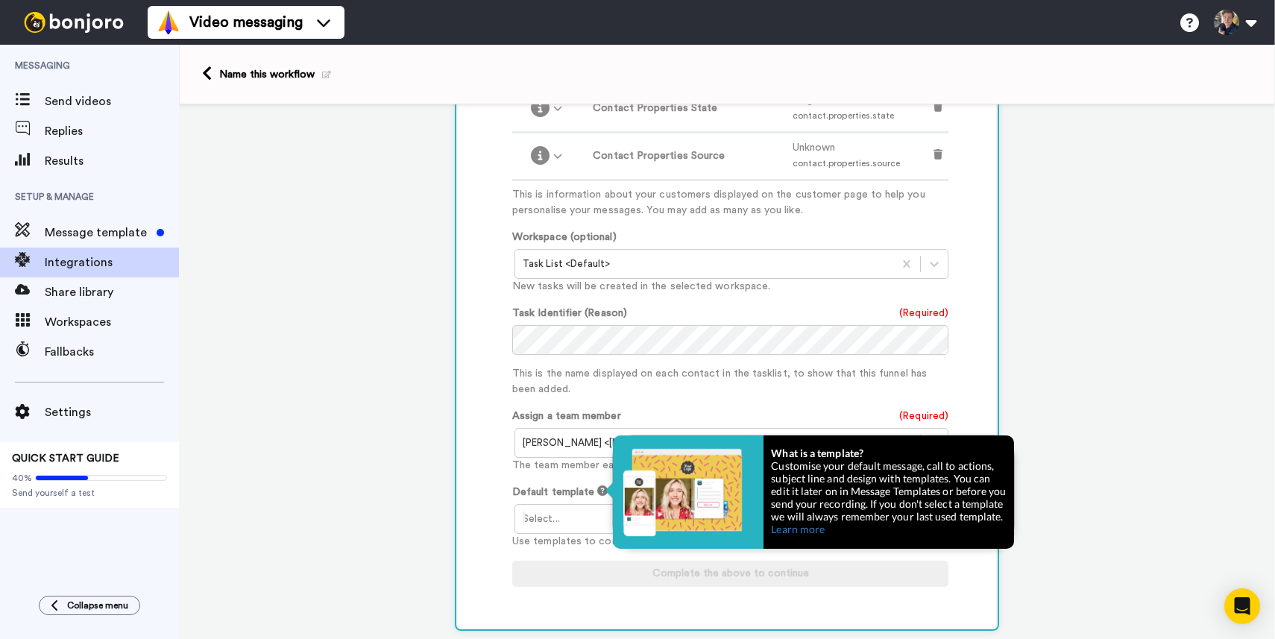
click at [424, 475] on div "1 Contact Created HubSpot CRM Service selected ActiveCampaign AWeber Bonjoro Co…" at bounding box center [727, 36] width 1096 height 1534
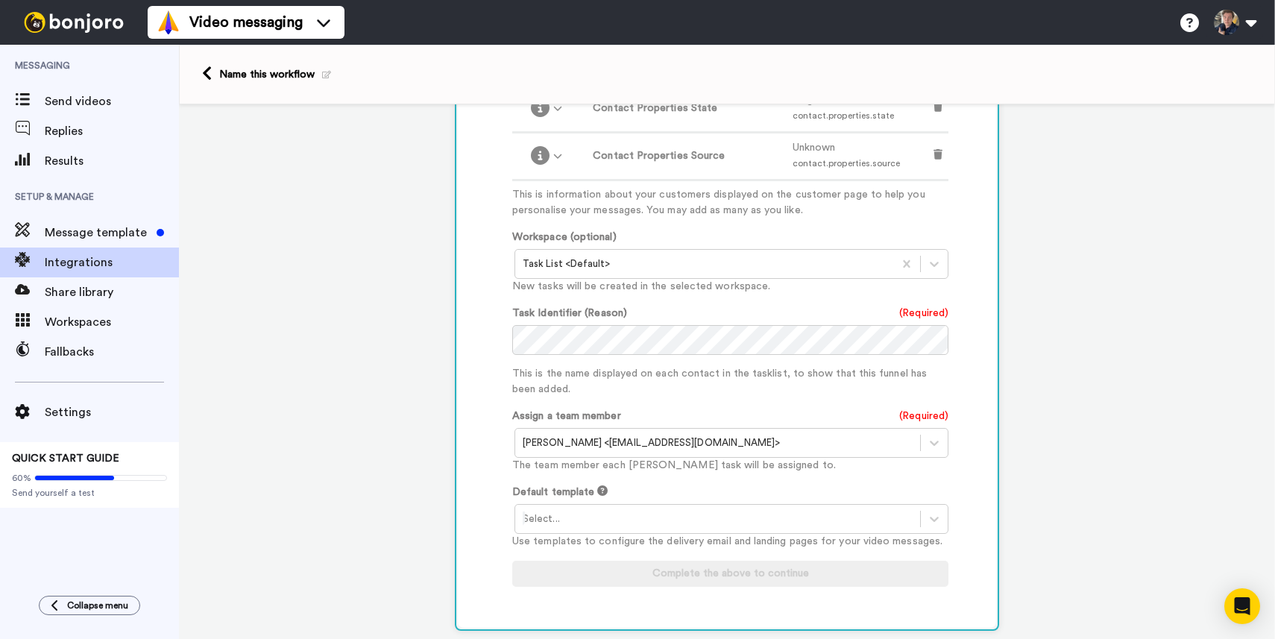
click at [606, 514] on div at bounding box center [718, 519] width 390 height 18
click at [462, 505] on div "Customise Add fields option Contact Properties: Source, selected. Select is foc…" at bounding box center [727, 126] width 538 height 1004
click at [658, 515] on div at bounding box center [718, 519] width 390 height 18
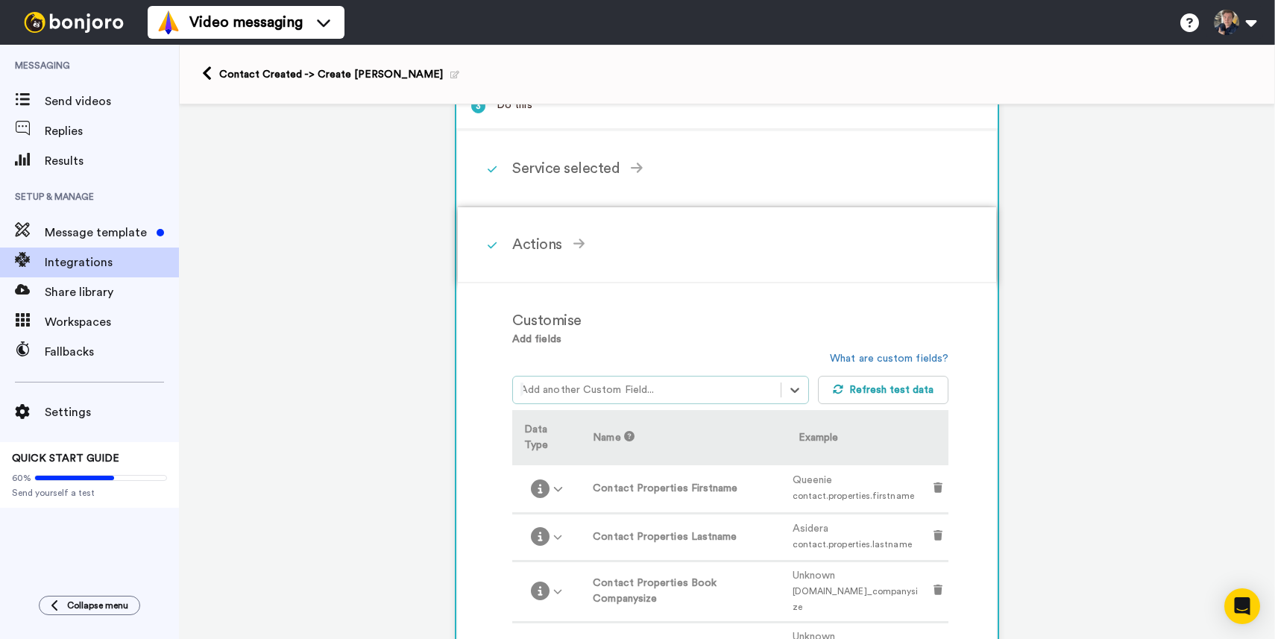
scroll to position [117, 0]
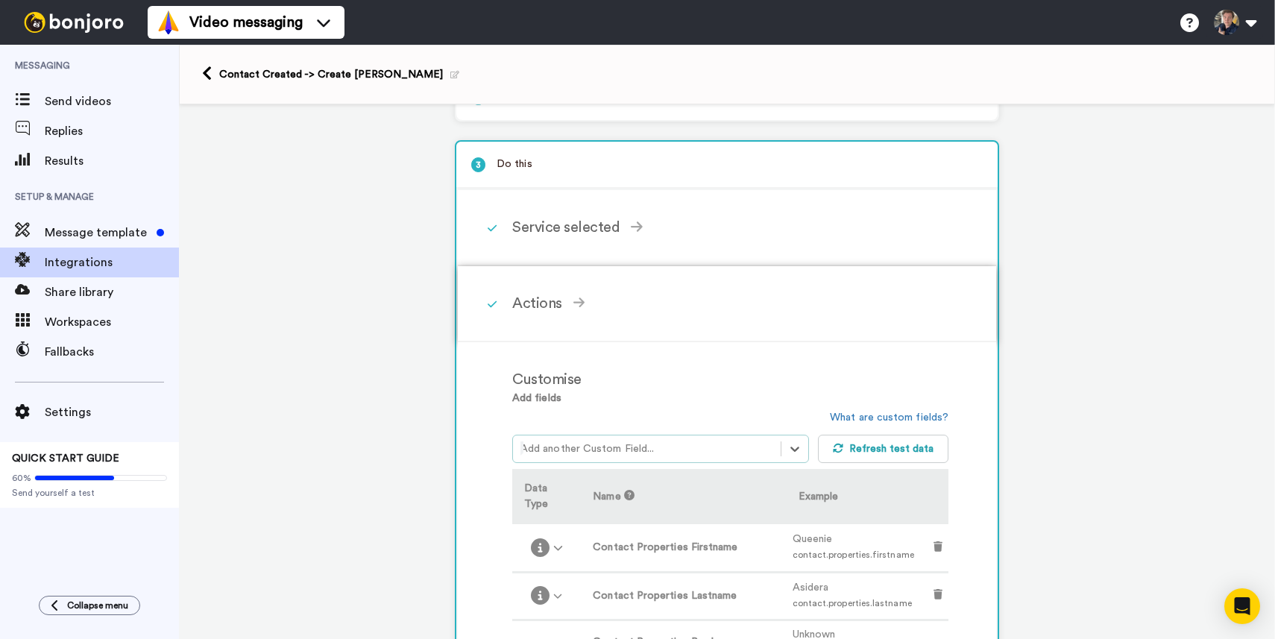
click at [564, 306] on div "Actions" at bounding box center [730, 303] width 436 height 22
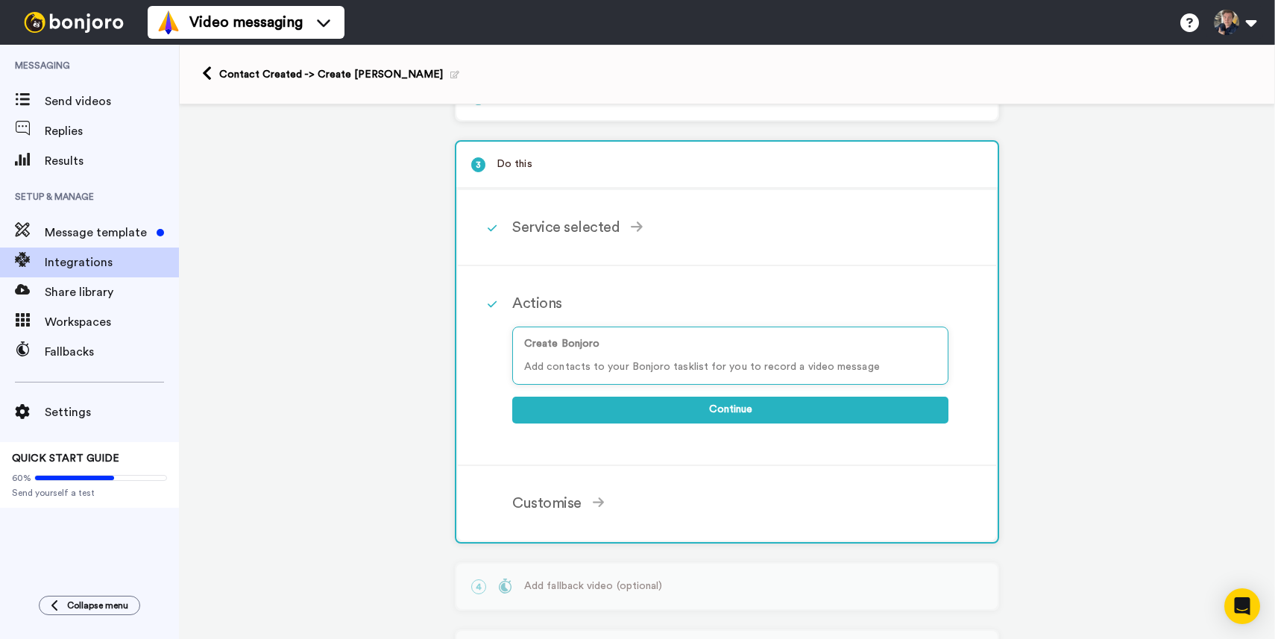
scroll to position [197, 0]
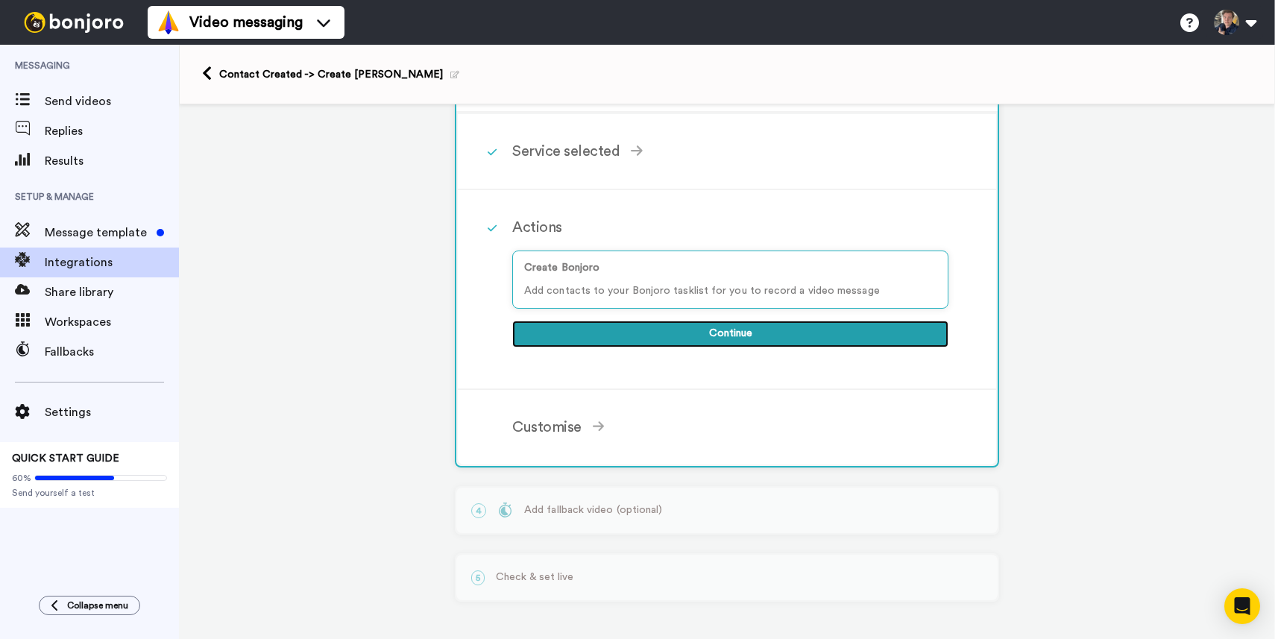
click at [593, 333] on button "Continue" at bounding box center [730, 334] width 436 height 27
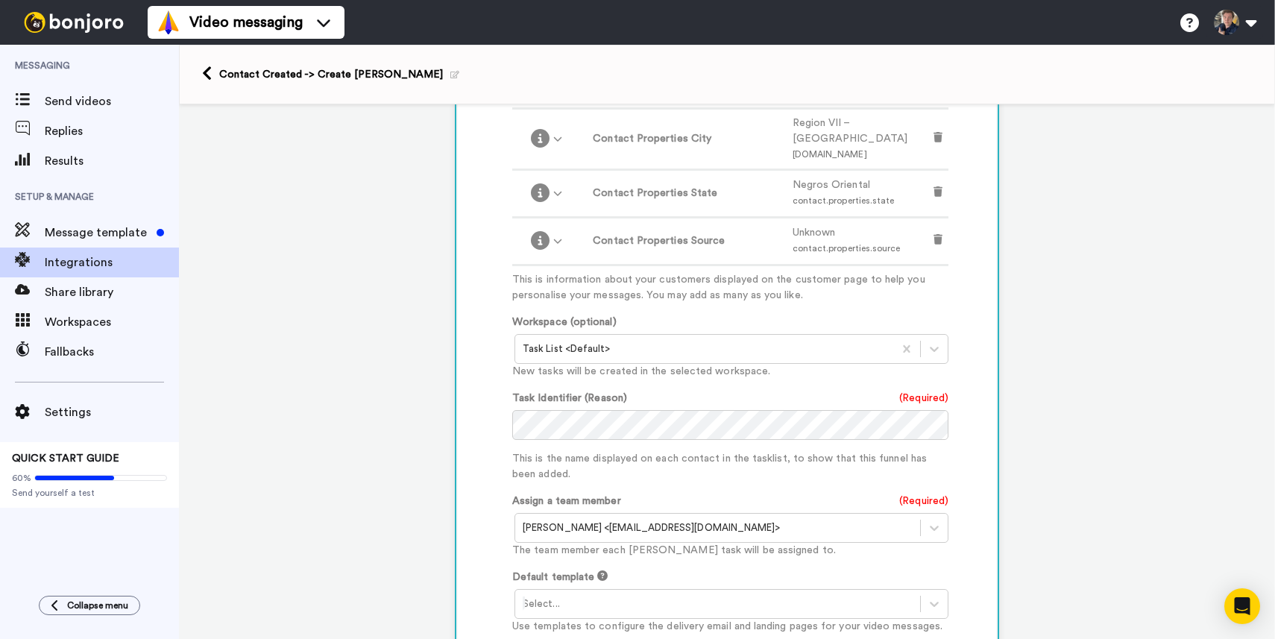
scroll to position [995, 0]
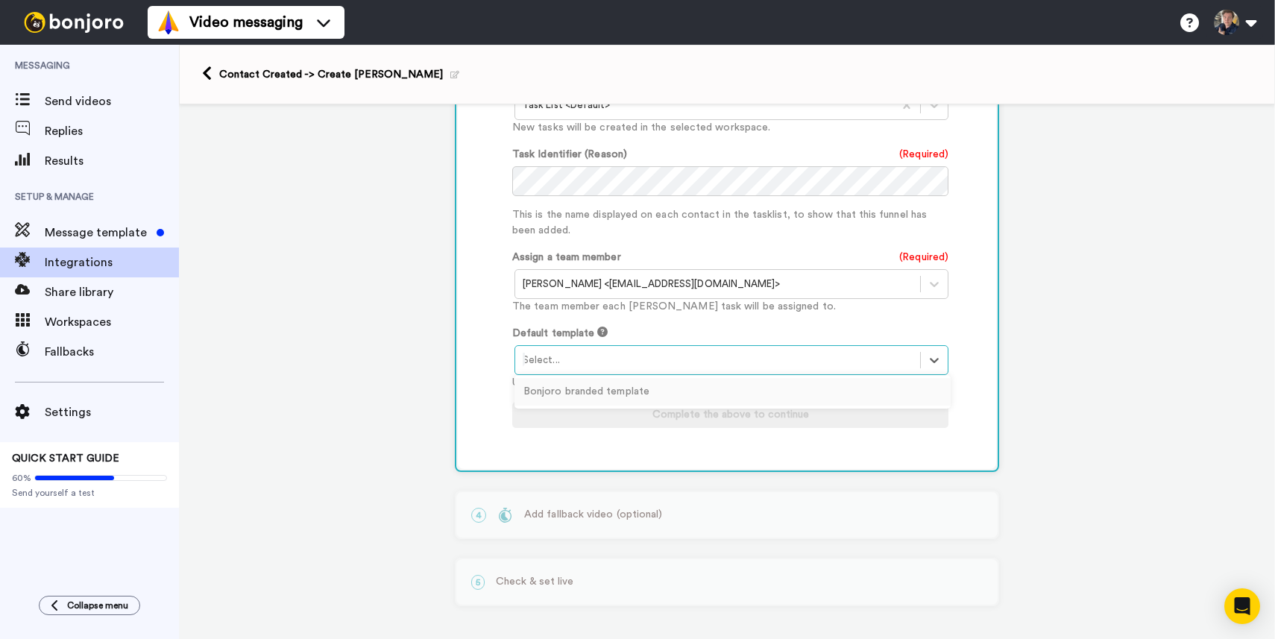
click at [614, 353] on div at bounding box center [718, 360] width 390 height 18
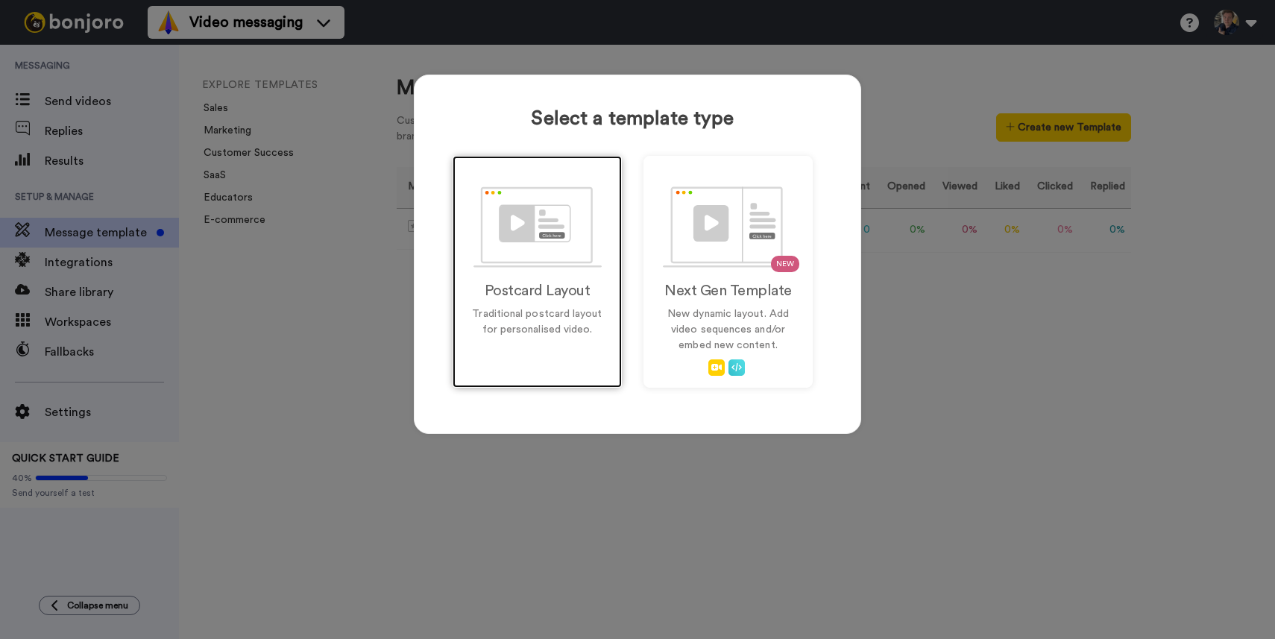
click at [573, 265] on img at bounding box center [537, 226] width 128 height 81
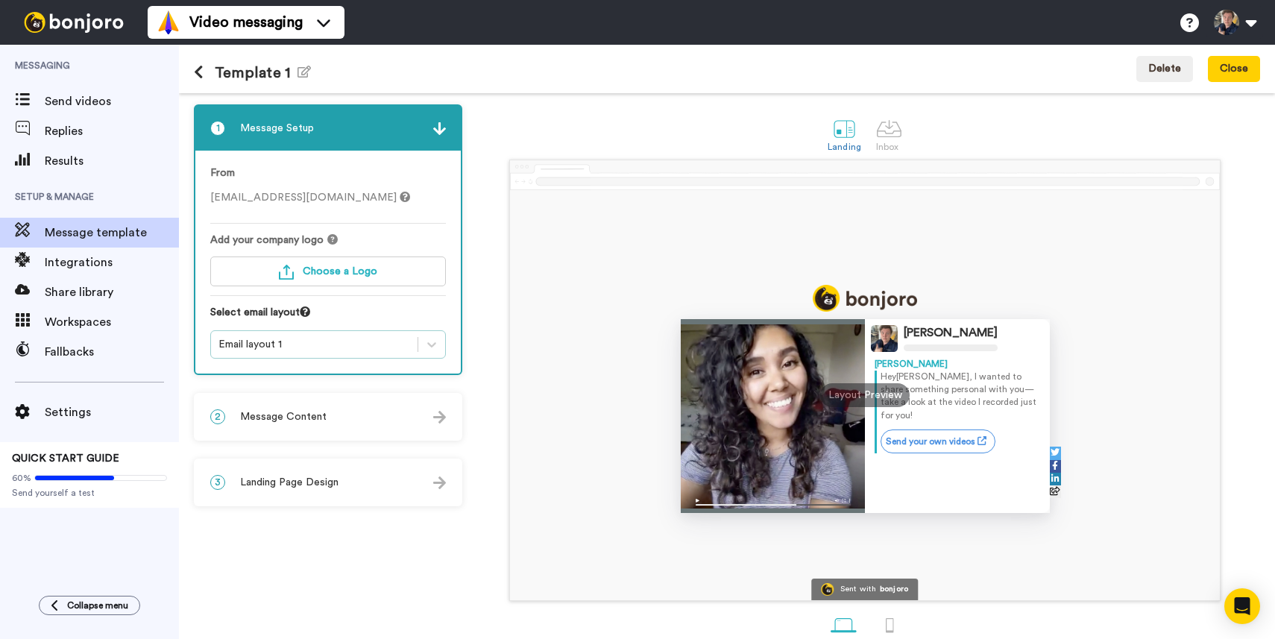
click at [249, 340] on div "Email layout 1" at bounding box center [314, 344] width 192 height 15
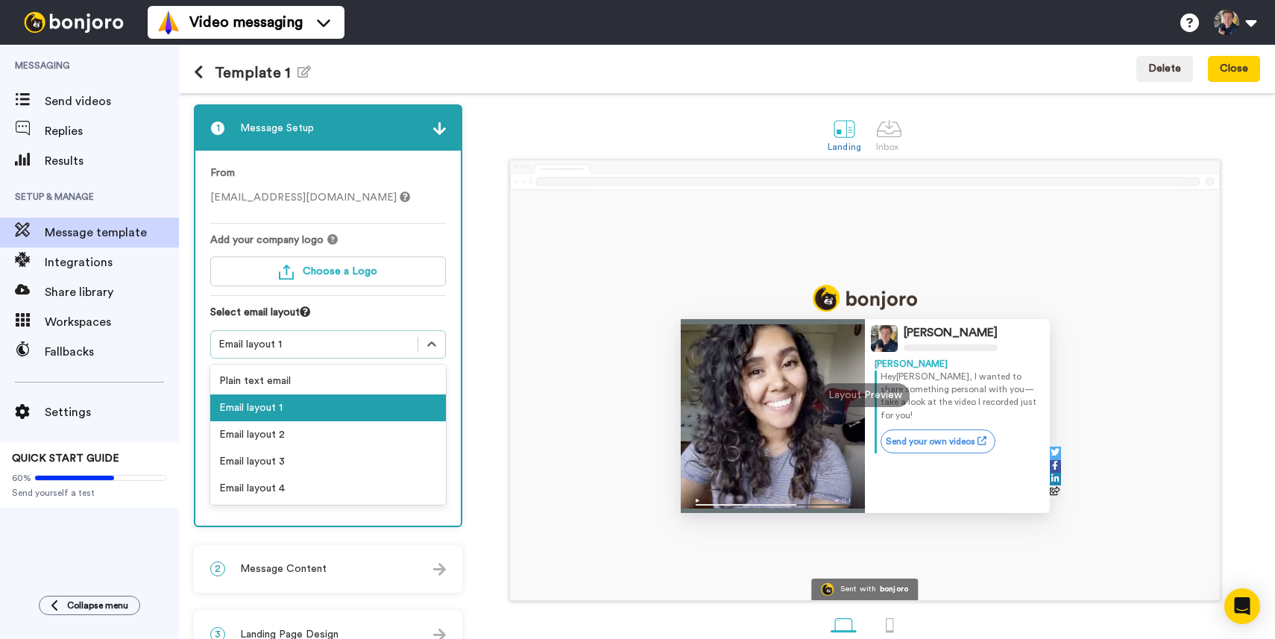
click at [312, 324] on div "Select email layout" at bounding box center [328, 317] width 236 height 25
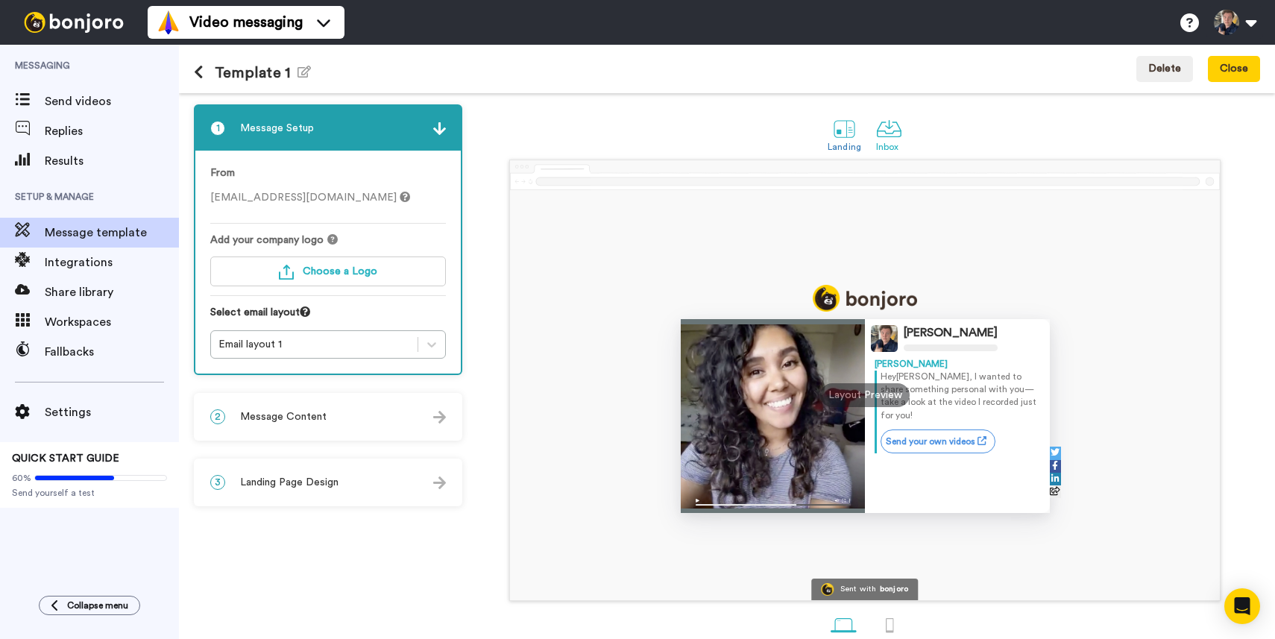
scroll to position [1, 0]
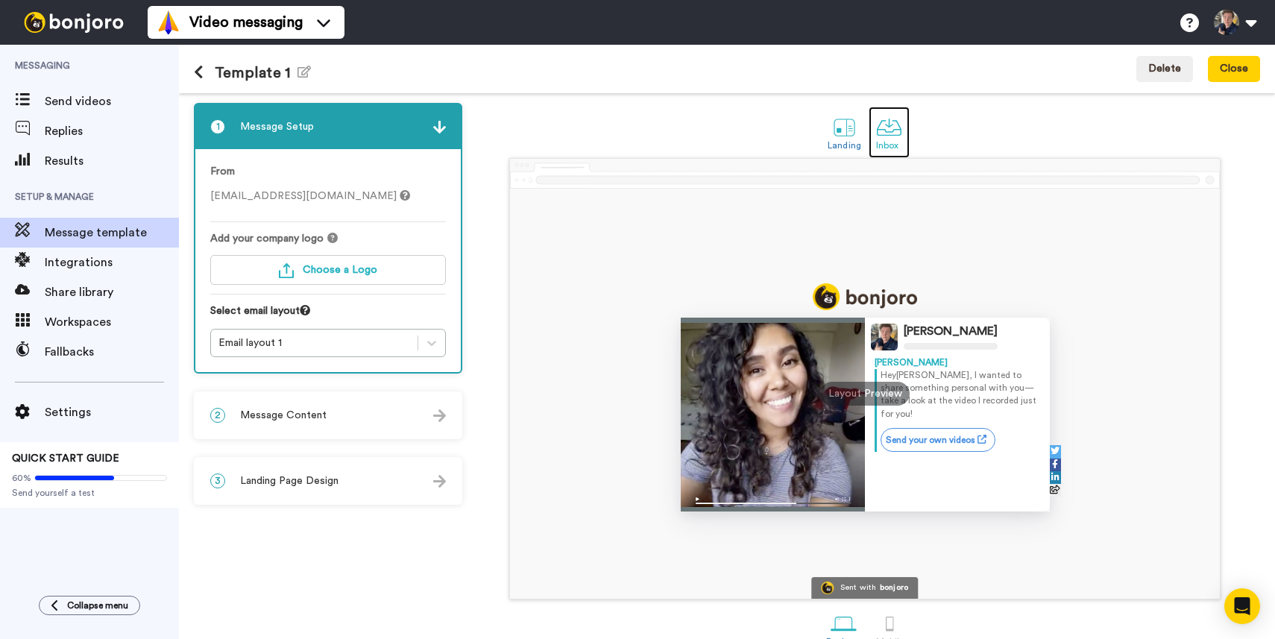
click at [892, 139] on div at bounding box center [889, 127] width 26 height 26
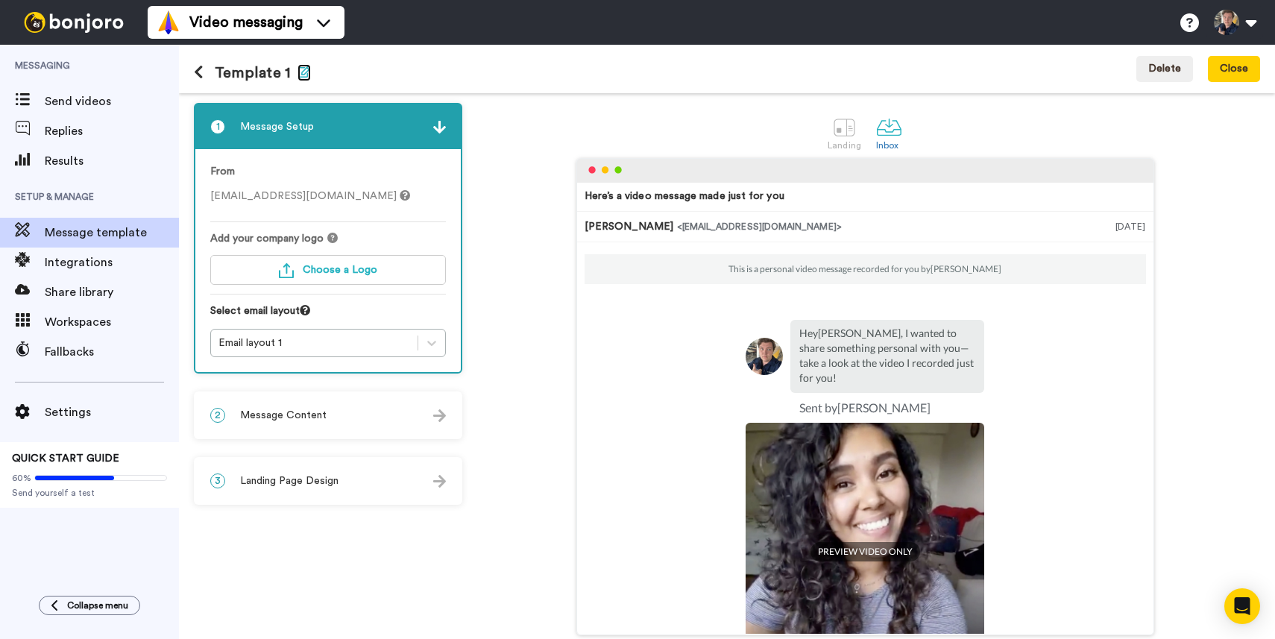
click at [298, 67] on icon "button" at bounding box center [303, 72] width 13 height 12
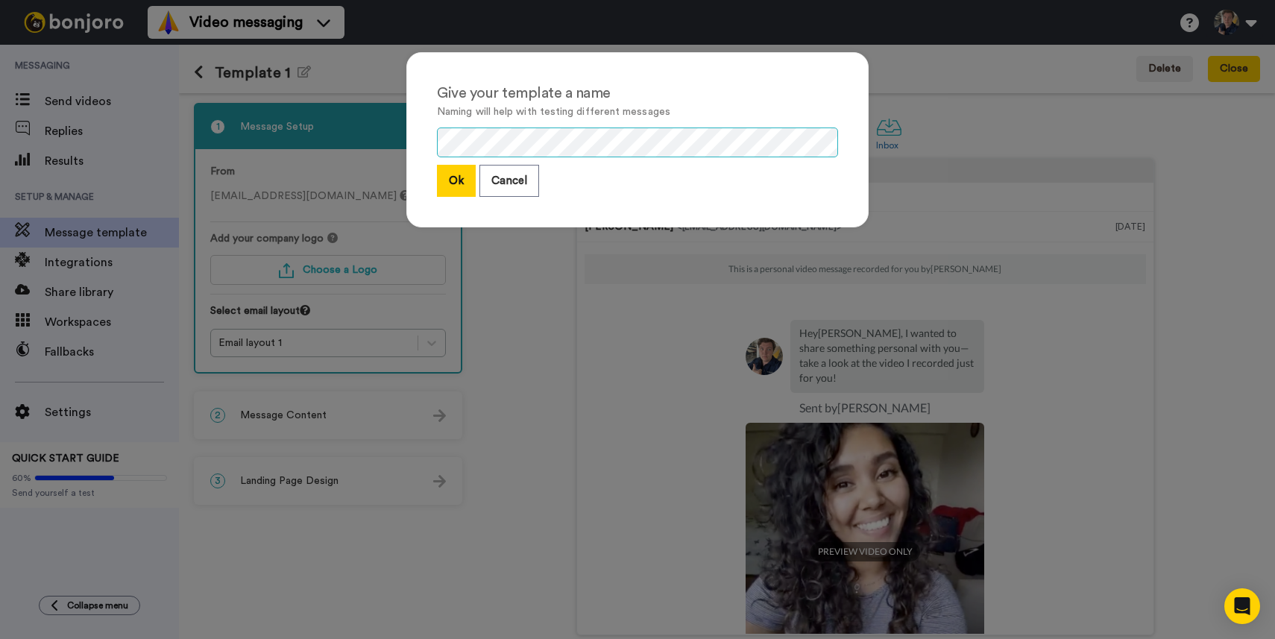
click at [402, 115] on div "Give your template a name Naming will help with testing different messages Ok C…" at bounding box center [637, 147] width 492 height 220
click at [461, 168] on button "Ok" at bounding box center [456, 181] width 39 height 32
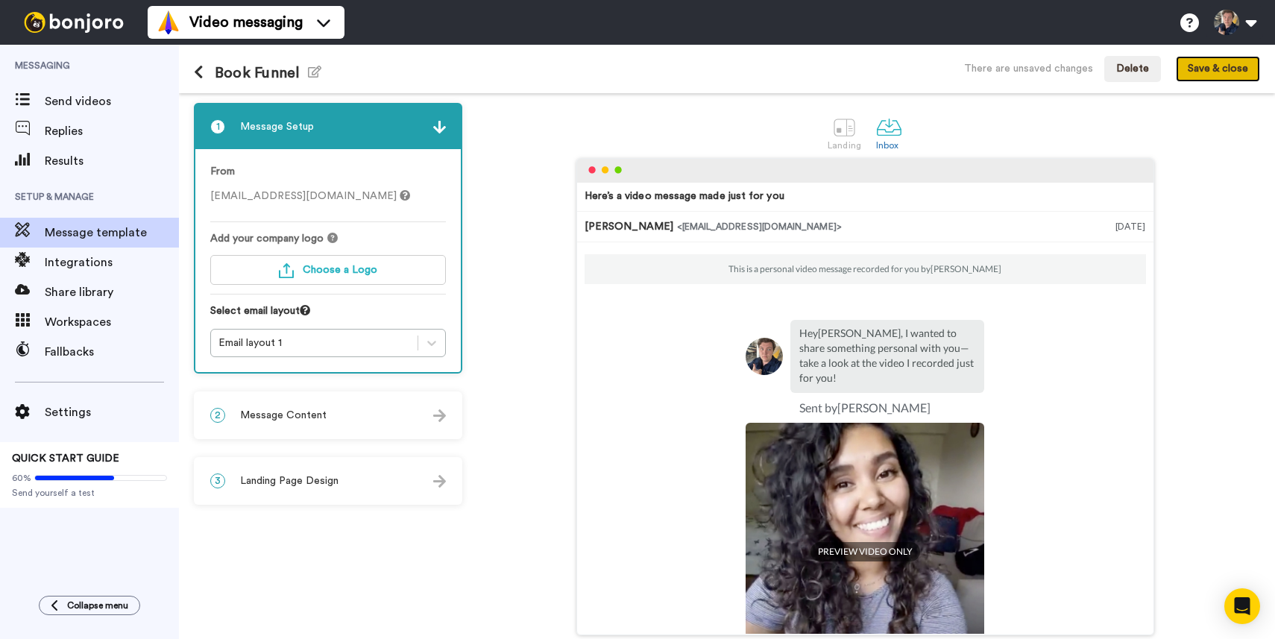
click at [1238, 76] on button "Save & close" at bounding box center [1218, 69] width 84 height 27
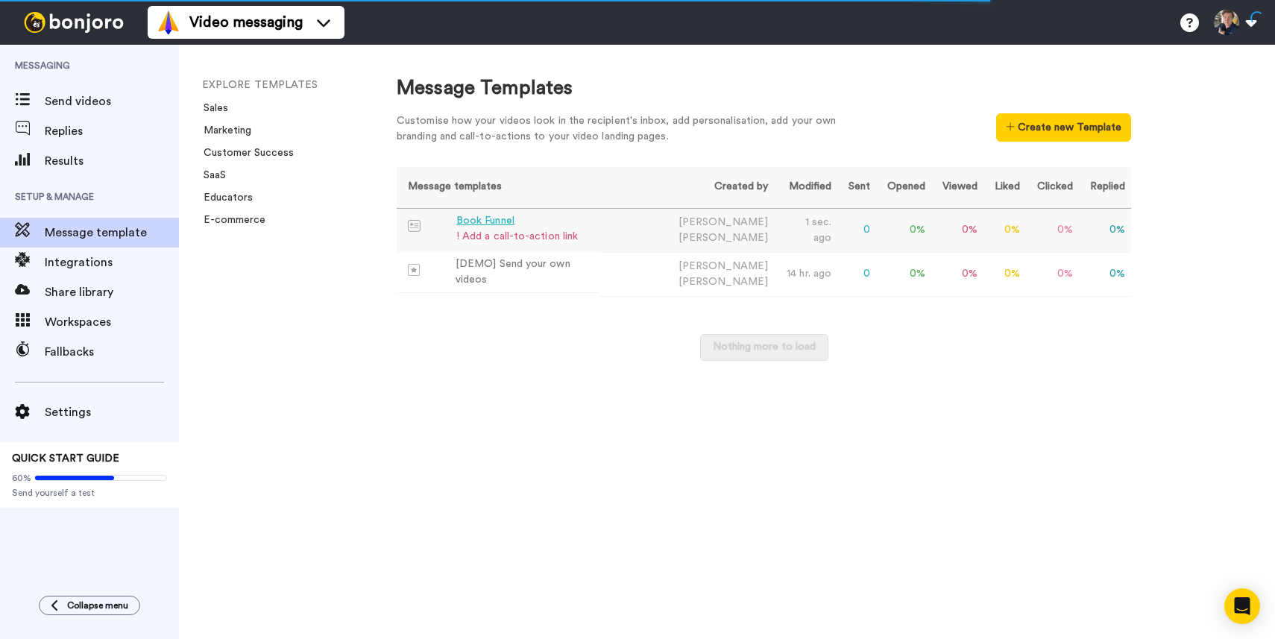
click at [515, 221] on div "Book Funnel" at bounding box center [517, 221] width 122 height 16
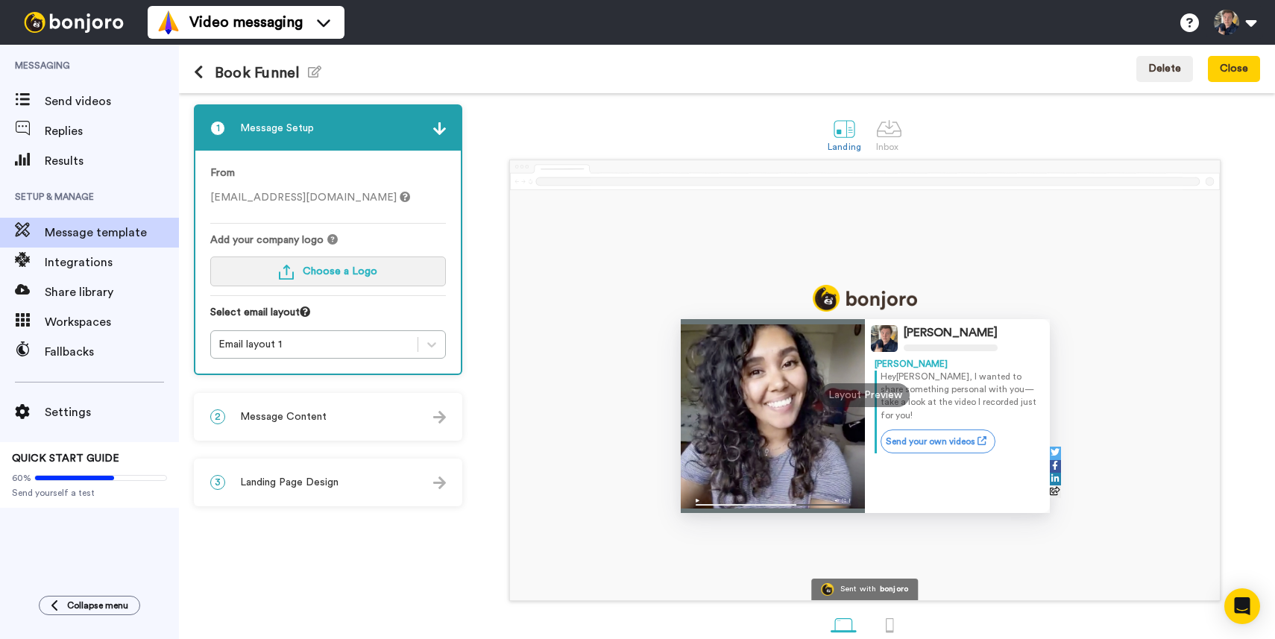
click at [311, 271] on span "Choose a Logo" at bounding box center [340, 271] width 75 height 10
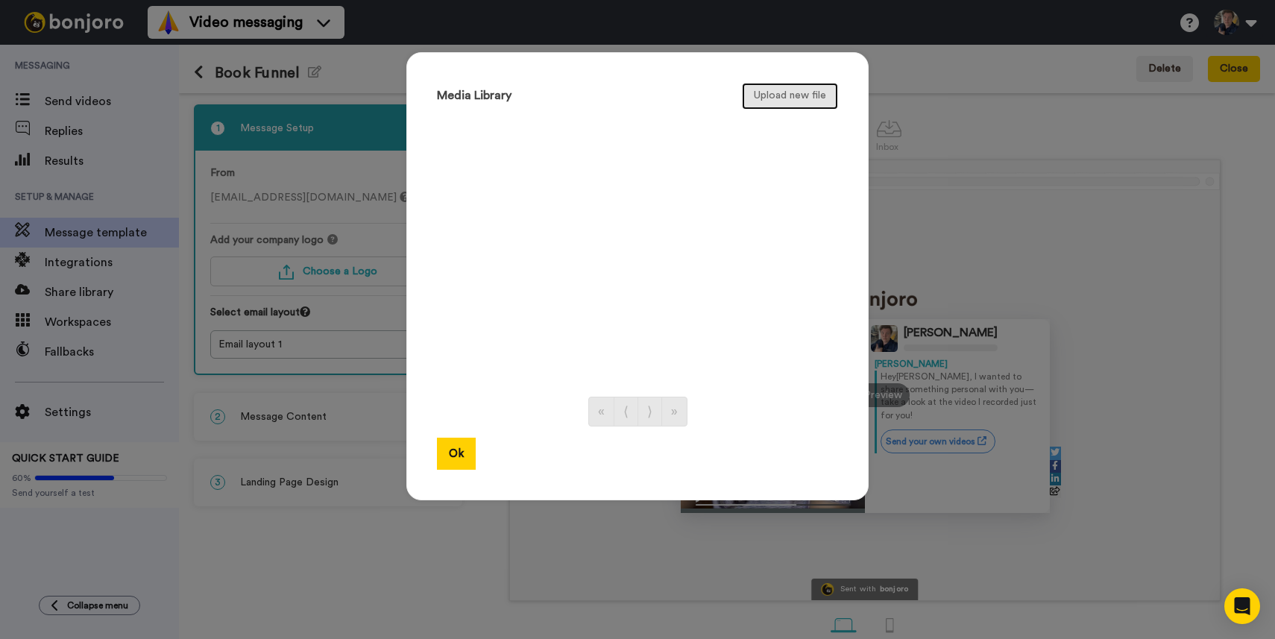
click at [770, 106] on button "Upload new file" at bounding box center [790, 96] width 96 height 27
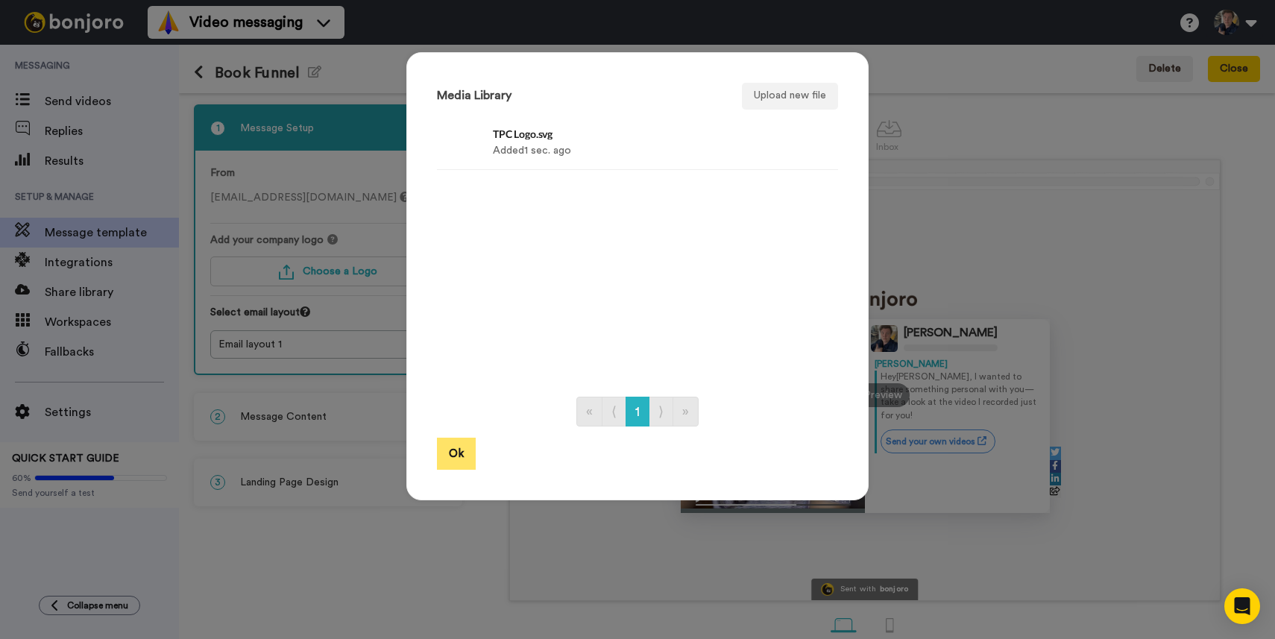
click at [461, 449] on button "Ok" at bounding box center [456, 454] width 39 height 32
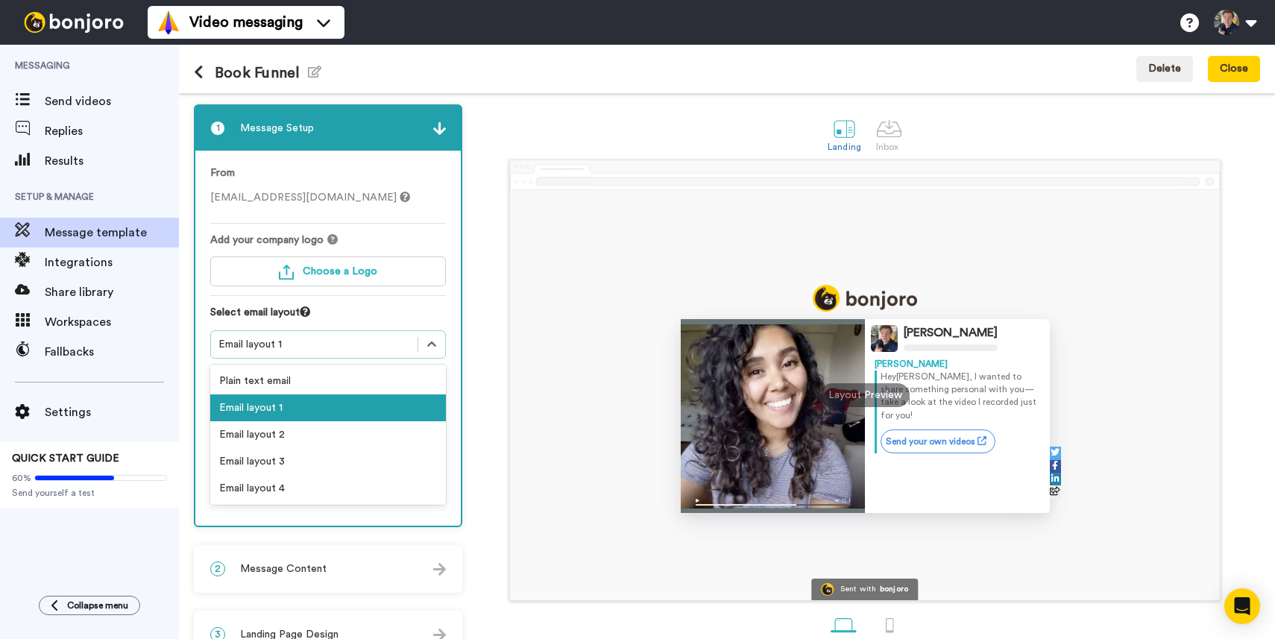
click at [374, 349] on div "Email layout 1" at bounding box center [314, 344] width 192 height 15
click at [346, 383] on div "Plain text email" at bounding box center [328, 381] width 236 height 27
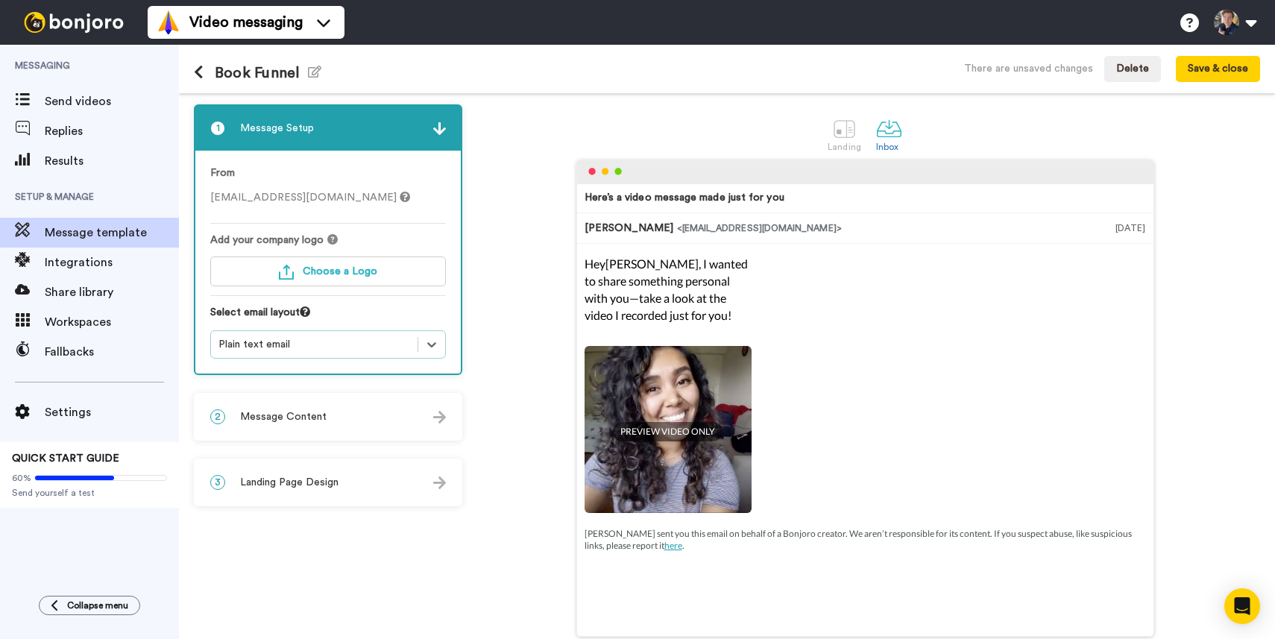
click at [353, 340] on div "Plain text email" at bounding box center [314, 344] width 192 height 15
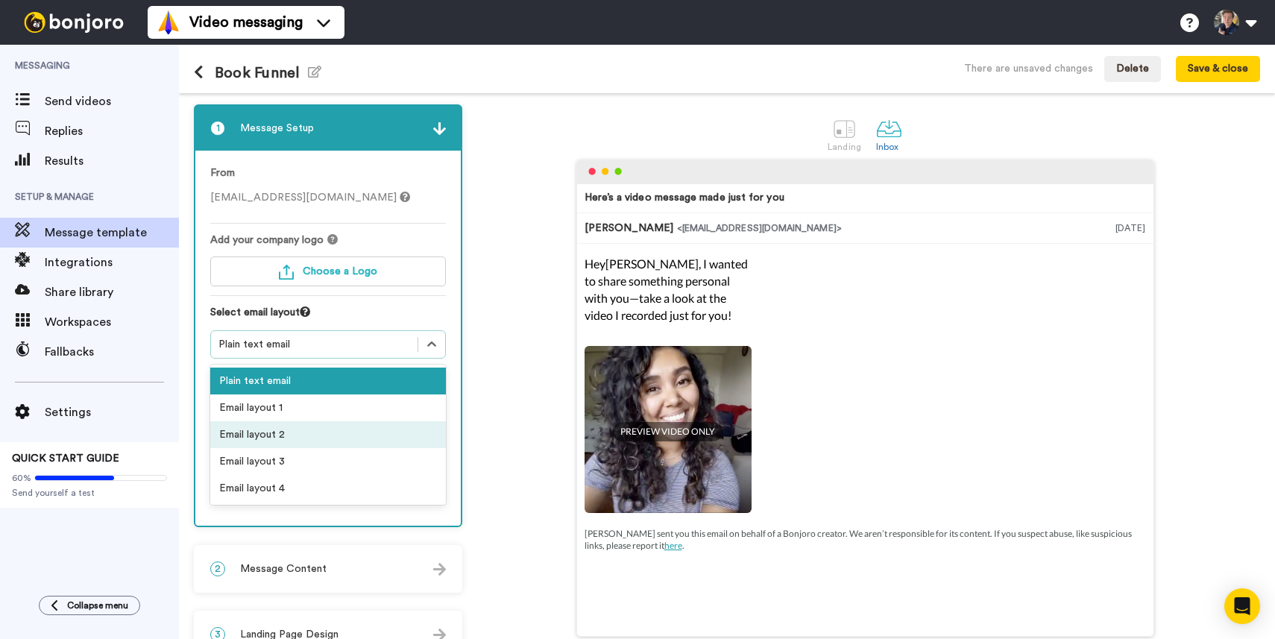
click at [324, 432] on div "Email layout 2" at bounding box center [328, 434] width 236 height 27
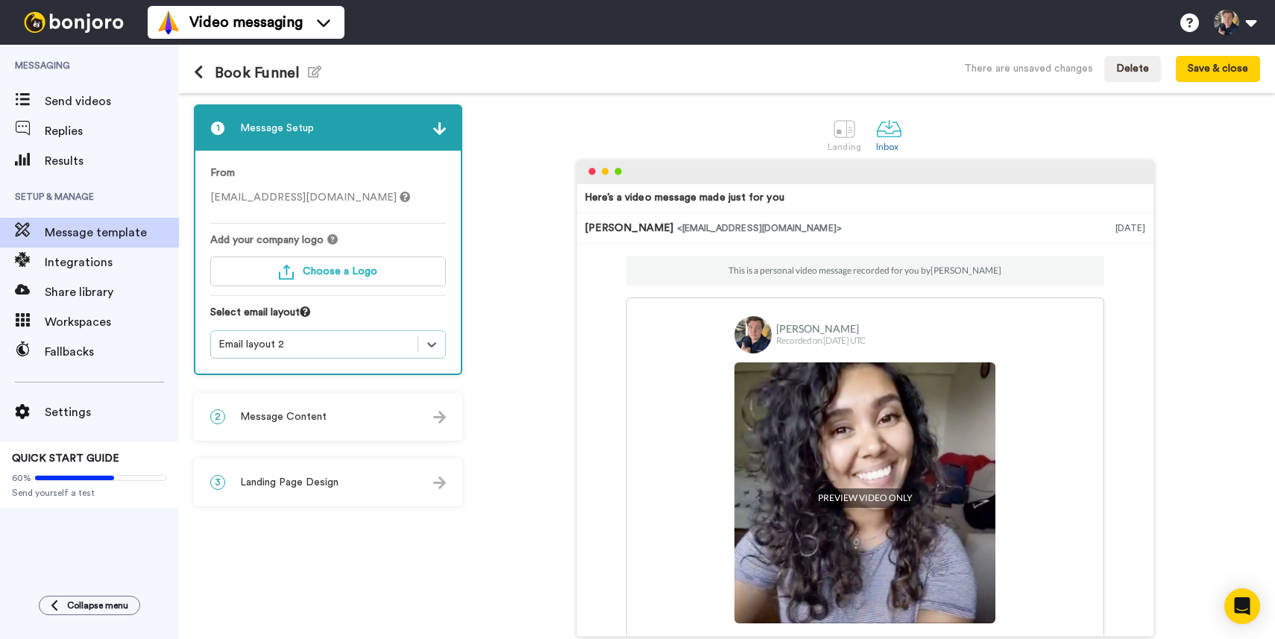
click at [364, 327] on div "Select email layout" at bounding box center [328, 317] width 236 height 25
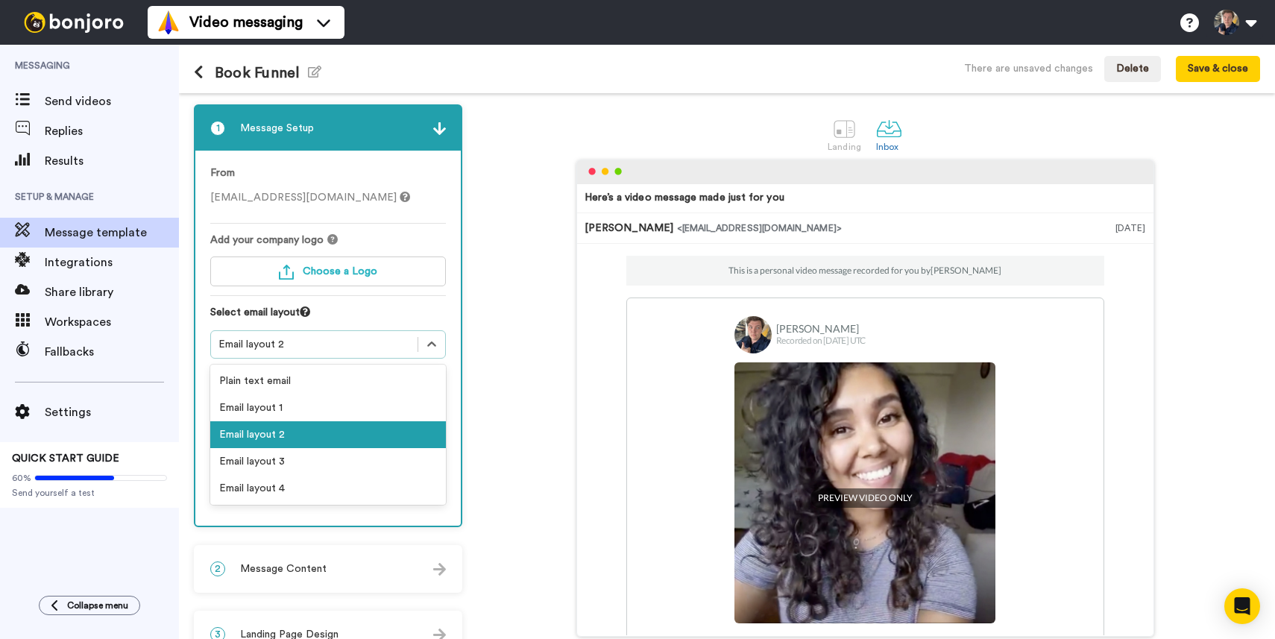
click at [364, 348] on div "Email layout 2" at bounding box center [314, 344] width 192 height 15
click at [329, 457] on div "Email layout 3" at bounding box center [328, 461] width 236 height 27
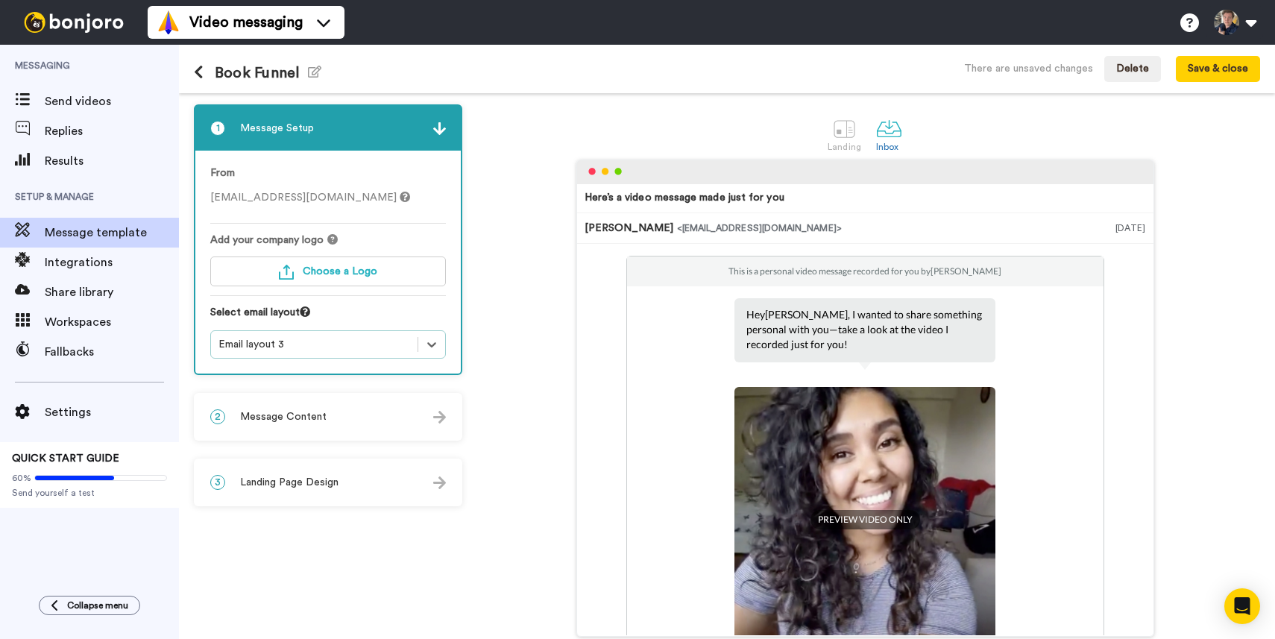
click at [377, 313] on div "Select email layout" at bounding box center [328, 317] width 236 height 25
click at [377, 343] on div "Email layout 3" at bounding box center [314, 344] width 192 height 15
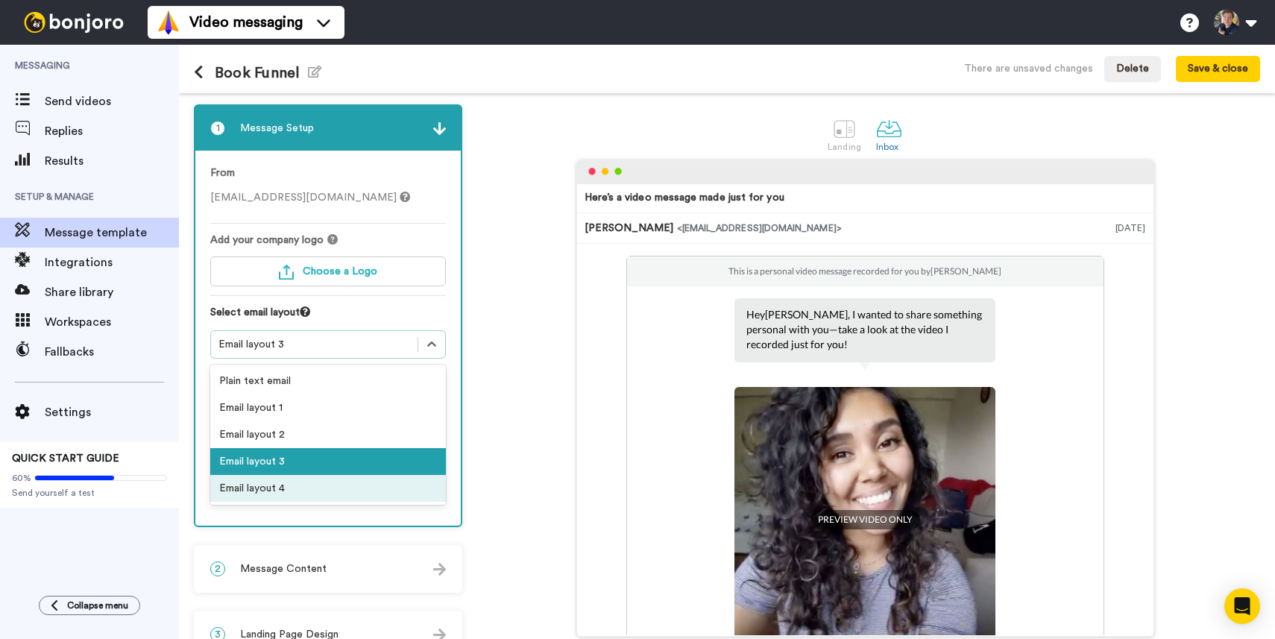
drag, startPoint x: 318, startPoint y: 470, endPoint x: 318, endPoint y: 490, distance: 19.4
click at [318, 490] on div "Plain text email Email layout 1 Email layout 2 Email layout 3 Email layout 4" at bounding box center [328, 435] width 236 height 140
click at [318, 490] on div "Email layout 4" at bounding box center [328, 488] width 236 height 27
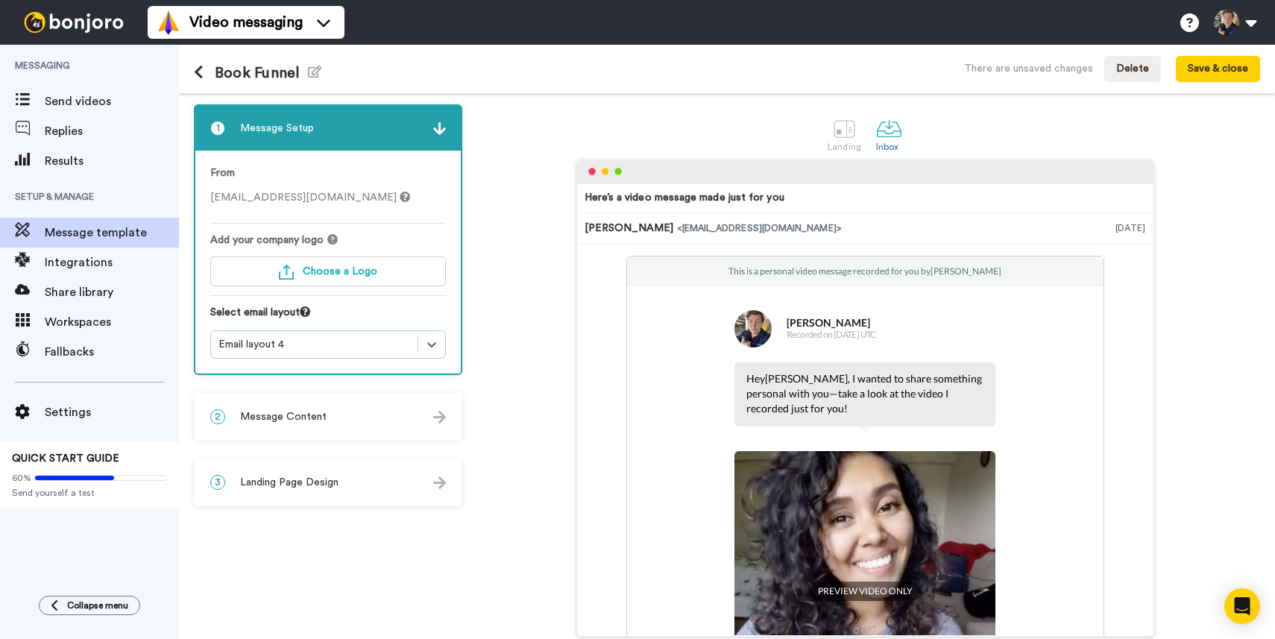
click at [343, 333] on div "Email layout 4" at bounding box center [328, 344] width 236 height 28
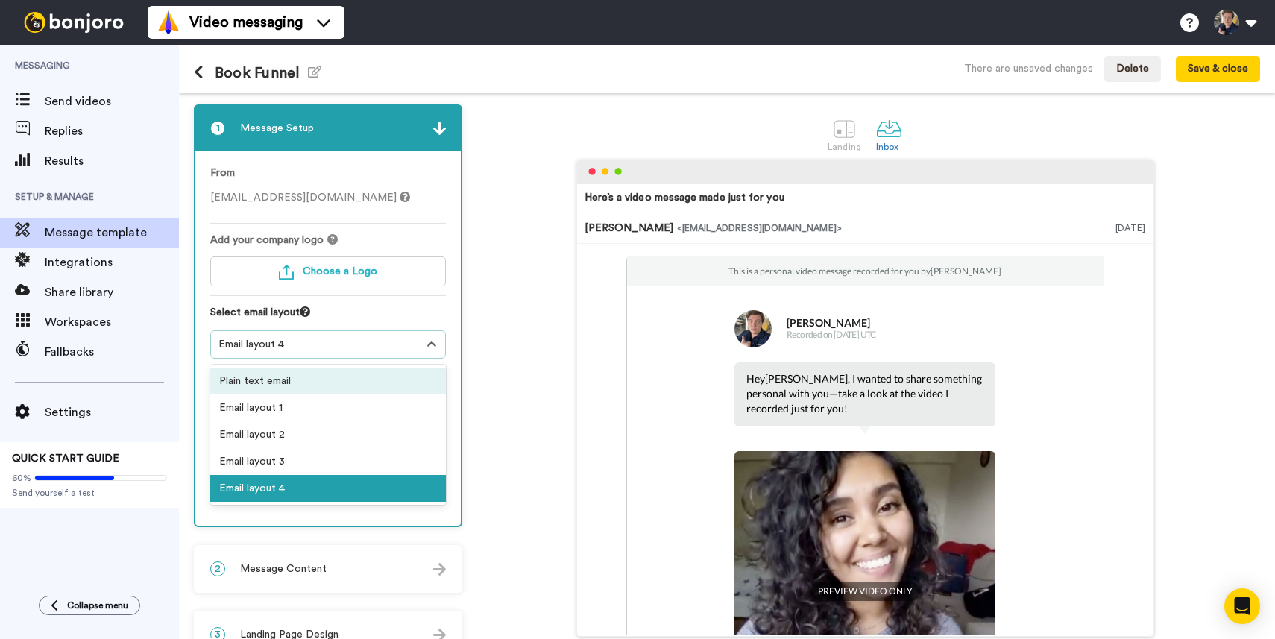
click at [309, 371] on div "Plain text email" at bounding box center [328, 381] width 236 height 27
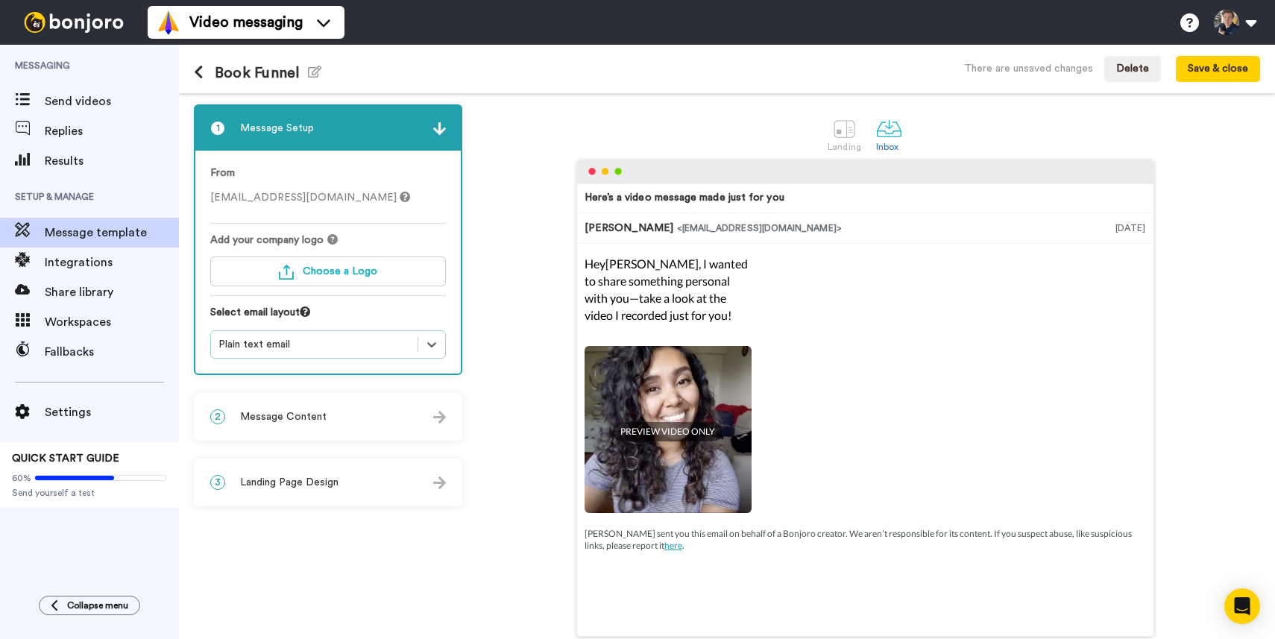
click at [338, 417] on div "2 Message Content" at bounding box center [327, 416] width 265 height 45
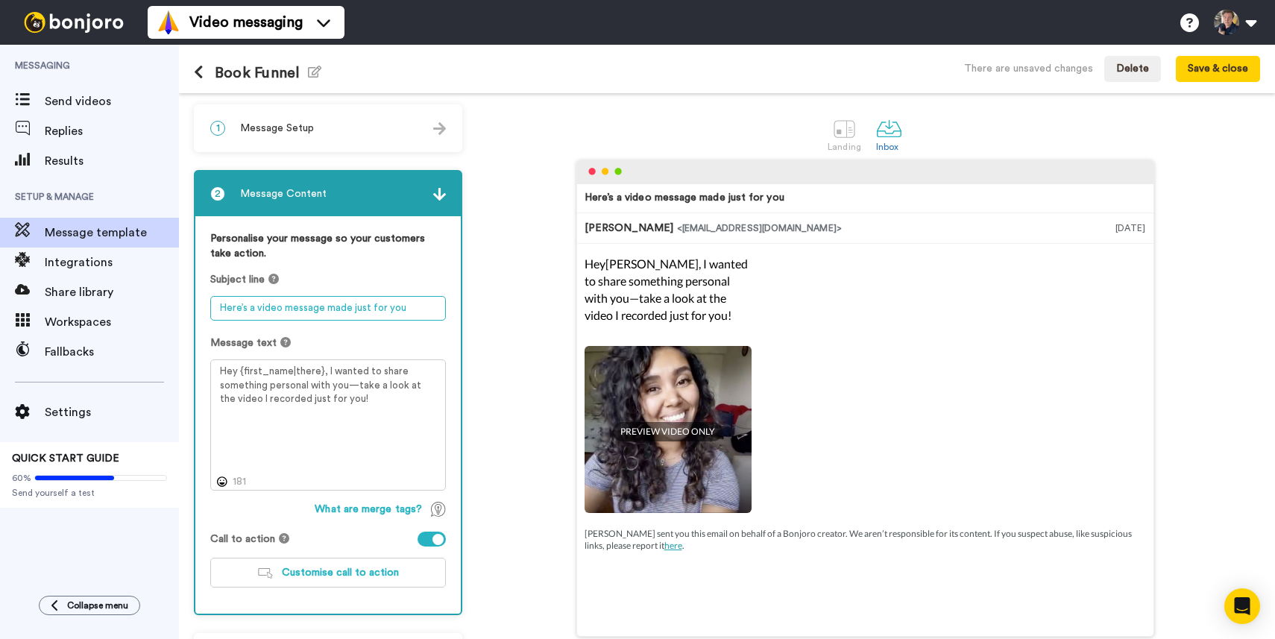
click at [426, 307] on textarea "Here’s a video message made just for you" at bounding box center [328, 308] width 236 height 25
drag, startPoint x: 426, startPoint y: 307, endPoint x: 267, endPoint y: 270, distance: 163.1
click at [267, 270] on div "Personalise your message so your customers take action. Subject line Here’s a v…" at bounding box center [327, 414] width 265 height 397
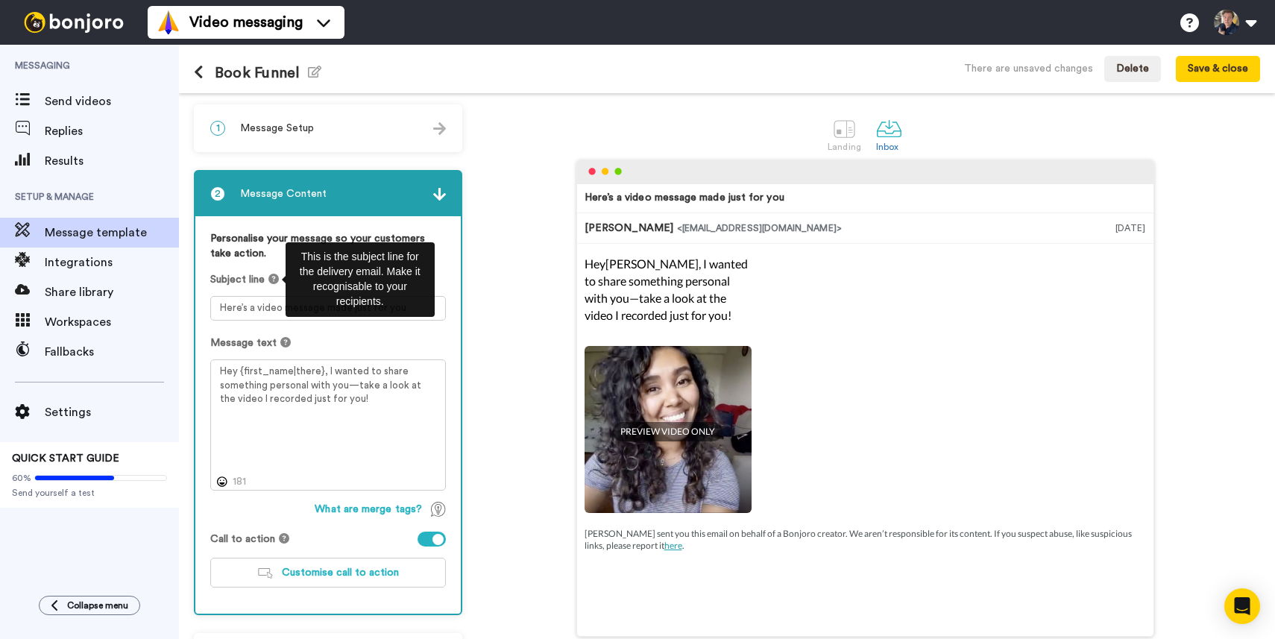
click at [271, 279] on icon at bounding box center [273, 279] width 10 height 10
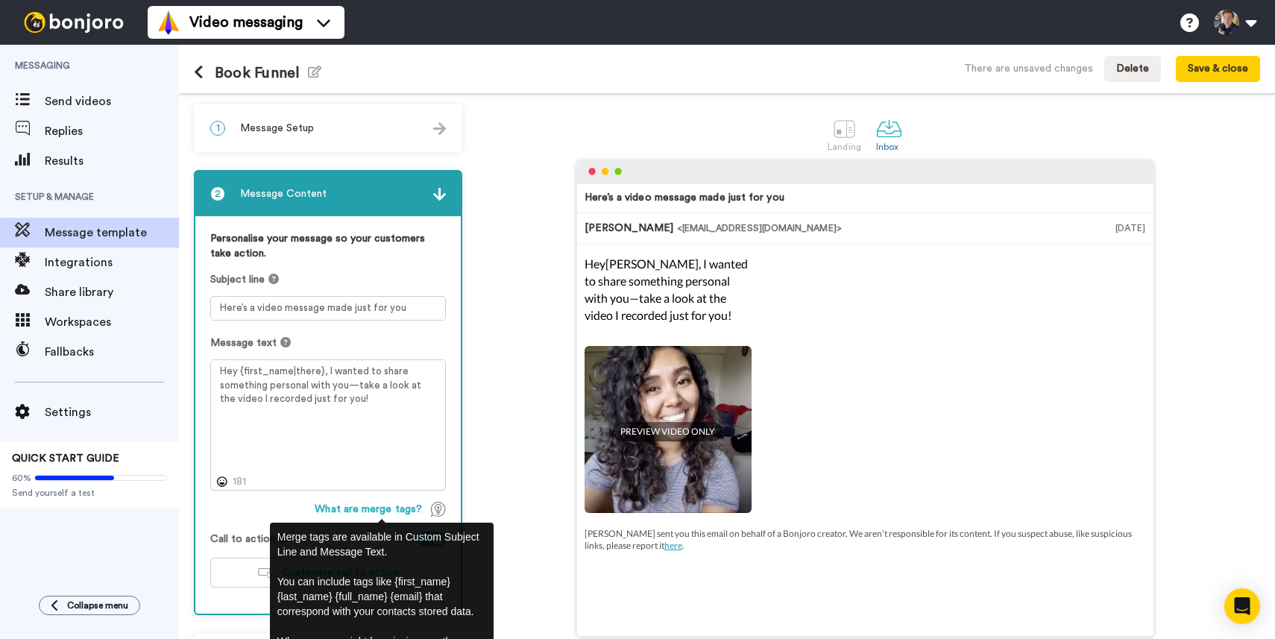
click at [394, 511] on span "What are merge tags?" at bounding box center [368, 509] width 107 height 15
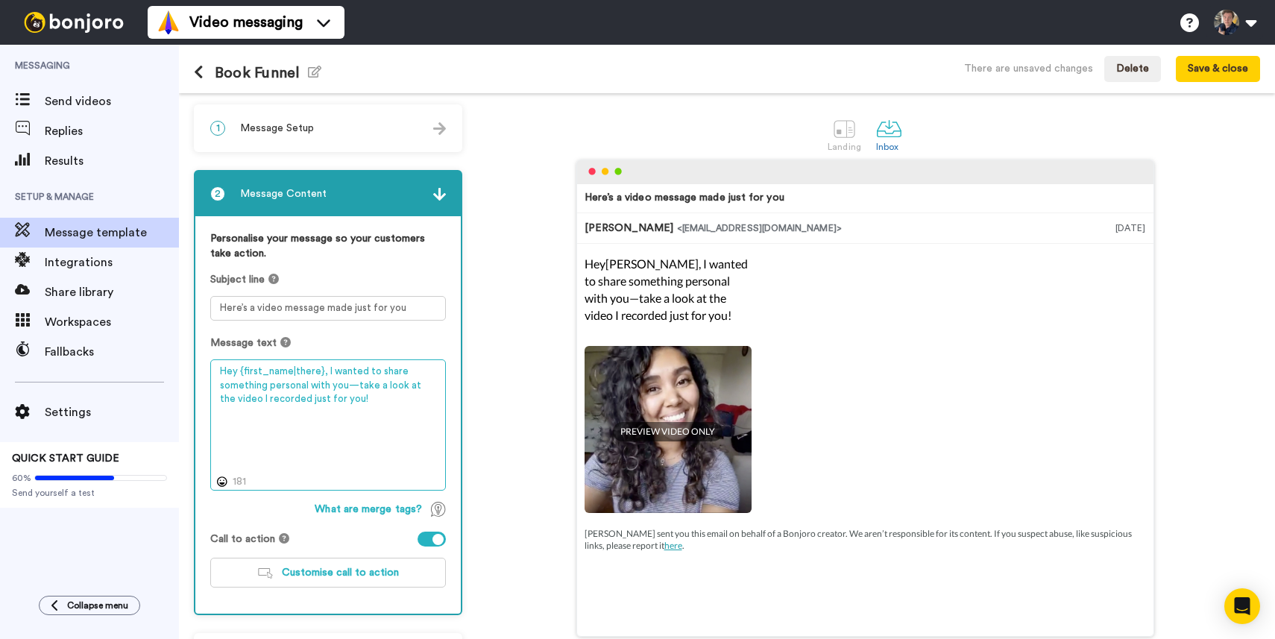
drag, startPoint x: 318, startPoint y: 371, endPoint x: 239, endPoint y: 366, distance: 79.2
click at [239, 366] on textarea "Hey {first_name|there}, I wanted to share something personal with you—take a lo…" at bounding box center [328, 424] width 236 height 131
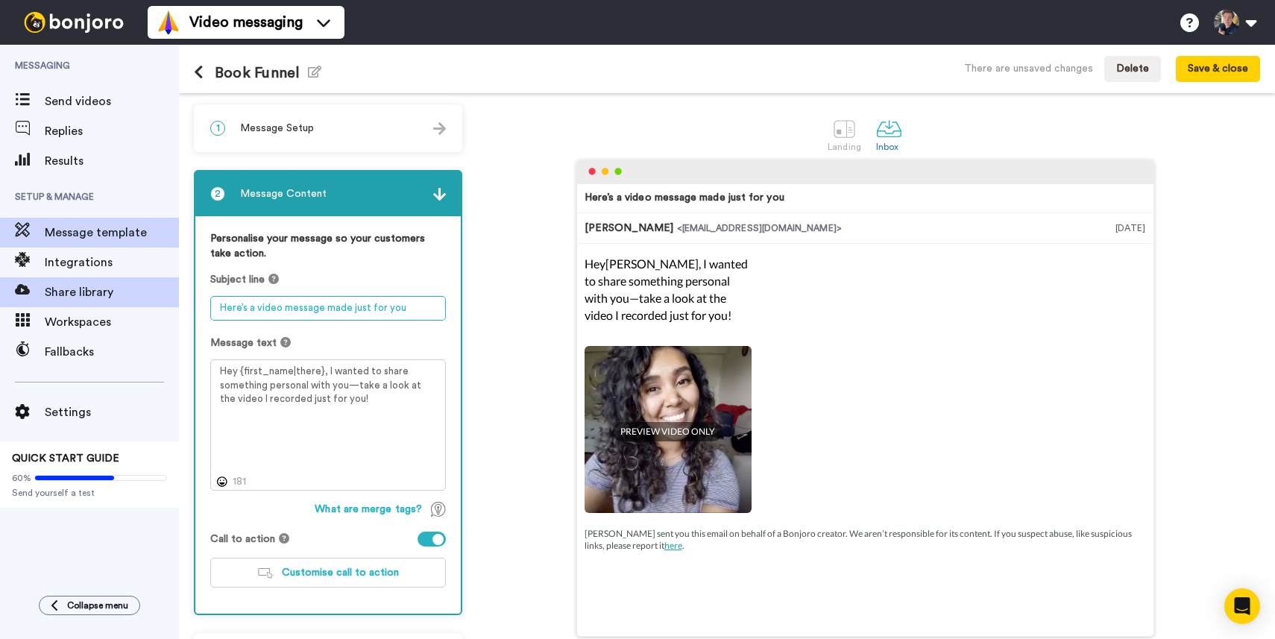
drag, startPoint x: 421, startPoint y: 307, endPoint x: 168, endPoint y: 296, distance: 253.0
click at [168, 296] on div "Messaging Send videos Replies Results Setup & Manage Message template Integrati…" at bounding box center [637, 342] width 1275 height 594
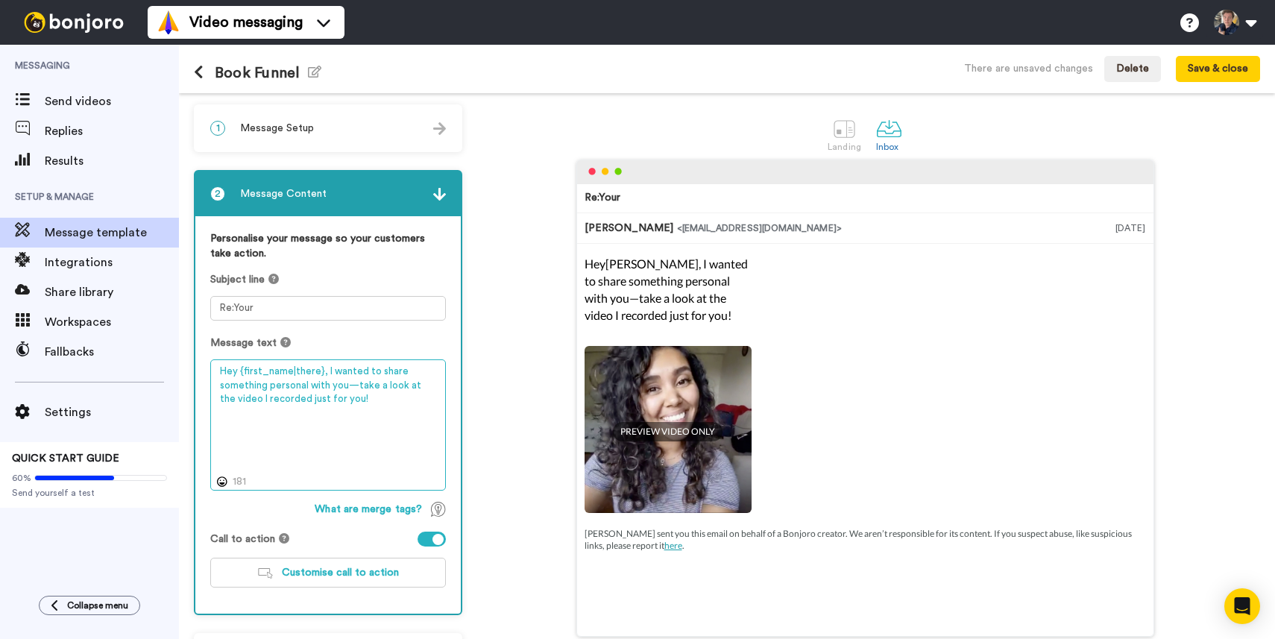
drag, startPoint x: 376, startPoint y: 419, endPoint x: 185, endPoint y: 262, distance: 247.4
click at [186, 262] on div "1 Message Setup From nate@thepplcompany.com Add your company logo Choose a Logo…" at bounding box center [727, 366] width 1096 height 546
click at [295, 316] on textarea "Re:Your" at bounding box center [328, 308] width 236 height 25
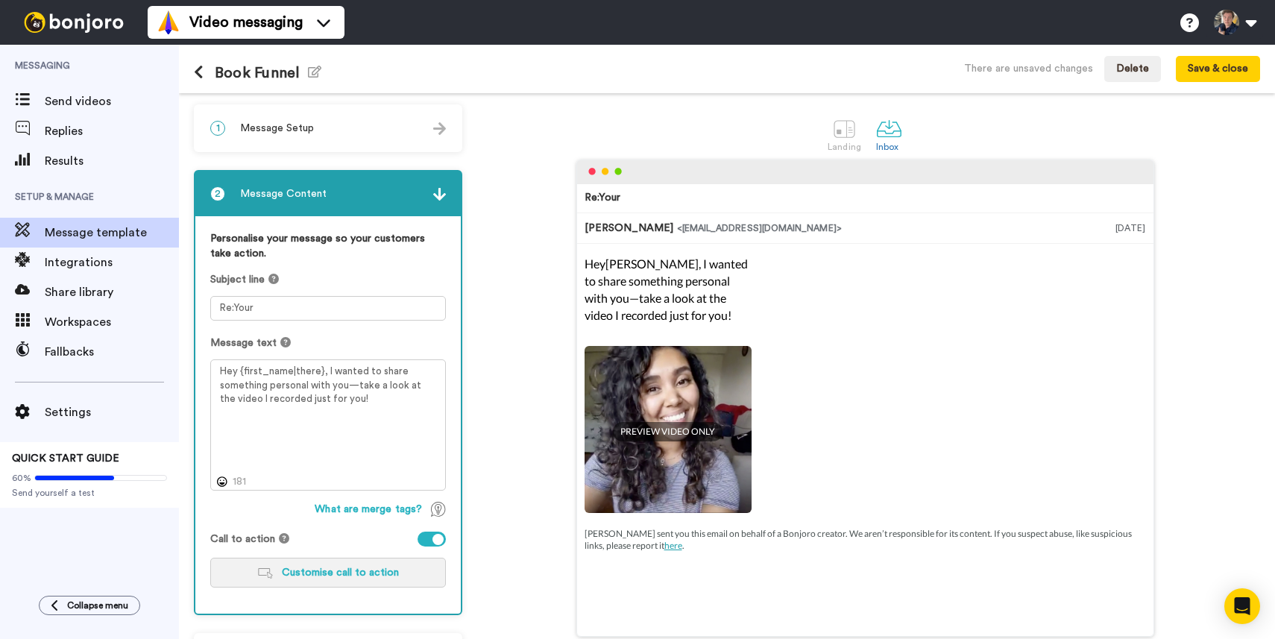
click at [286, 568] on span "Customise call to action" at bounding box center [340, 572] width 117 height 10
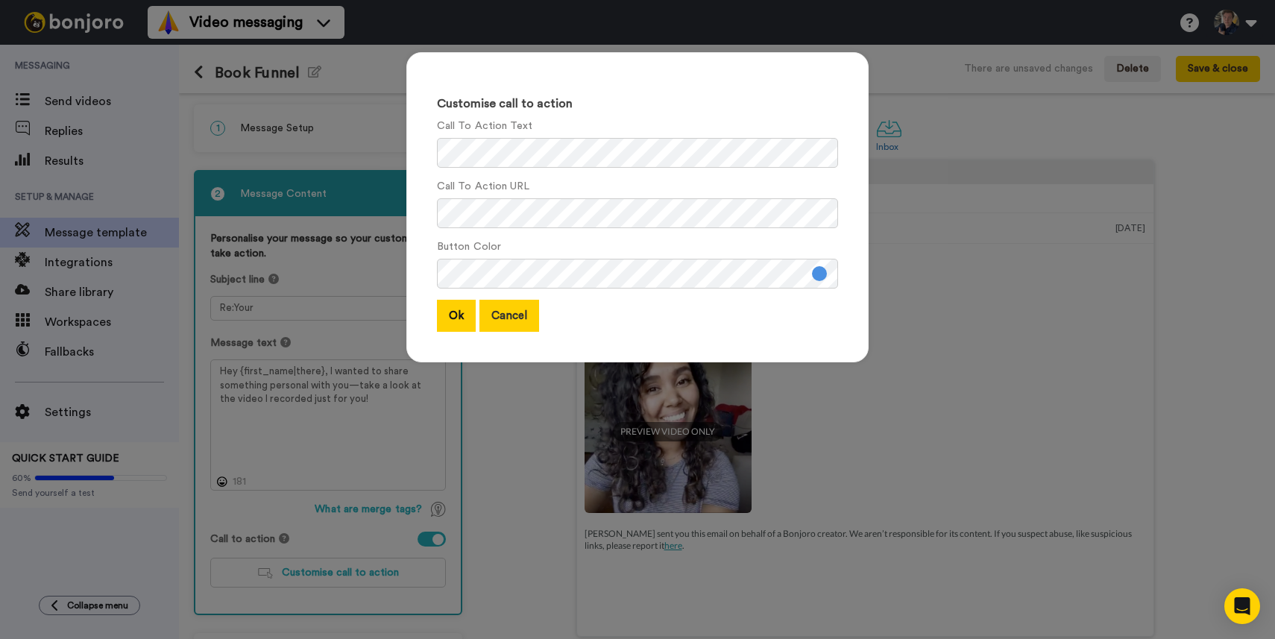
click at [505, 327] on button "Cancel" at bounding box center [509, 316] width 60 height 32
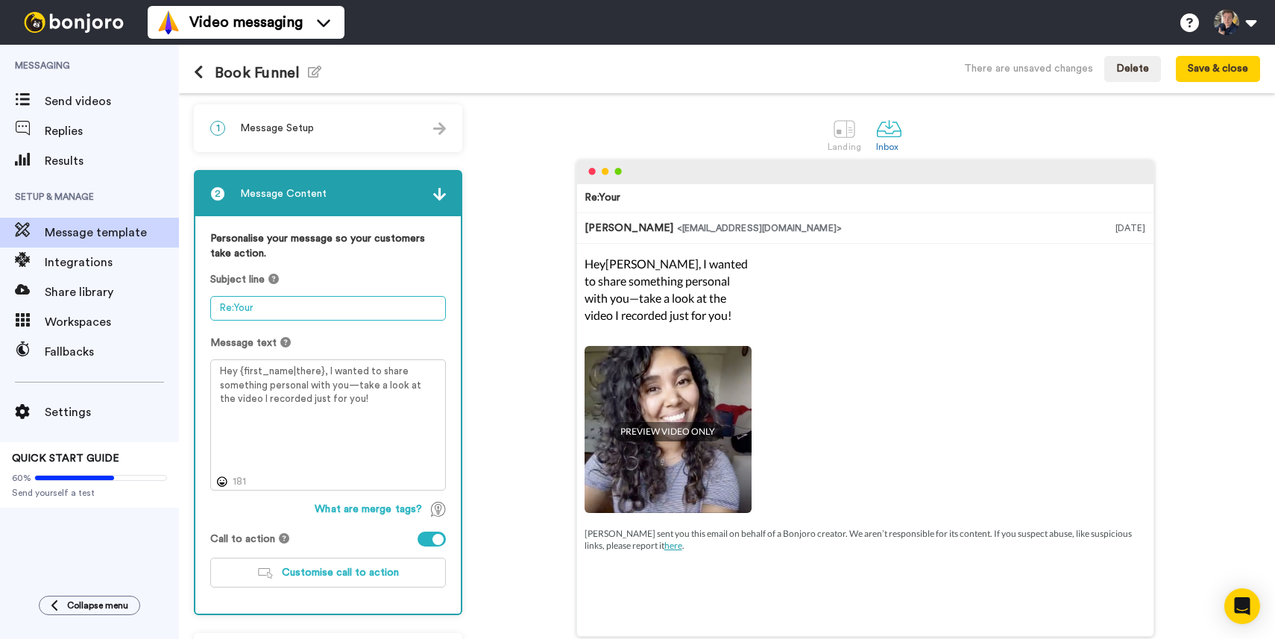
click at [349, 312] on textarea "Re:Your" at bounding box center [328, 308] width 236 height 25
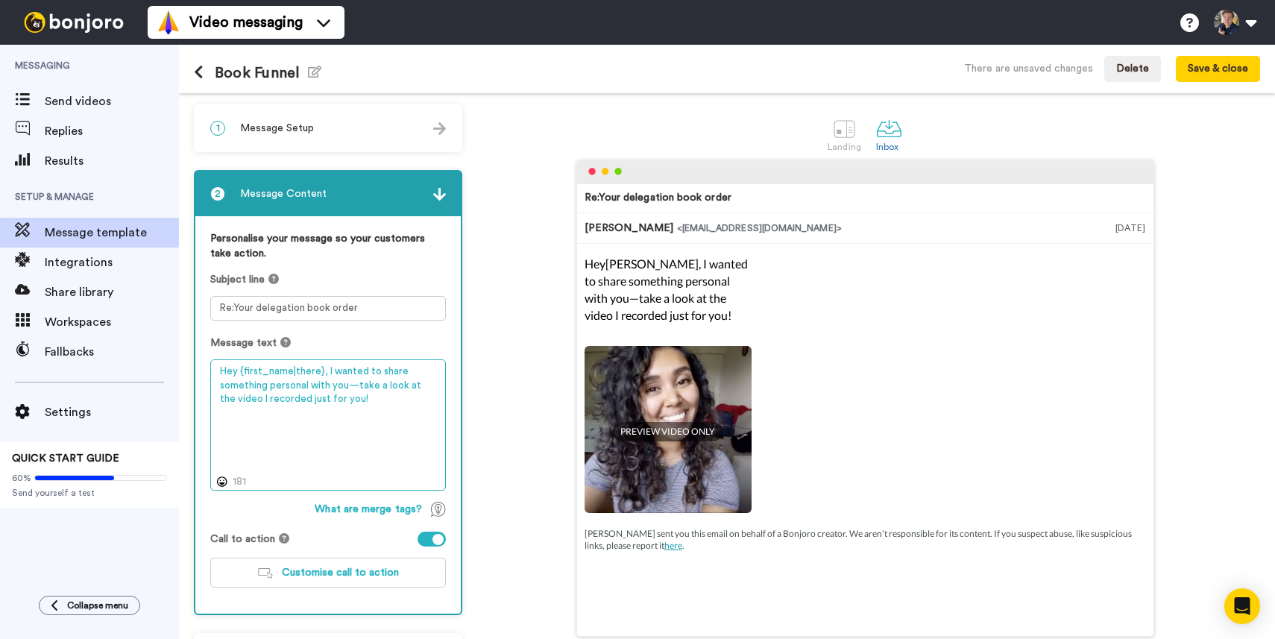
click at [353, 409] on textarea "Hey {first_name|there}, I wanted to share something personal with you—take a lo…" at bounding box center [328, 424] width 236 height 131
drag, startPoint x: 234, startPoint y: 308, endPoint x: 386, endPoint y: 400, distance: 177.6
click at [386, 400] on div "Personalise your message so your customers take action. Subject line Re:Your de…" at bounding box center [327, 414] width 265 height 397
type textarea "Re:Note from the author"
drag, startPoint x: 371, startPoint y: 400, endPoint x: 323, endPoint y: 366, distance: 59.4
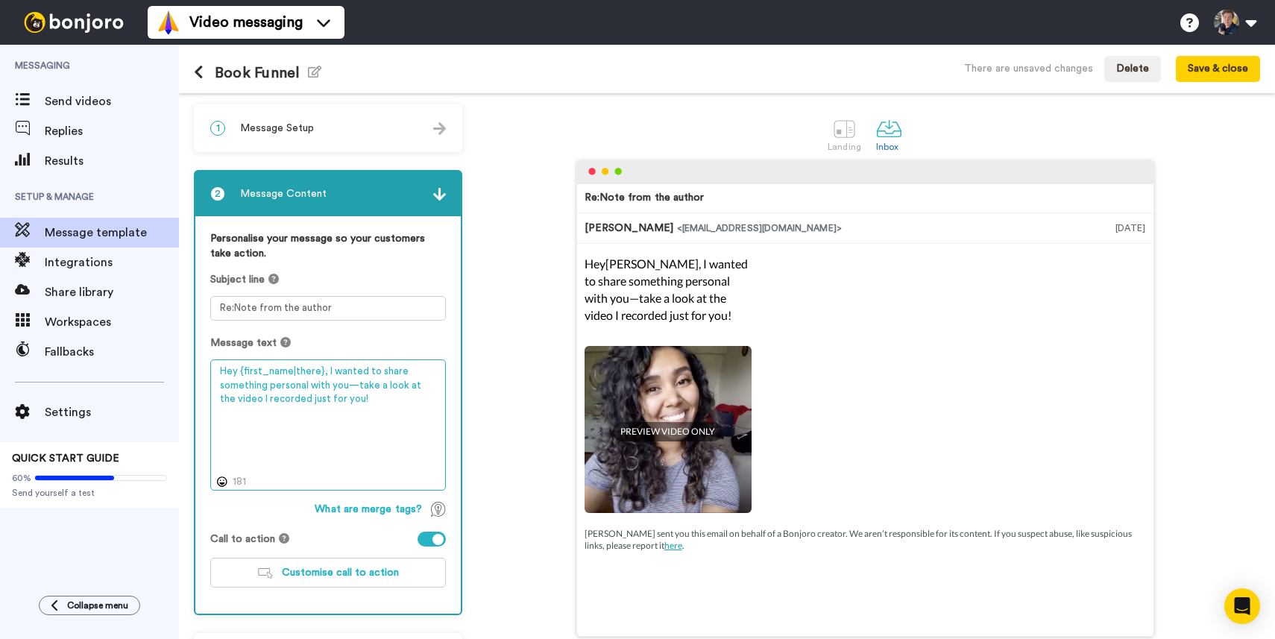
click at [323, 366] on textarea "Hey {first_name|there}, I wanted to share something personal with you—take a lo…" at bounding box center [328, 424] width 236 height 131
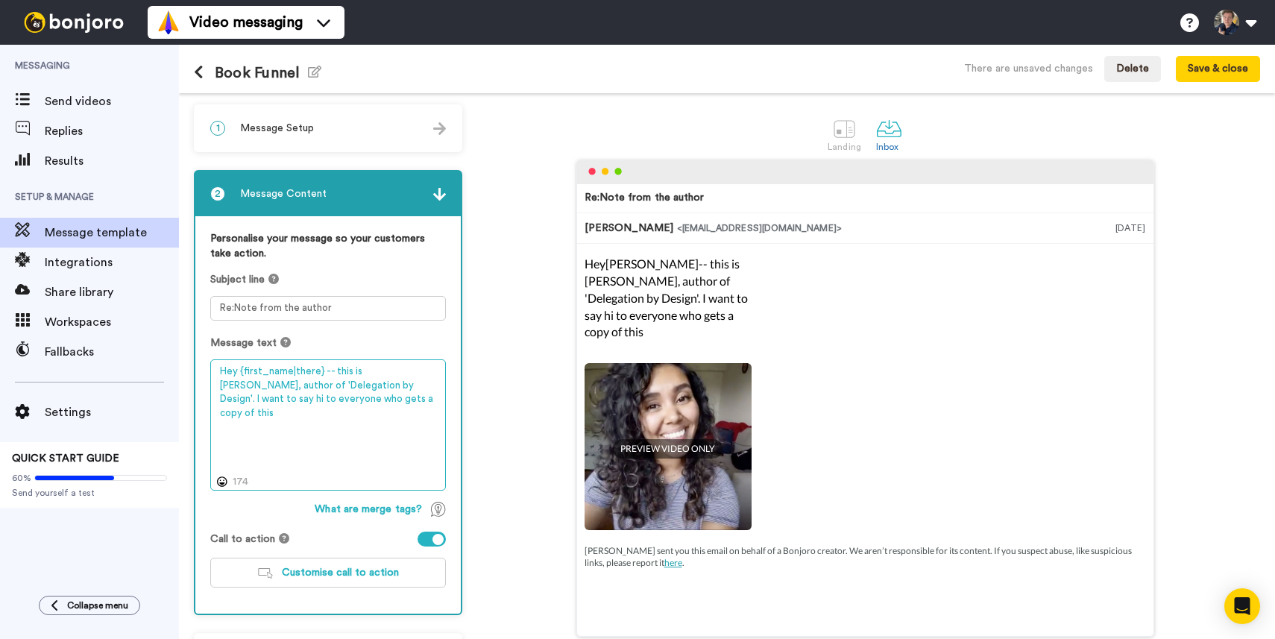
drag, startPoint x: 394, startPoint y: 394, endPoint x: 321, endPoint y: 391, distance: 72.4
click at [321, 391] on textarea "Hey {first_name|there} -- this is Nate, author of 'Delegation by Design'. I wan…" at bounding box center [328, 424] width 236 height 131
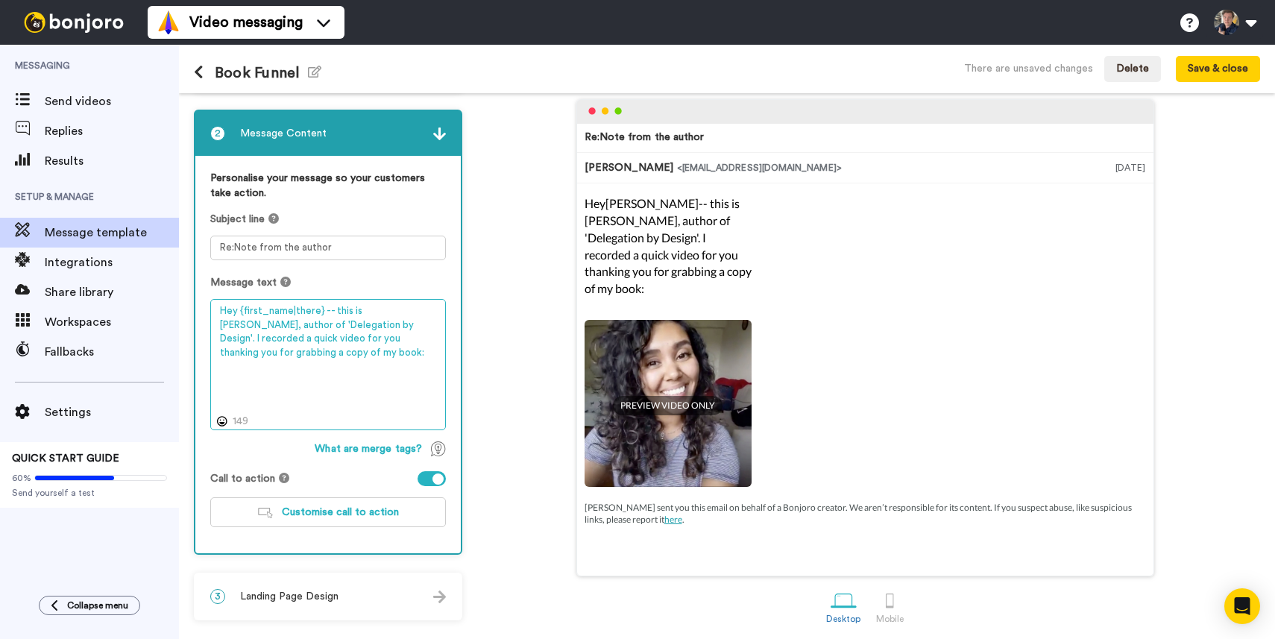
scroll to position [66, 0]
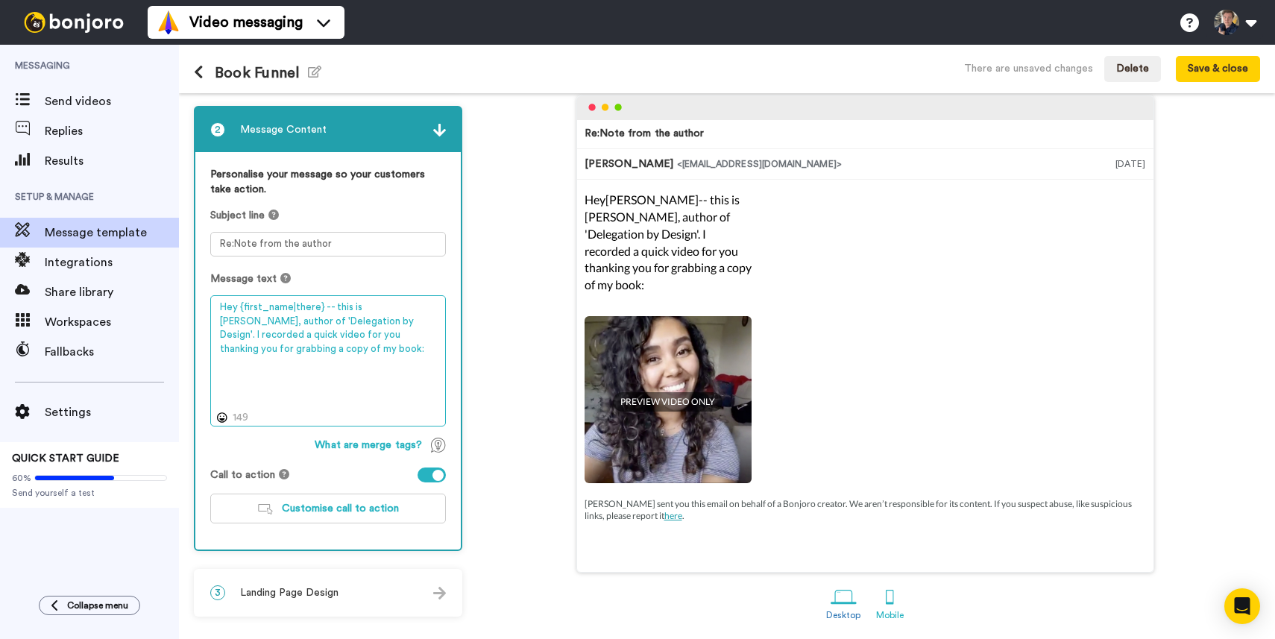
type textarea "Hey {first_name|there} -- this is Nate, author of 'Delegation by Design'. I rec…"
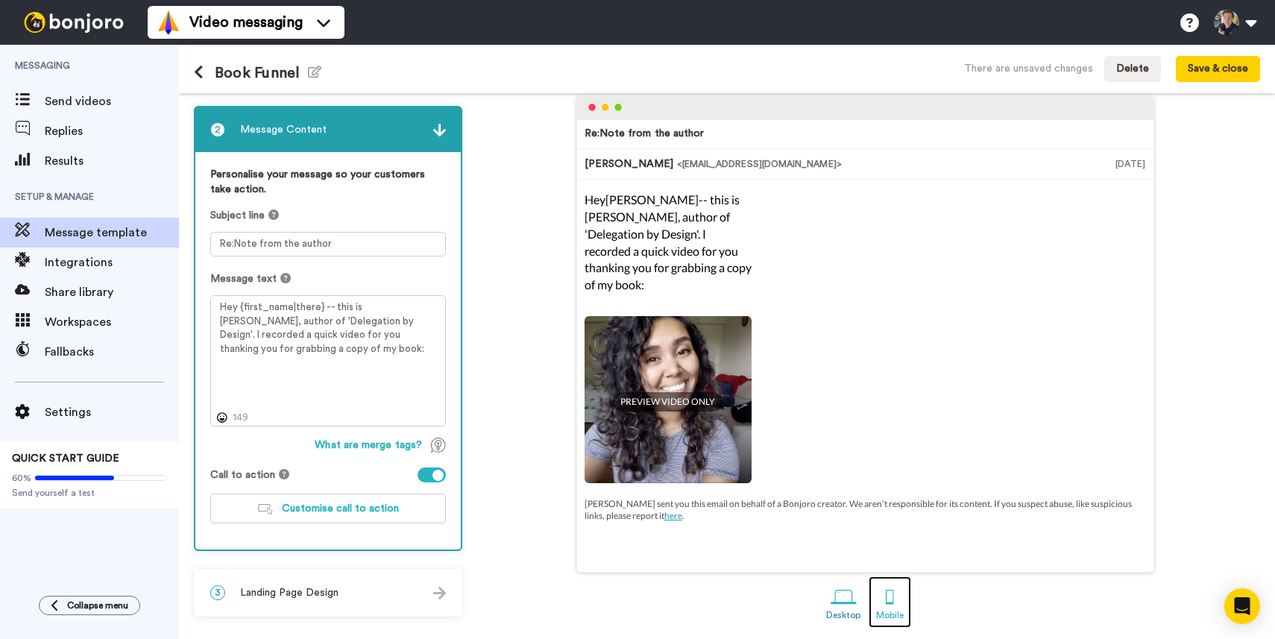
click at [892, 610] on div "Mobile" at bounding box center [890, 615] width 28 height 10
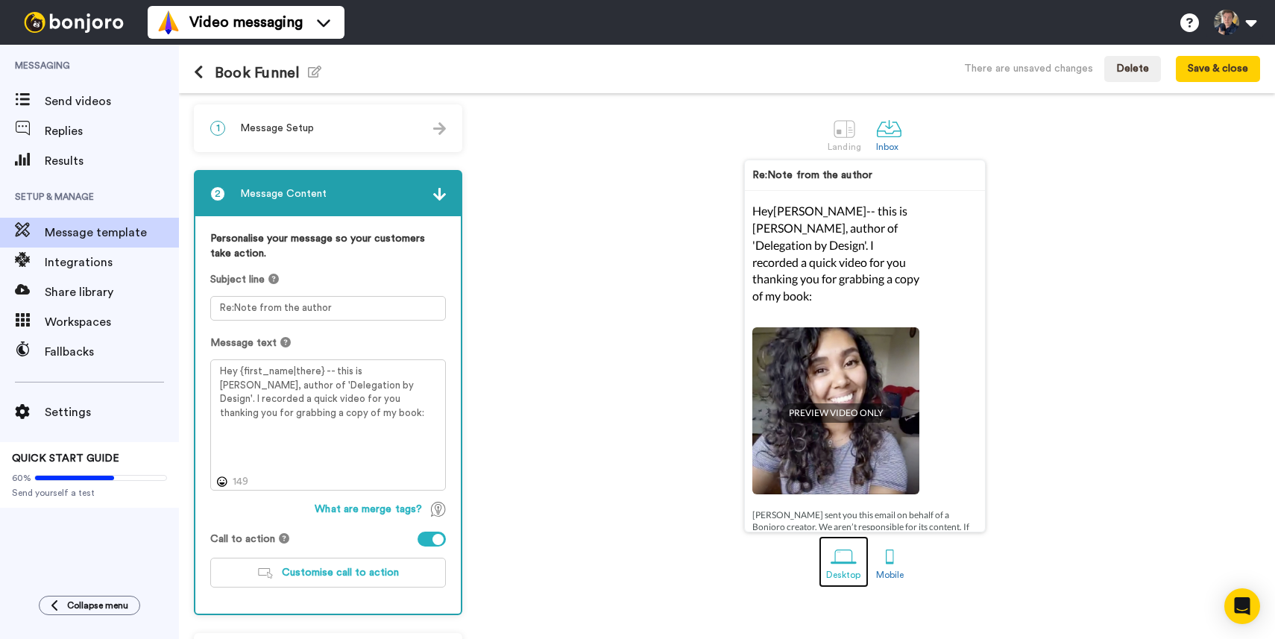
click at [842, 558] on div at bounding box center [843, 556] width 26 height 26
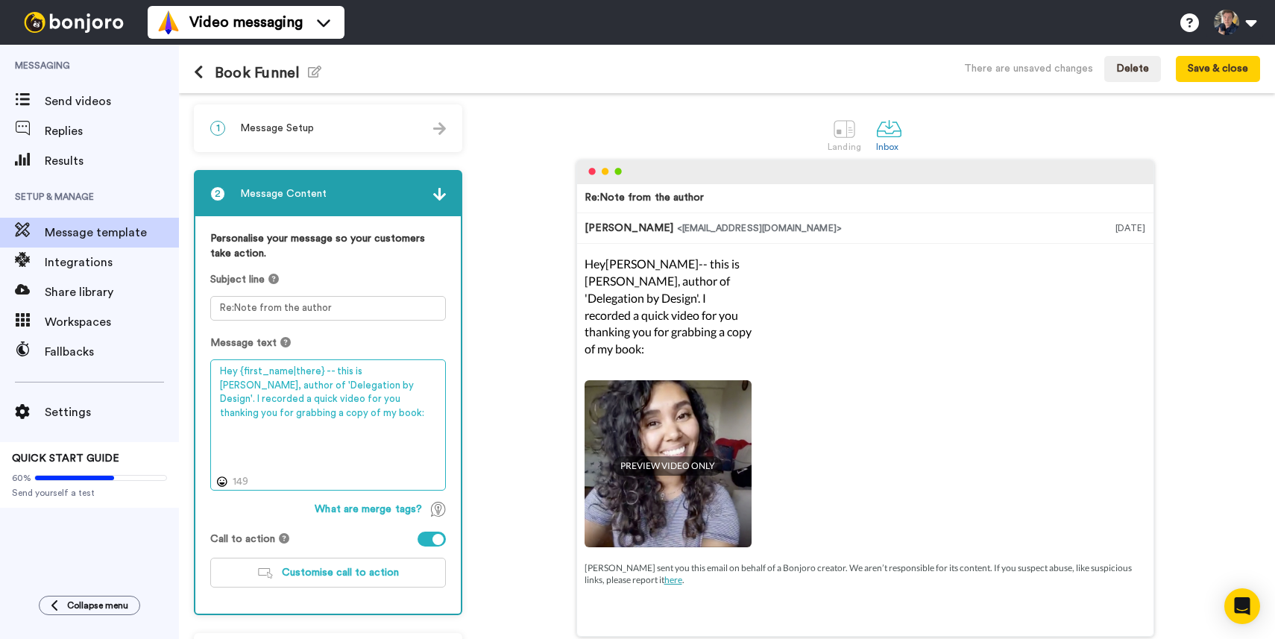
click at [319, 427] on textarea "Hey {first_name|there} -- this is Nate, author of 'Delegation by Design'. I rec…" at bounding box center [328, 424] width 236 height 131
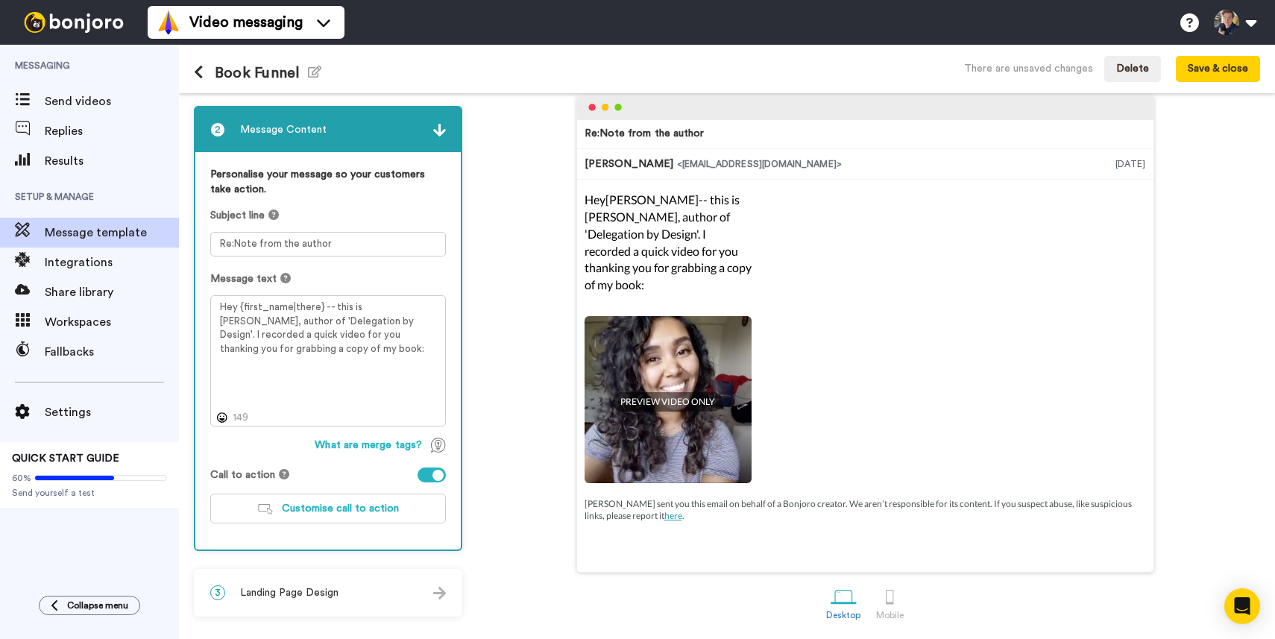
click at [296, 585] on span "Landing Page Design" at bounding box center [289, 592] width 98 height 15
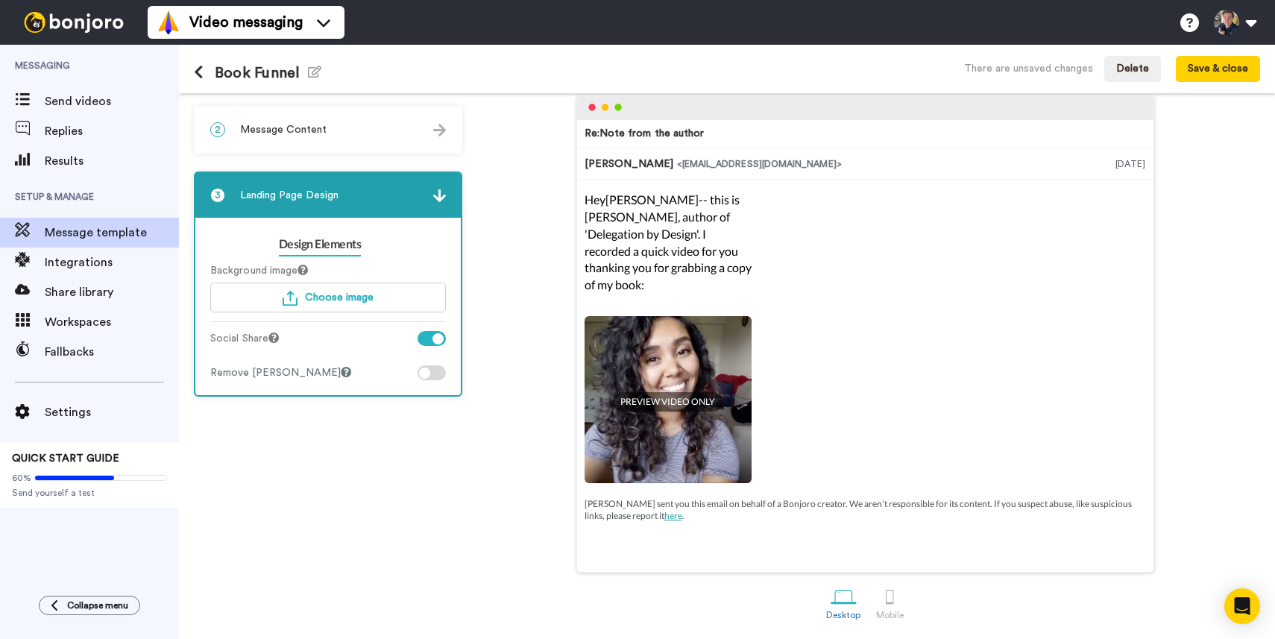
scroll to position [0, 0]
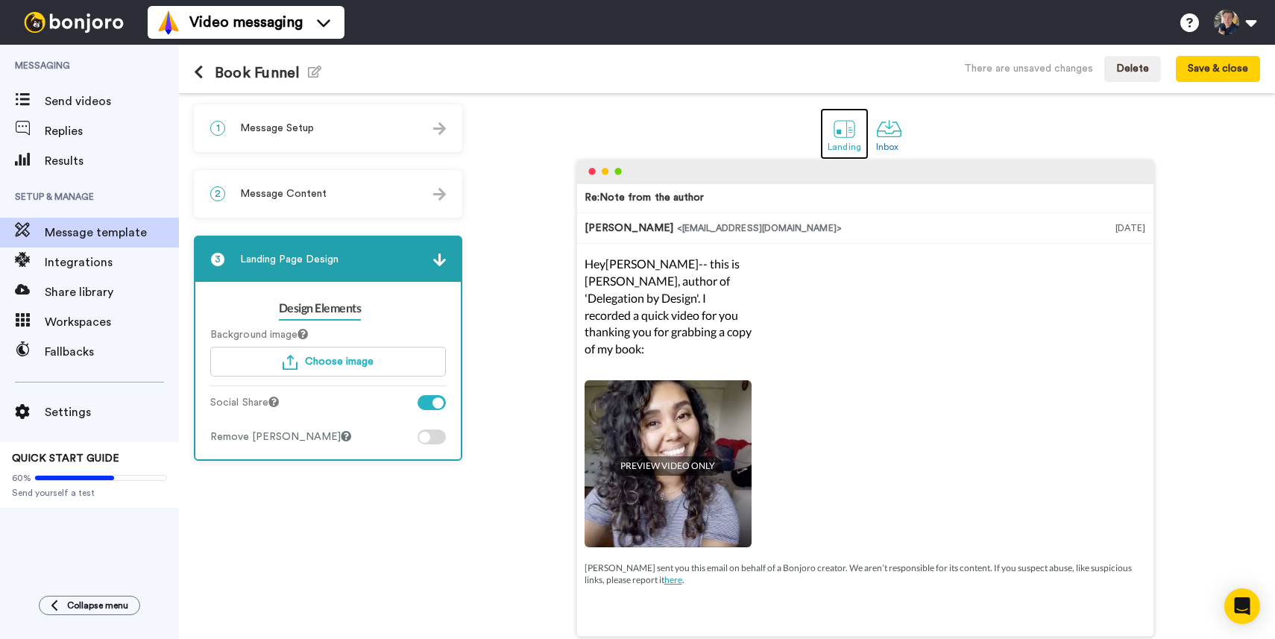
click at [826, 137] on link "Landing" at bounding box center [844, 133] width 48 height 51
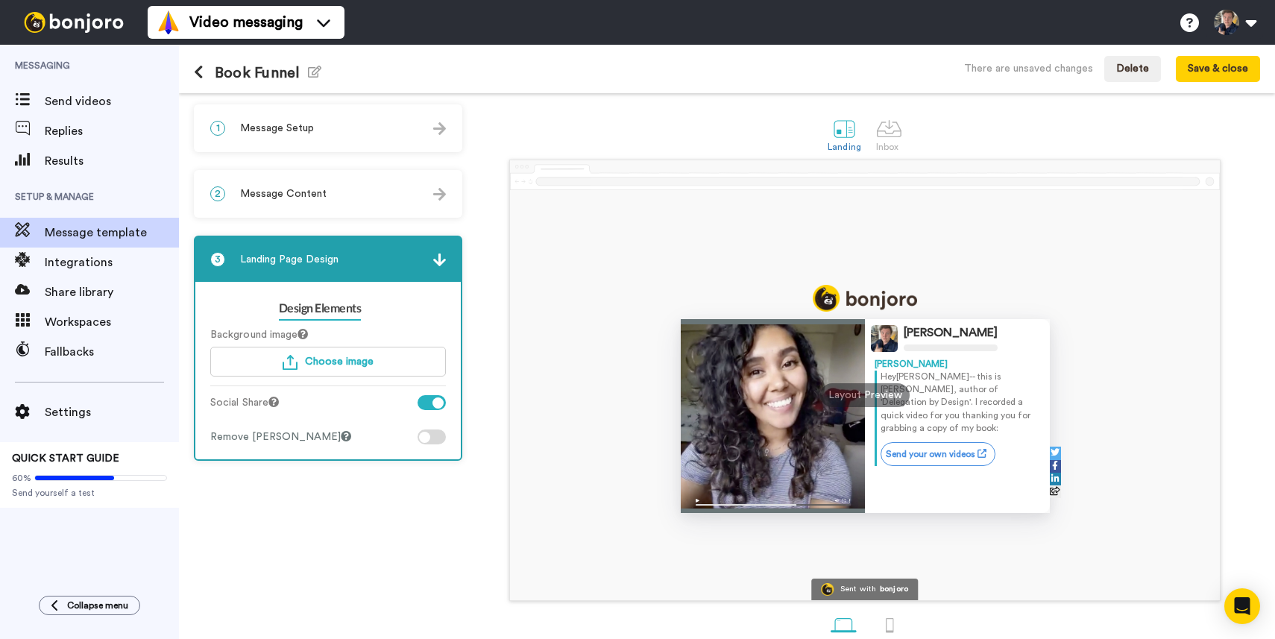
click at [432, 402] on div at bounding box center [431, 402] width 28 height 15
click at [437, 437] on div at bounding box center [431, 436] width 28 height 15
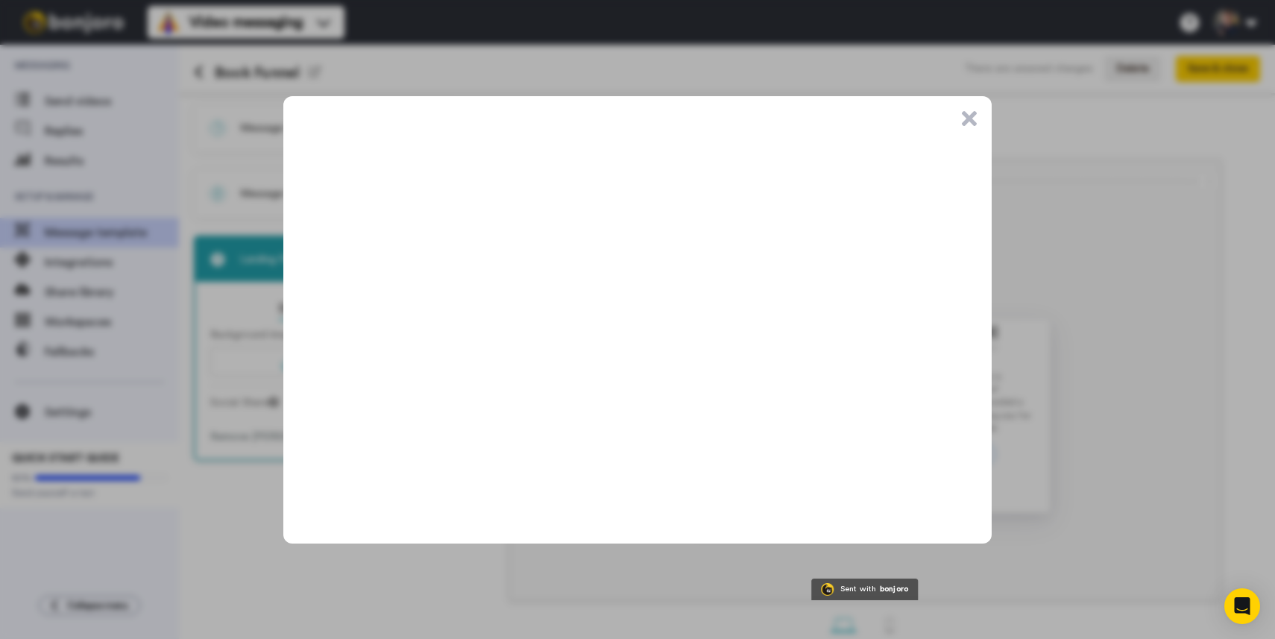
click at [968, 113] on button ".cls-1{stroke-width:0px;}" at bounding box center [969, 118] width 15 height 15
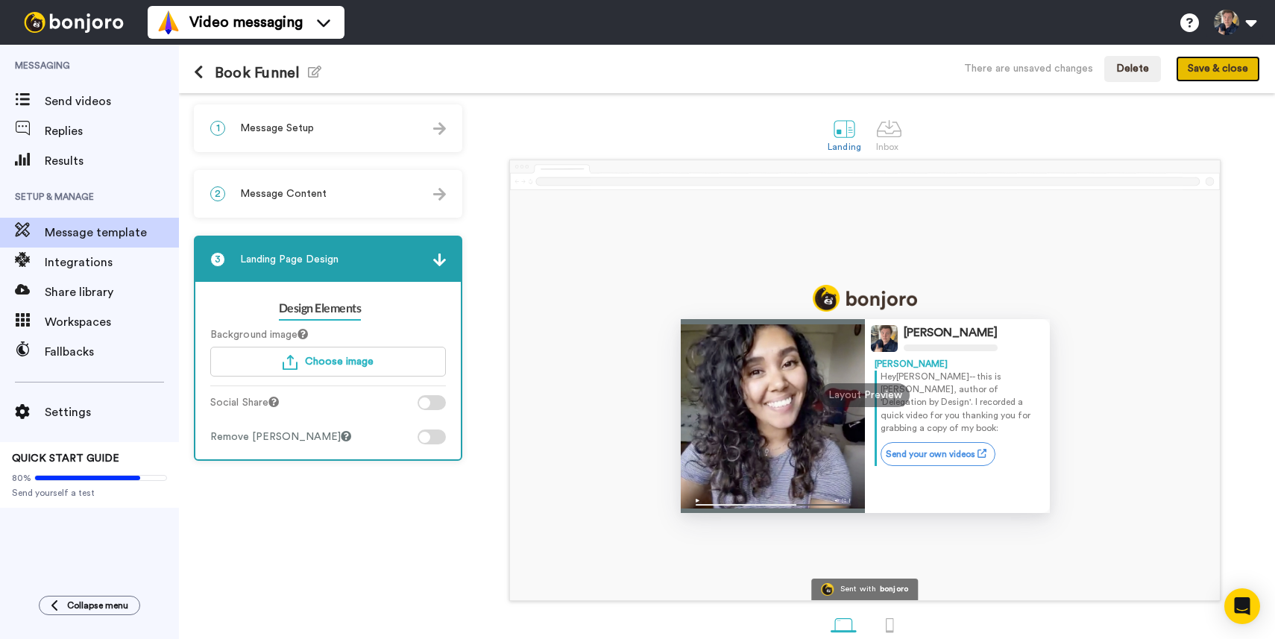
click at [1211, 75] on button "Save & close" at bounding box center [1218, 69] width 84 height 27
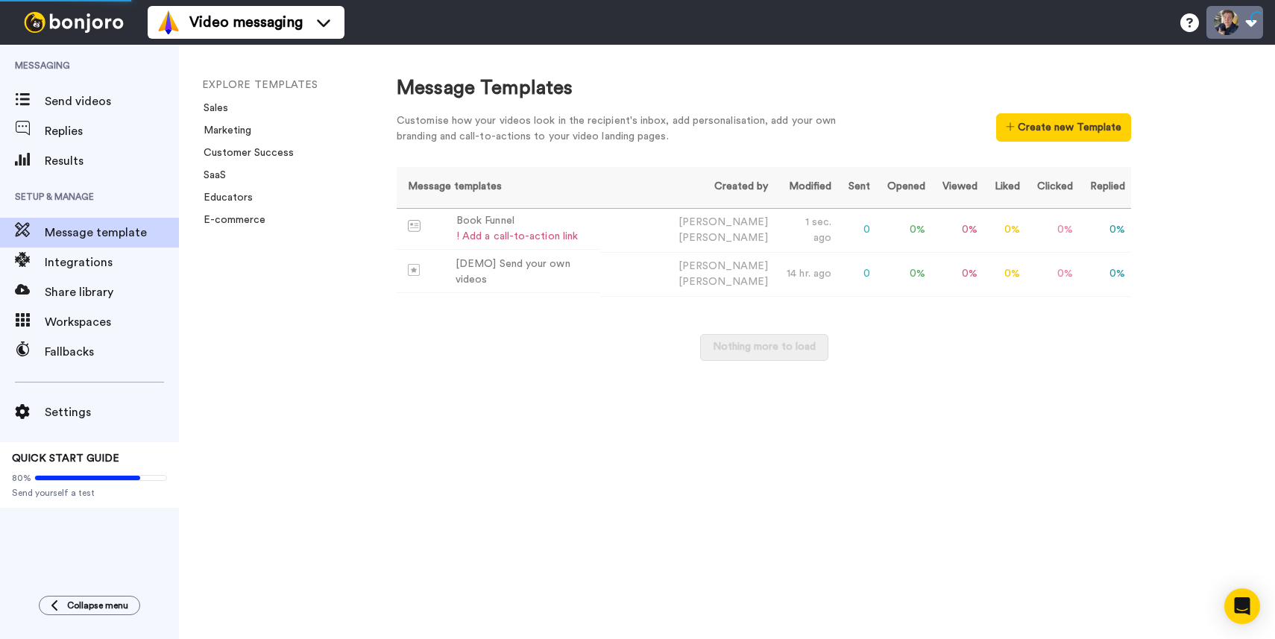
click at [1235, 26] on button at bounding box center [1234, 22] width 57 height 33
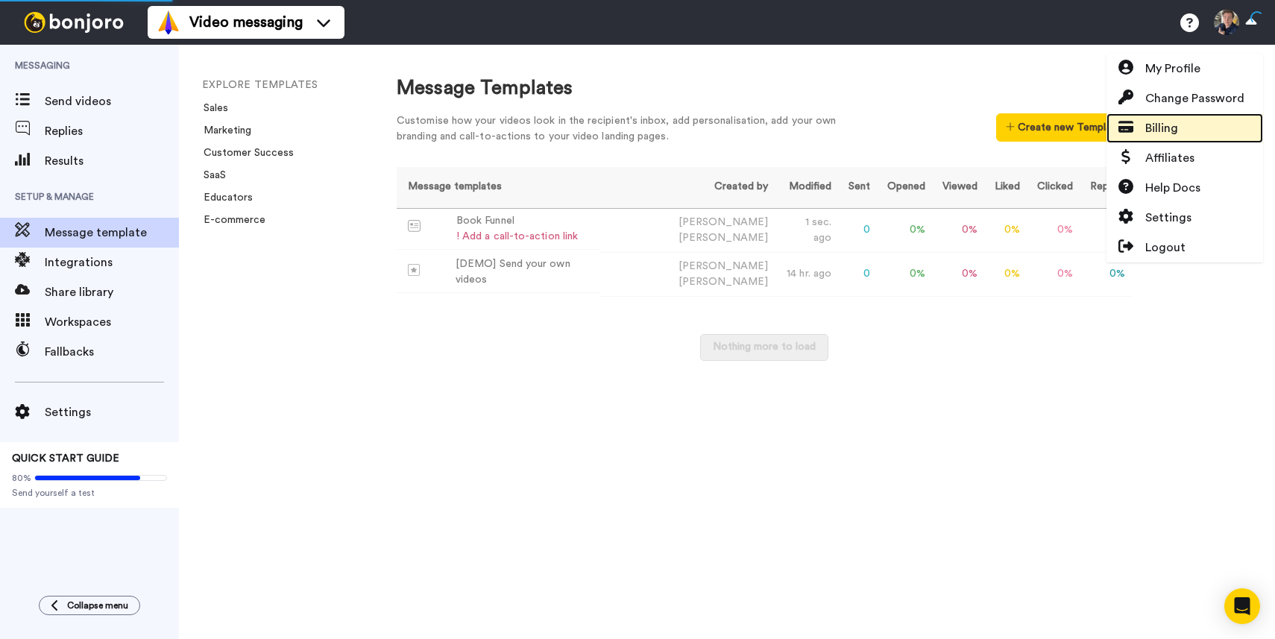
click at [1139, 128] on span at bounding box center [1125, 128] width 39 height 18
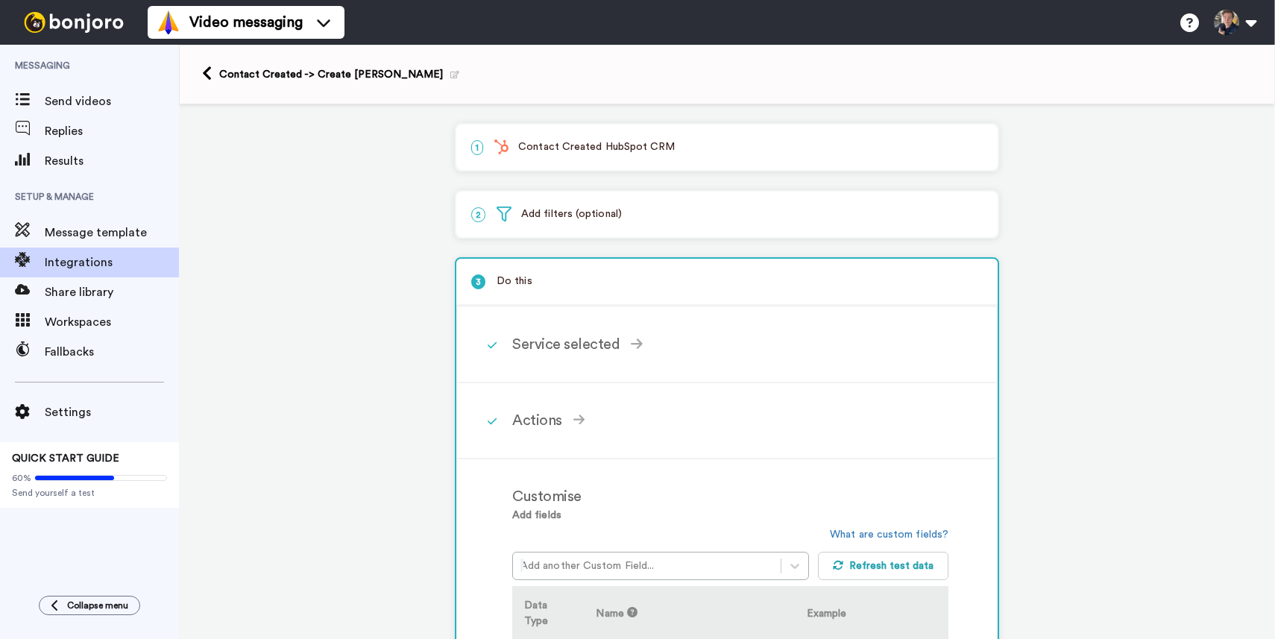
scroll to position [939, 0]
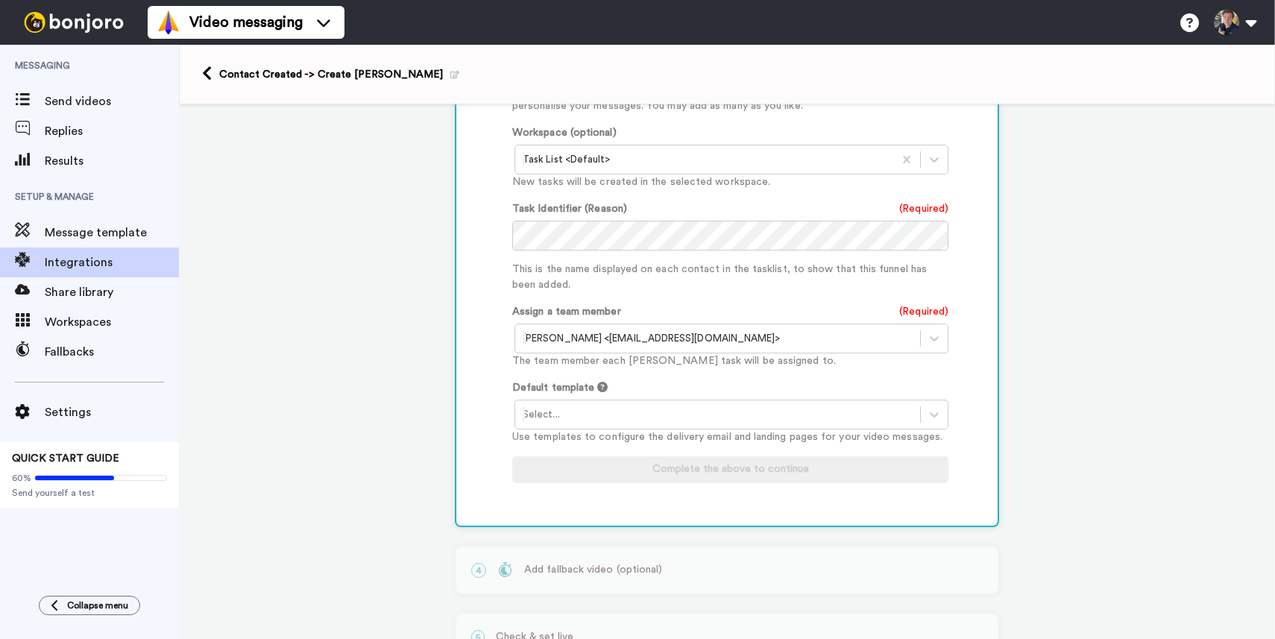
click at [584, 406] on div at bounding box center [718, 415] width 390 height 18
click at [584, 409] on div at bounding box center [718, 415] width 390 height 18
click at [585, 406] on div at bounding box center [718, 415] width 390 height 18
click at [585, 436] on div "Template 1" at bounding box center [732, 446] width 436 height 28
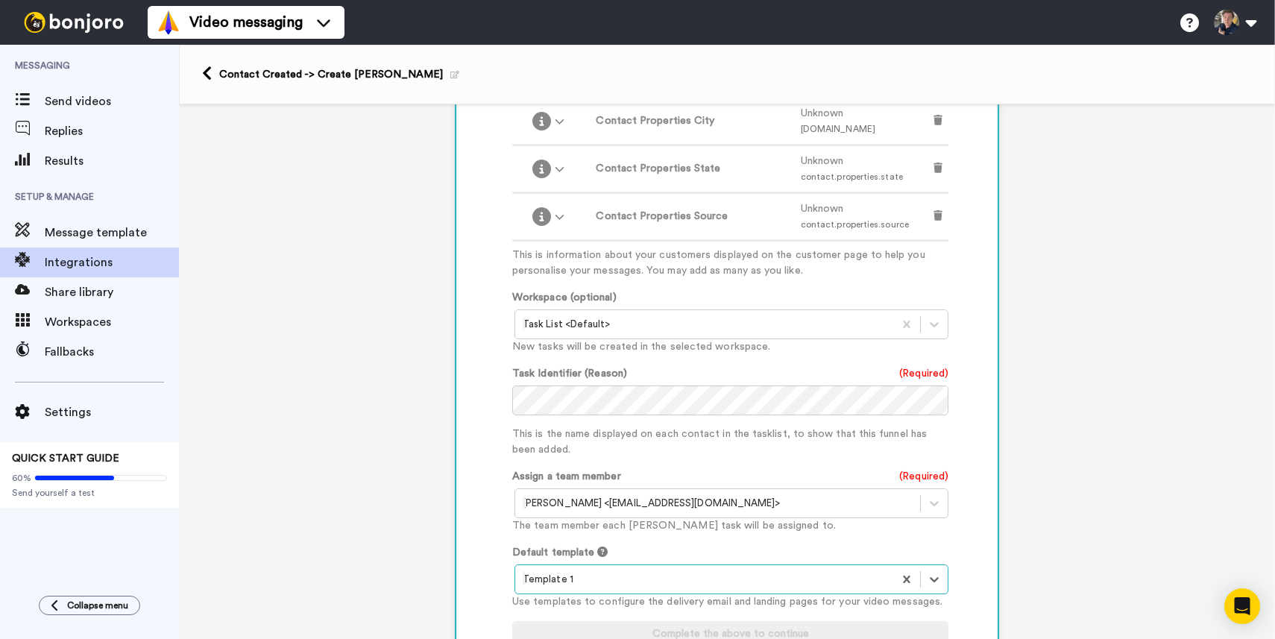
scroll to position [987, 0]
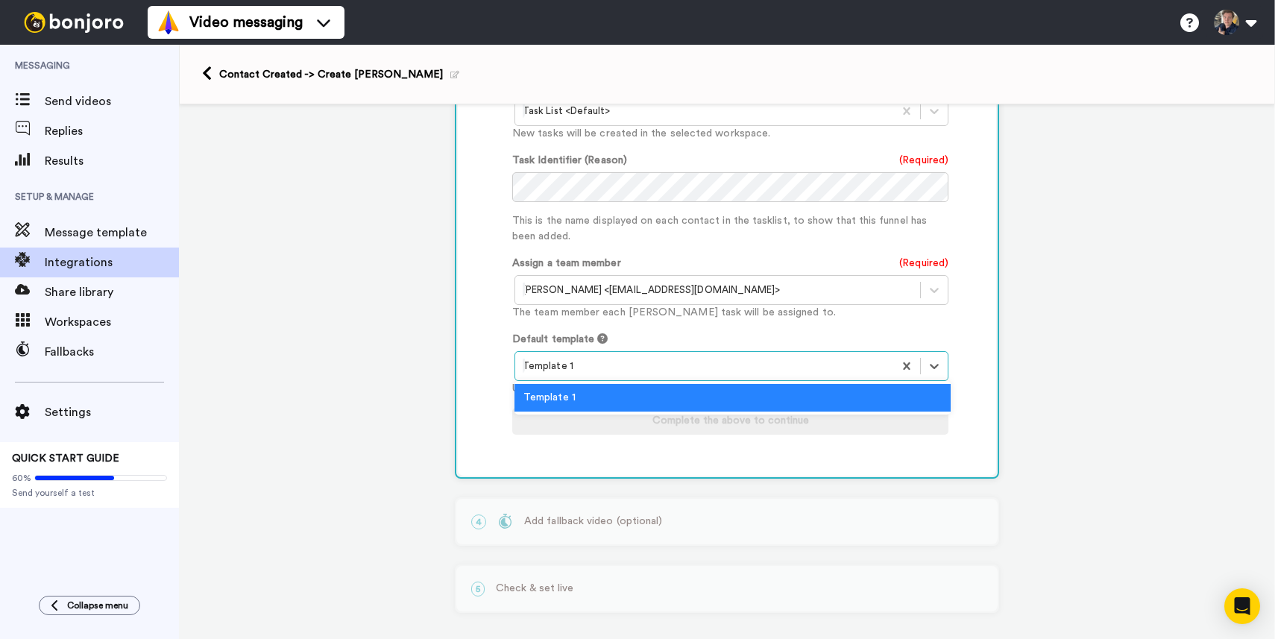
click at [589, 357] on div at bounding box center [704, 366] width 363 height 18
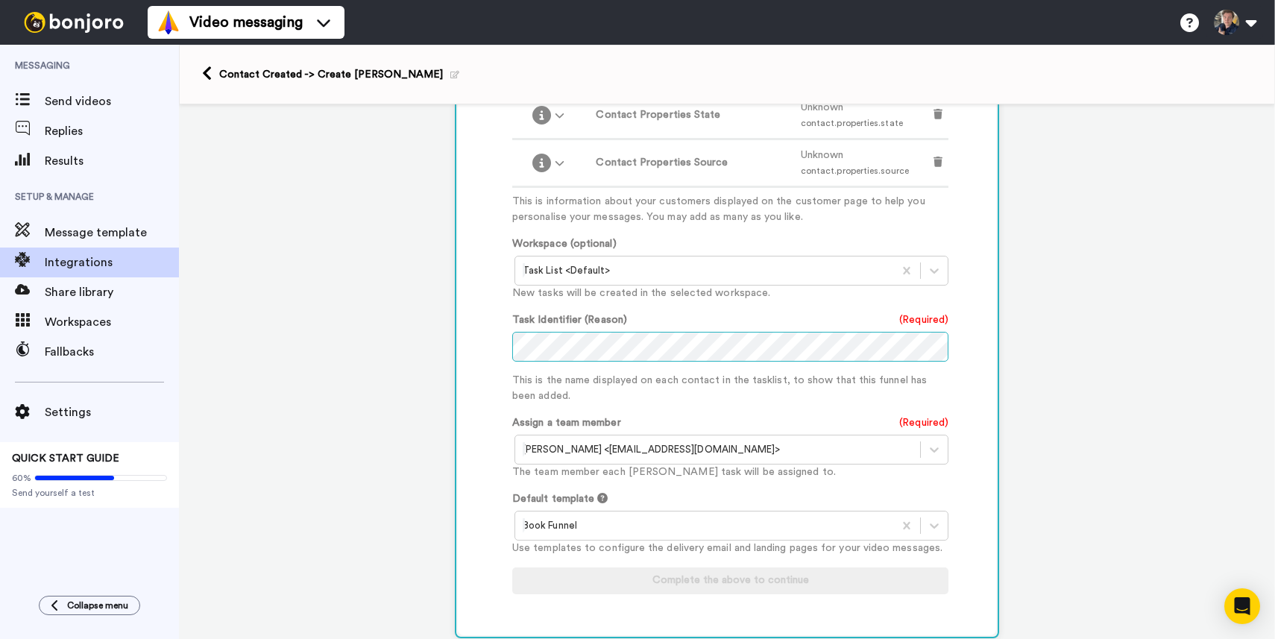
scroll to position [828, 0]
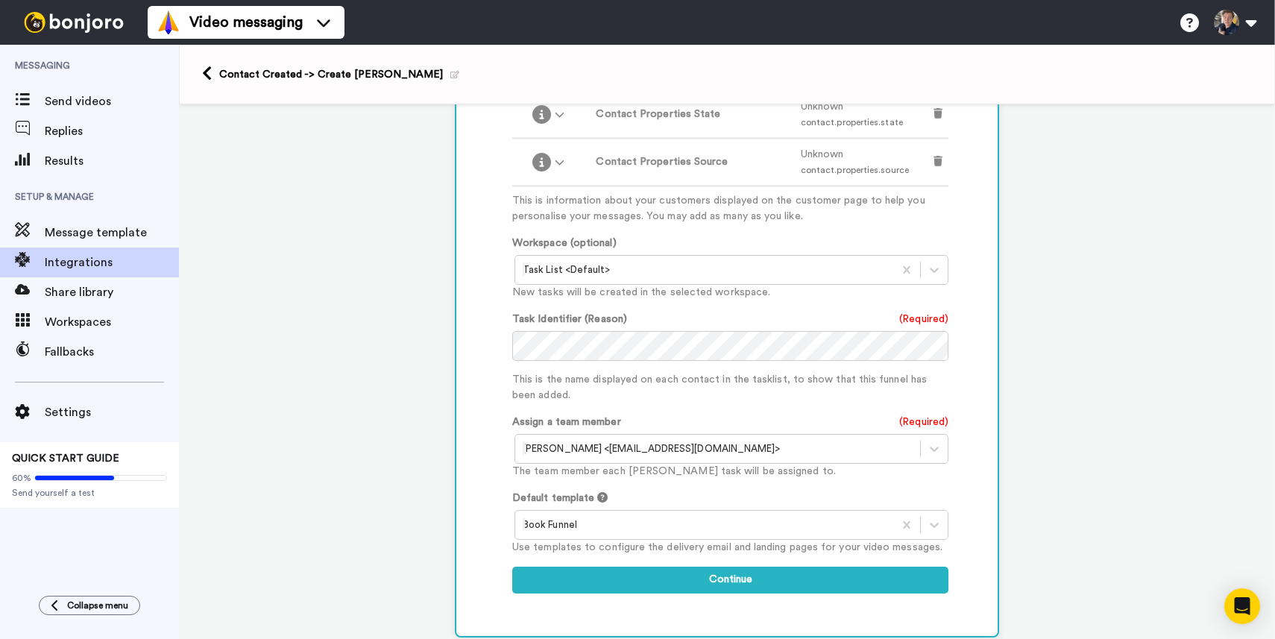
click at [475, 336] on div "Customised Add fields Add another Custom Field... What are custom fields? Refre…" at bounding box center [727, 132] width 538 height 1003
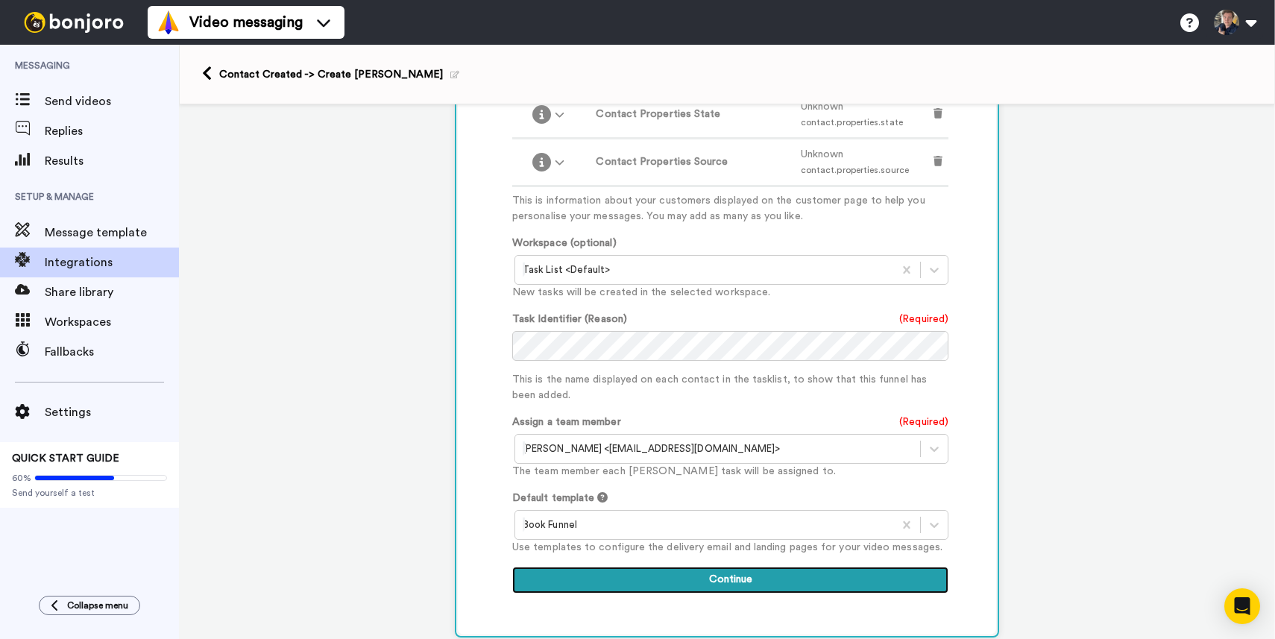
click at [582, 567] on button "Continue" at bounding box center [730, 580] width 436 height 27
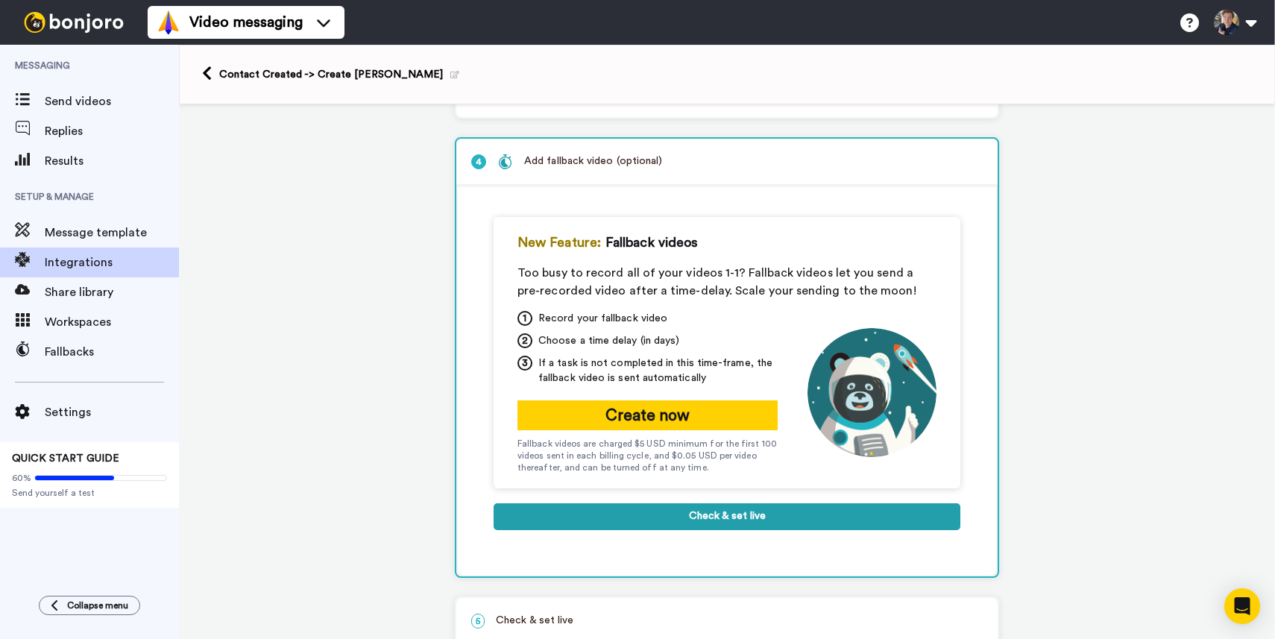
scroll to position [186, 0]
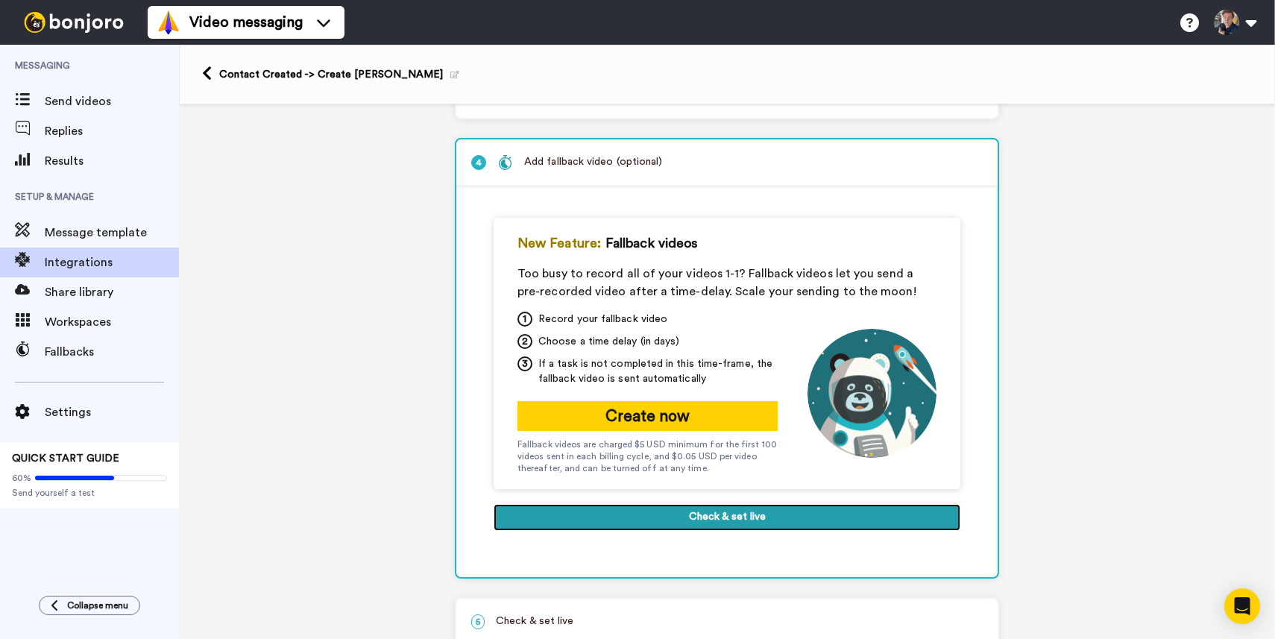
click at [565, 516] on button "Check & set live" at bounding box center [727, 517] width 467 height 27
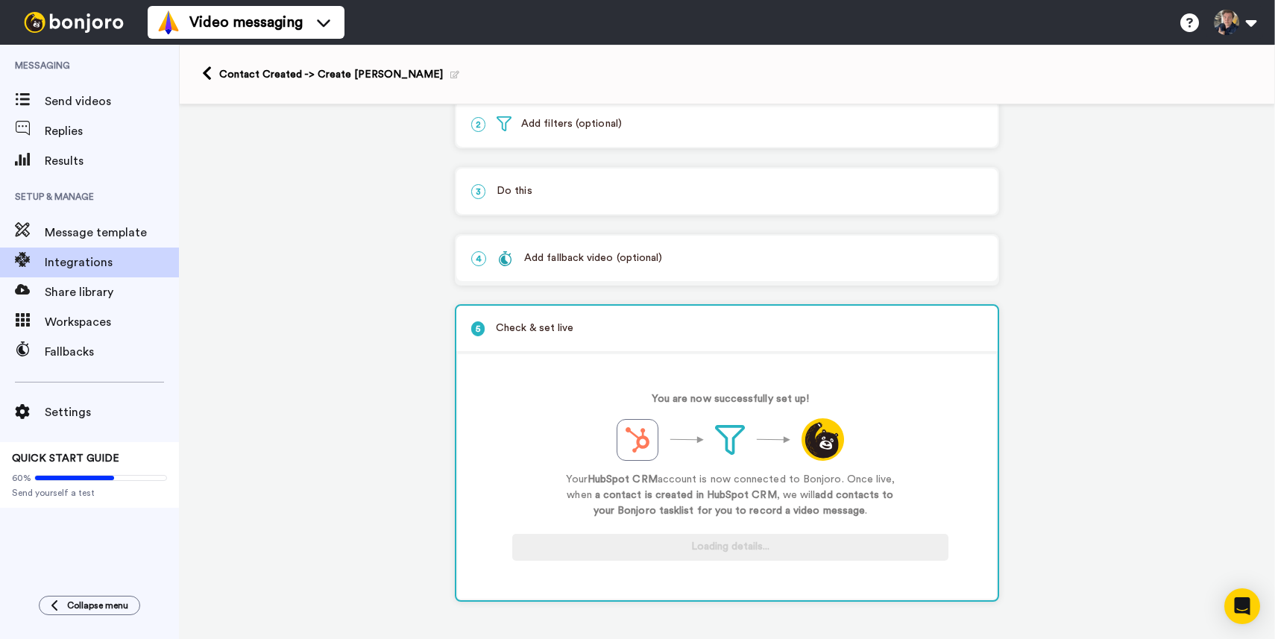
scroll to position [94, 0]
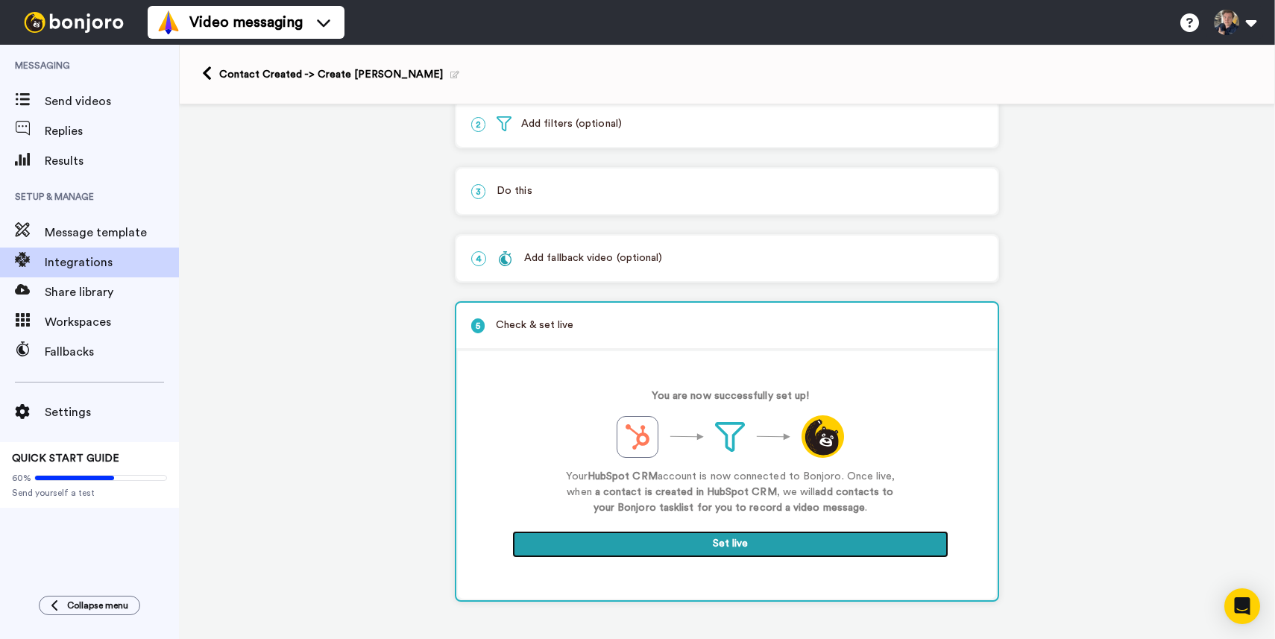
click at [574, 549] on button "Set live" at bounding box center [730, 544] width 436 height 27
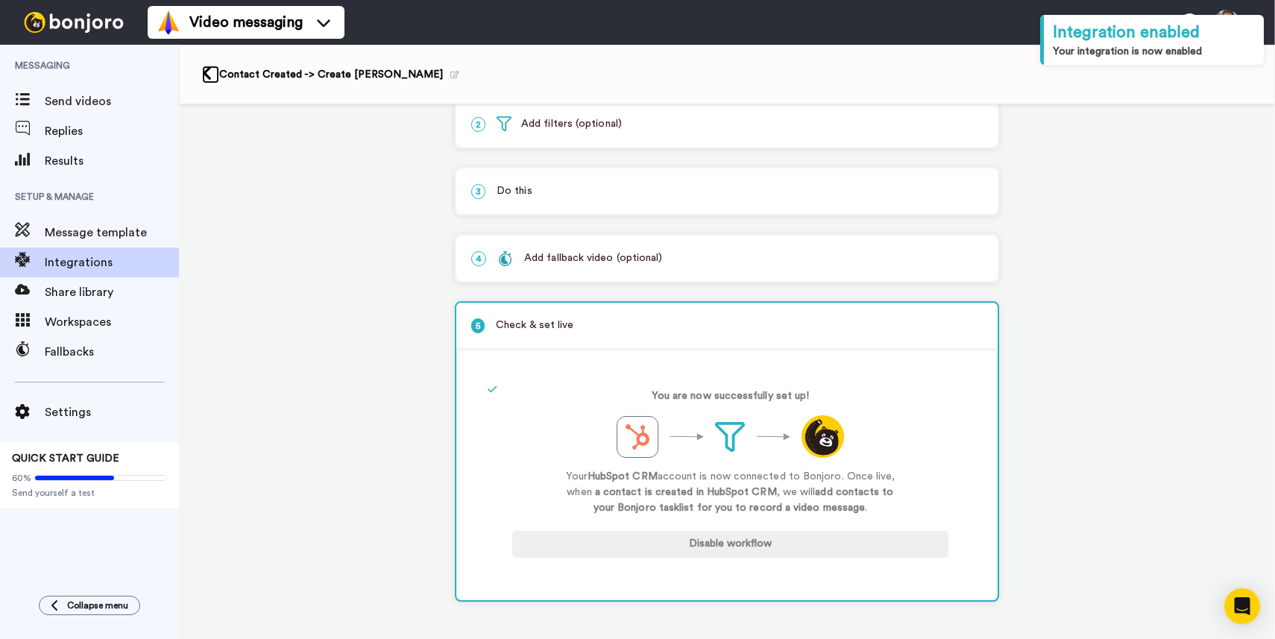
click at [209, 74] on icon at bounding box center [207, 74] width 10 height 16
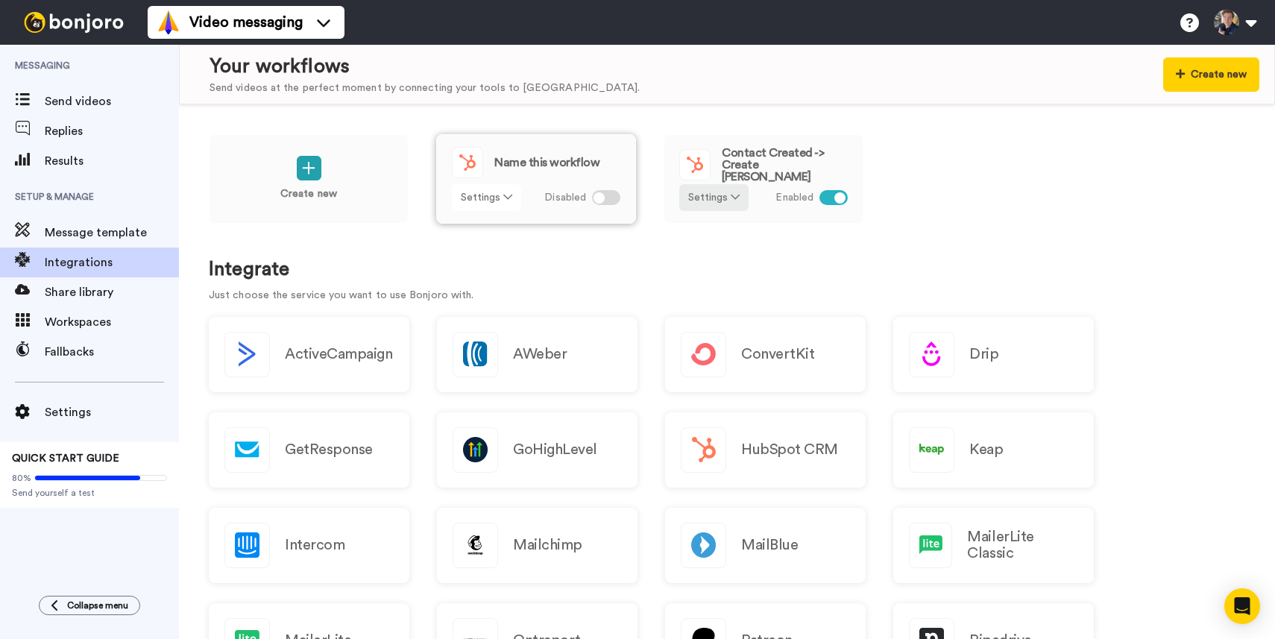
click at [482, 196] on button "Settings" at bounding box center [486, 197] width 69 height 27
click at [488, 286] on span "Remove" at bounding box center [487, 281] width 44 height 11
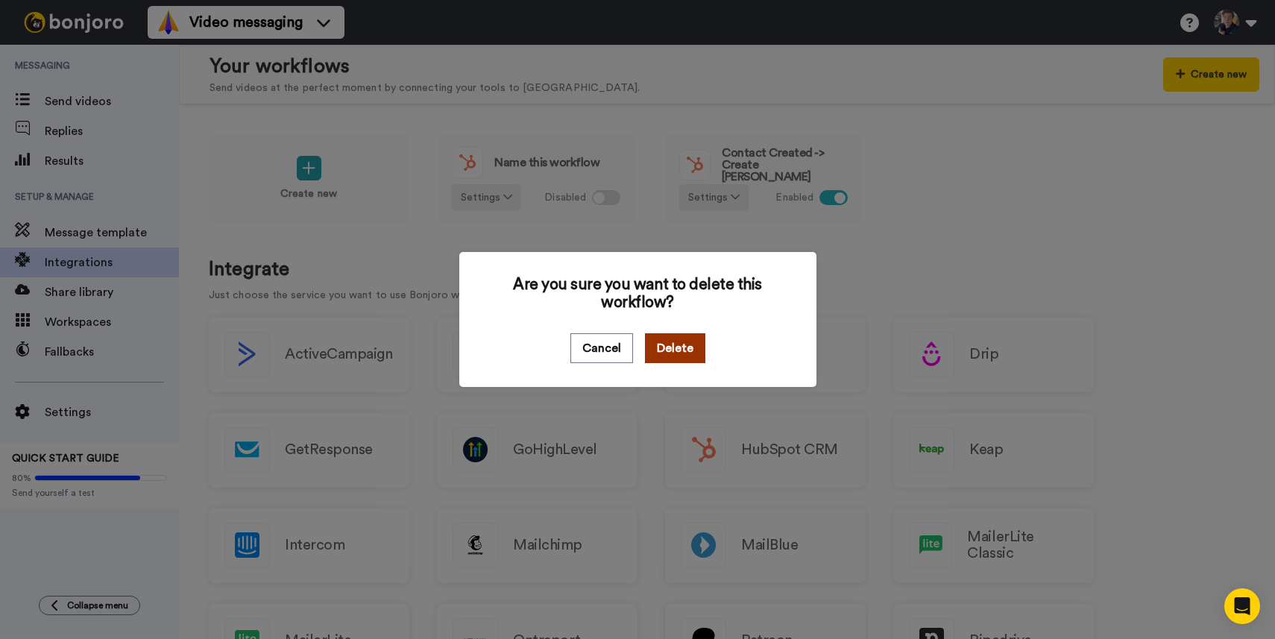
click at [652, 335] on button "Delete" at bounding box center [675, 348] width 60 height 30
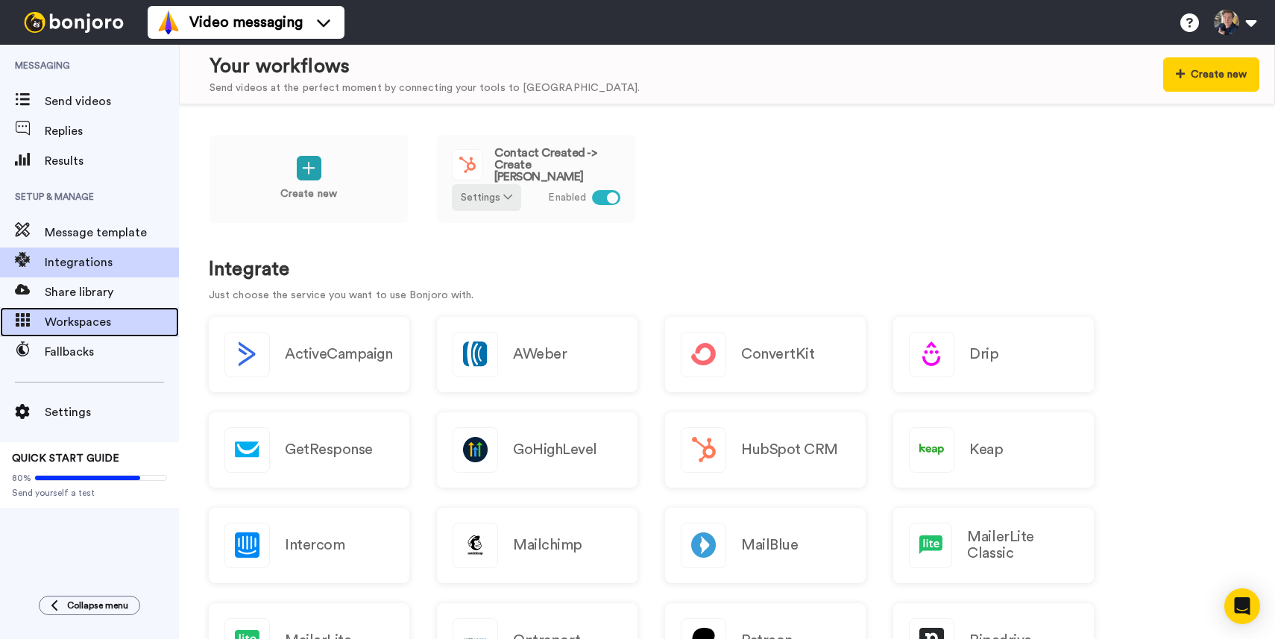
click at [69, 310] on div "Workspaces" at bounding box center [89, 322] width 179 height 30
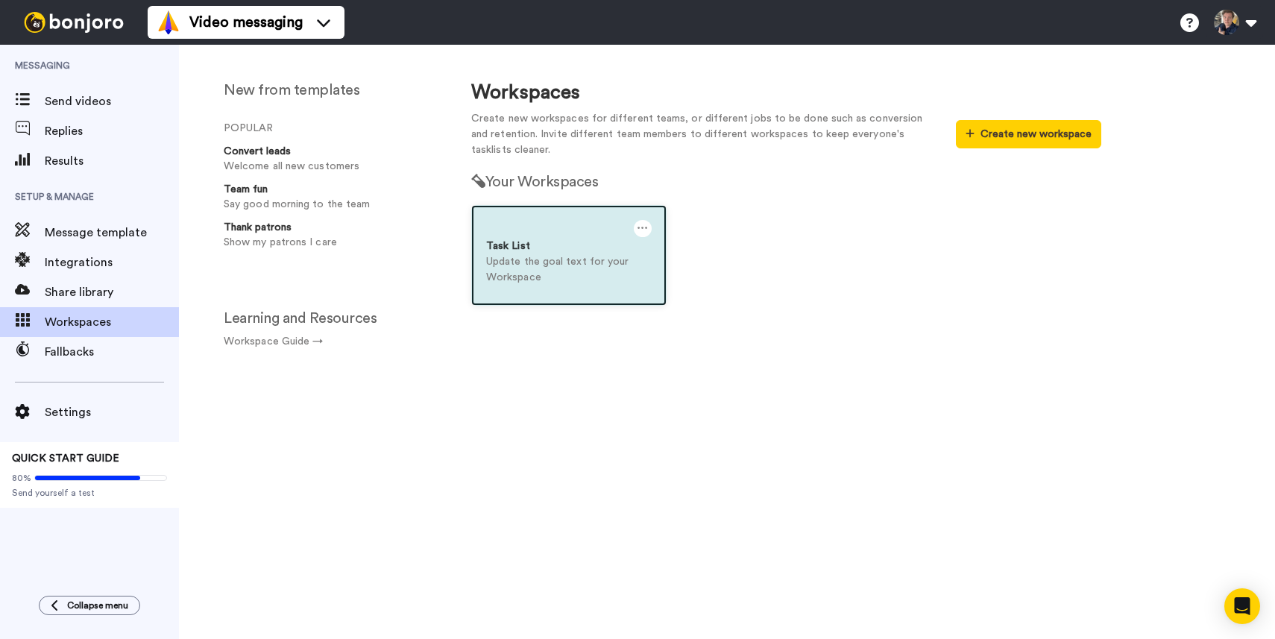
click at [593, 240] on div "Task List" at bounding box center [569, 247] width 166 height 16
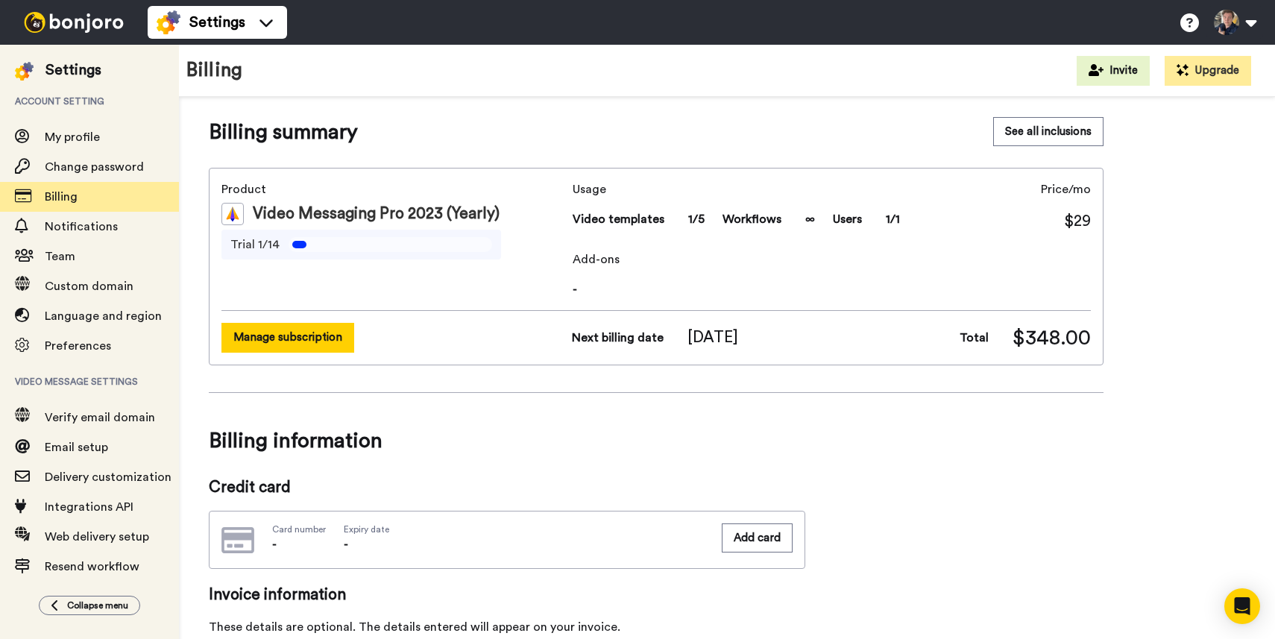
scroll to position [11, 0]
click at [277, 330] on button "Manage subscription" at bounding box center [287, 335] width 133 height 29
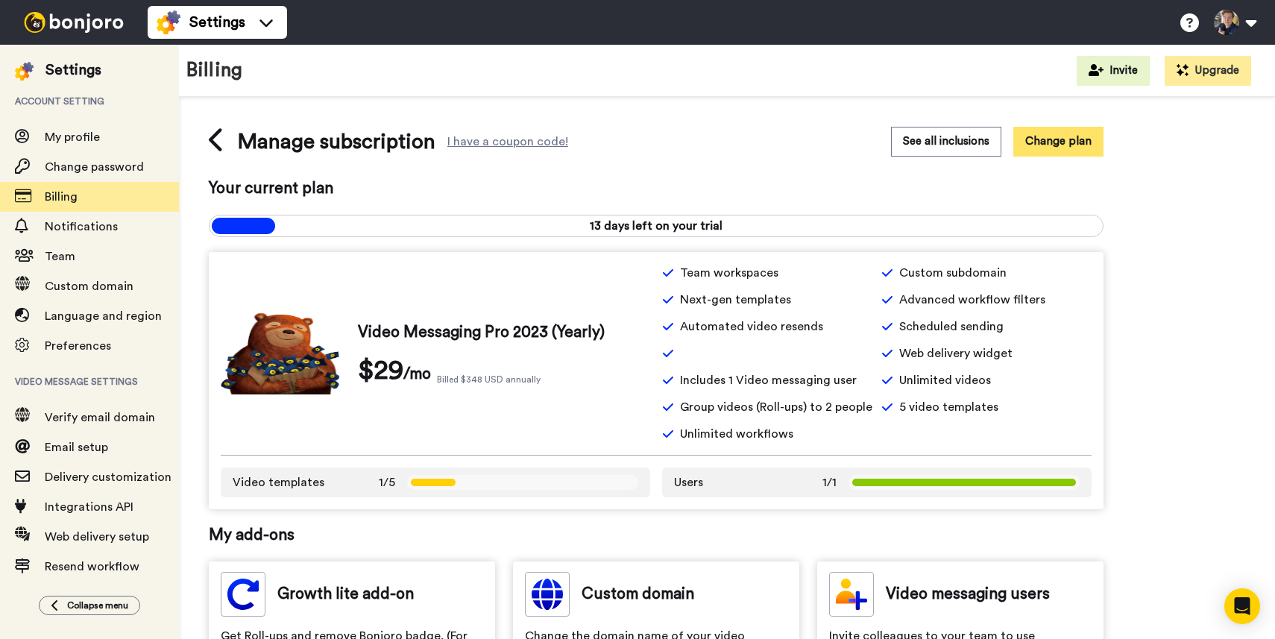
click at [1044, 146] on button "Change plan" at bounding box center [1058, 141] width 90 height 29
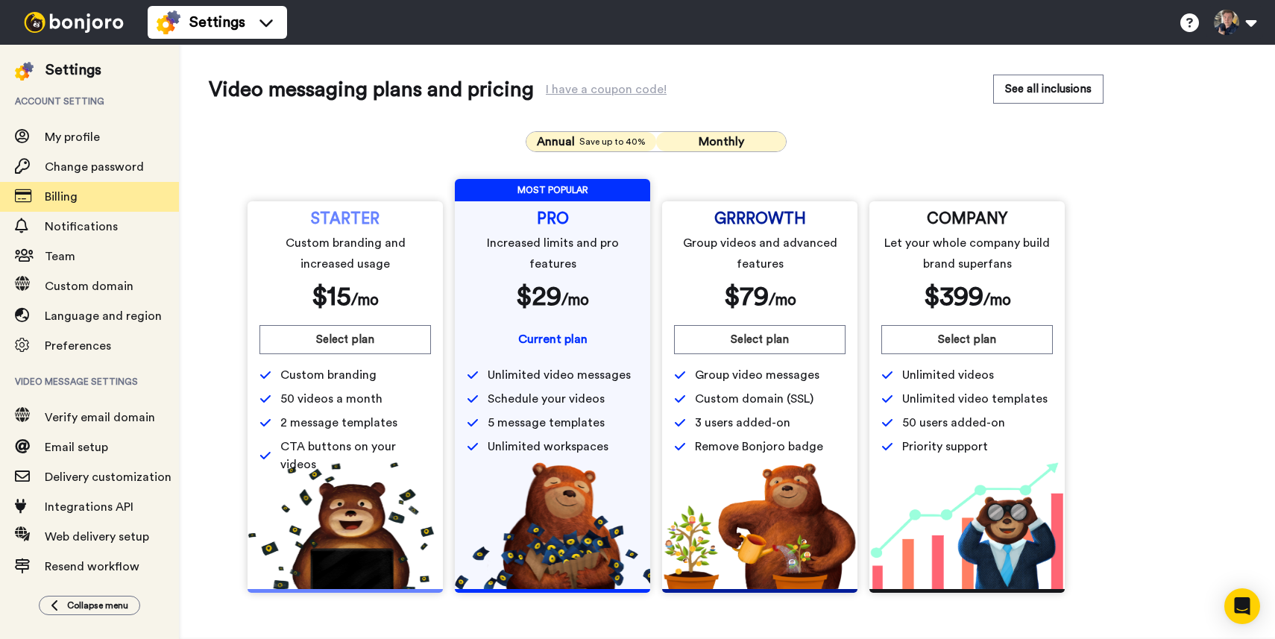
click at [718, 146] on span "Monthly" at bounding box center [721, 142] width 45 height 12
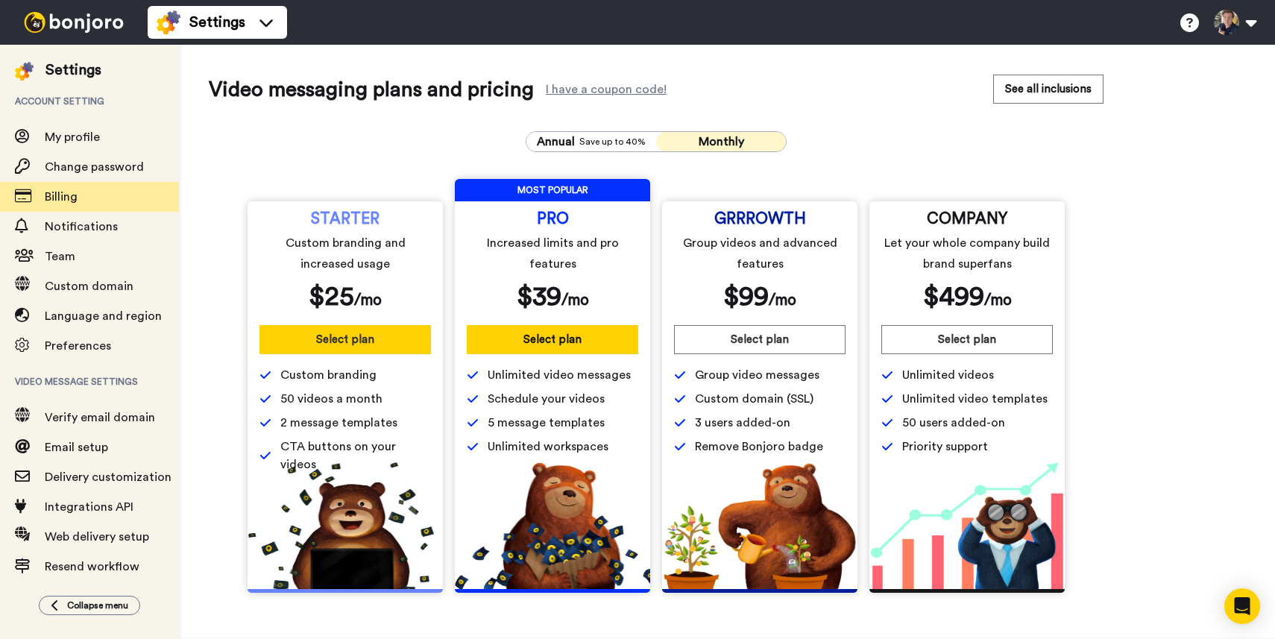
click at [332, 341] on button "Select plan" at bounding box center [344, 339] width 171 height 29
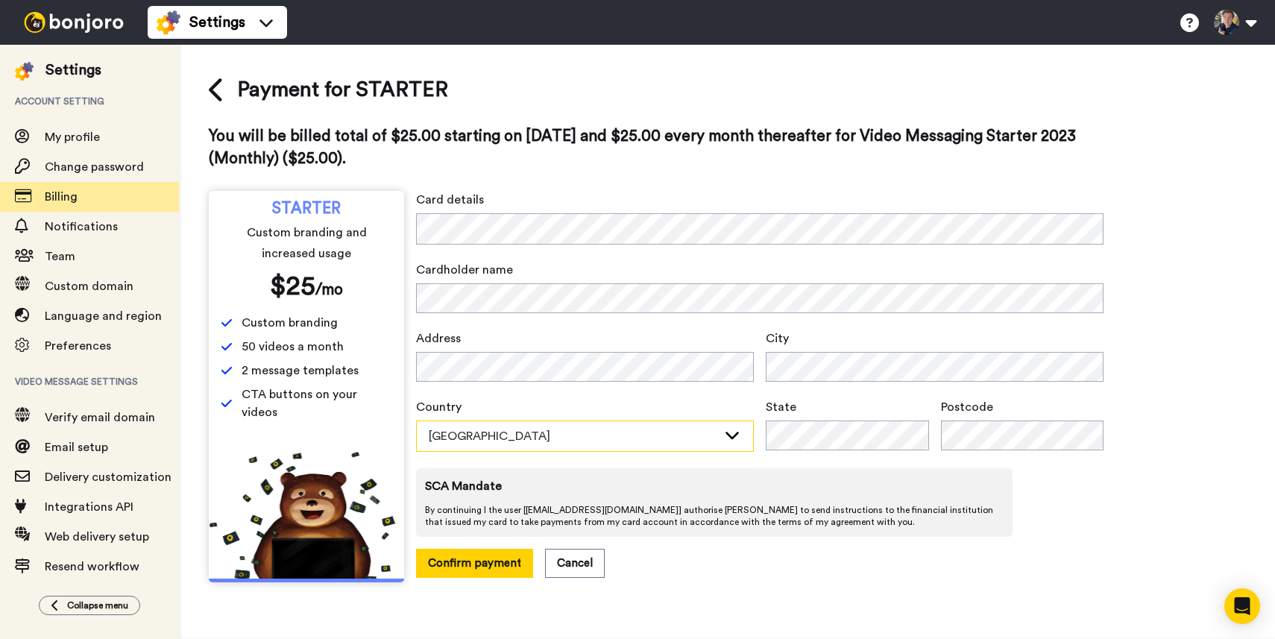
click at [589, 430] on div "Australia" at bounding box center [573, 436] width 289 height 18
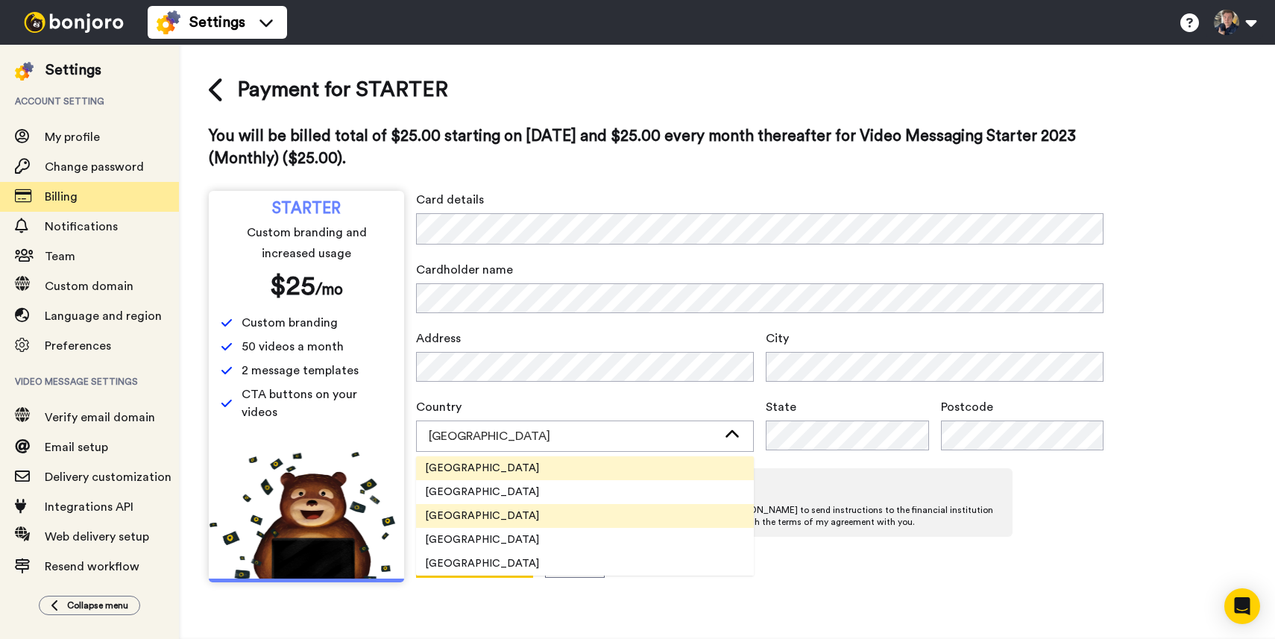
click at [519, 509] on li "United States" at bounding box center [585, 516] width 338 height 24
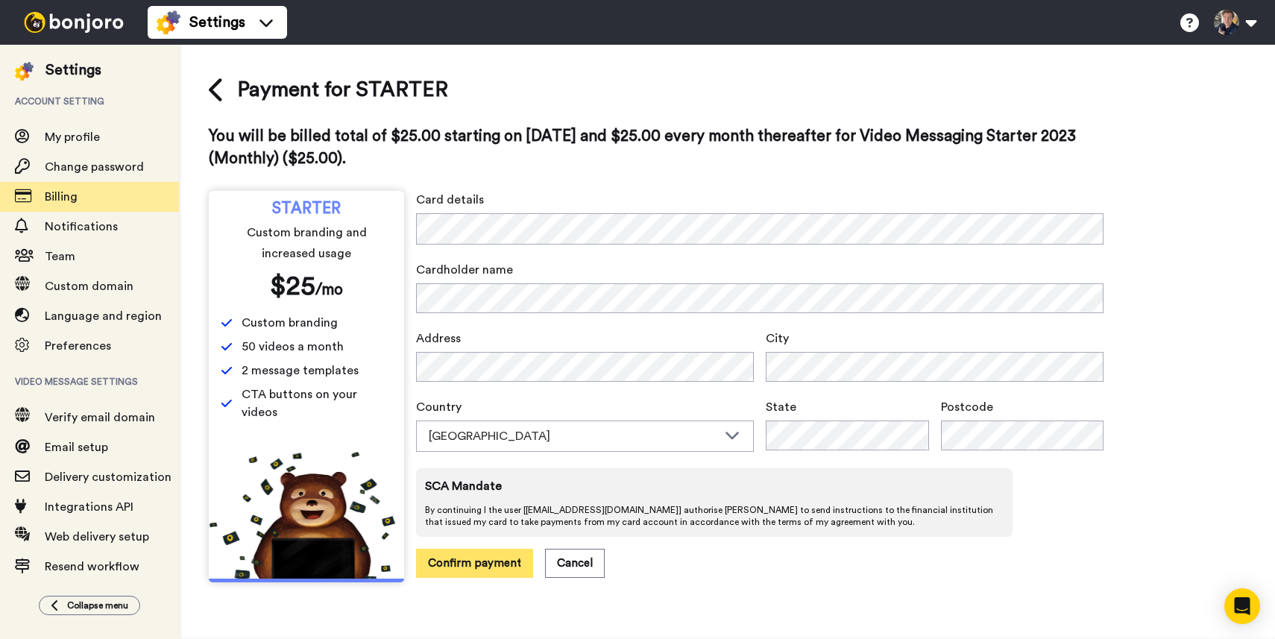
click at [465, 554] on button "Confirm payment" at bounding box center [474, 563] width 117 height 29
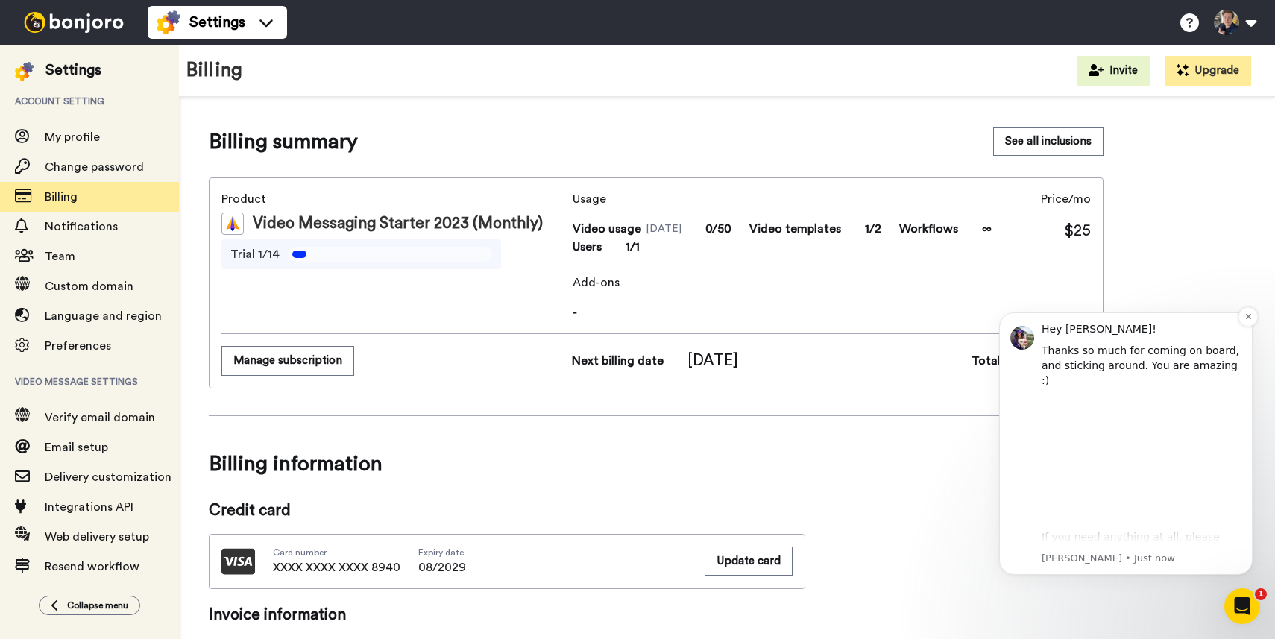
scroll to position [28, 0]
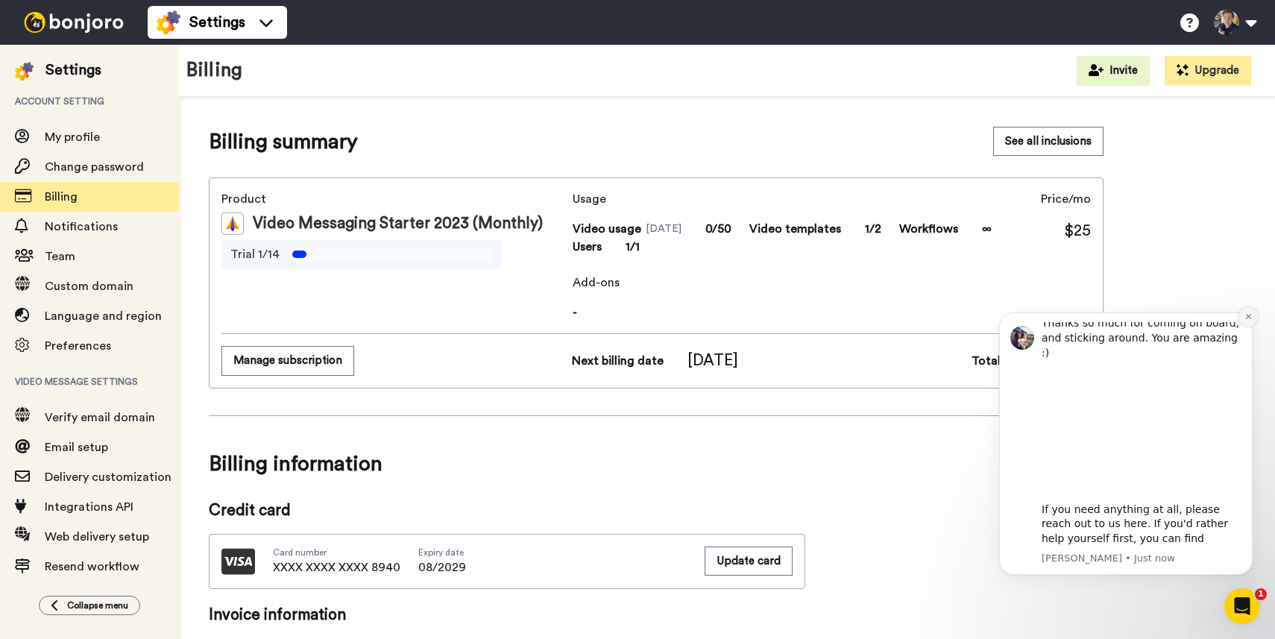
click at [1246, 318] on icon "Dismiss notification" at bounding box center [1248, 316] width 8 height 8
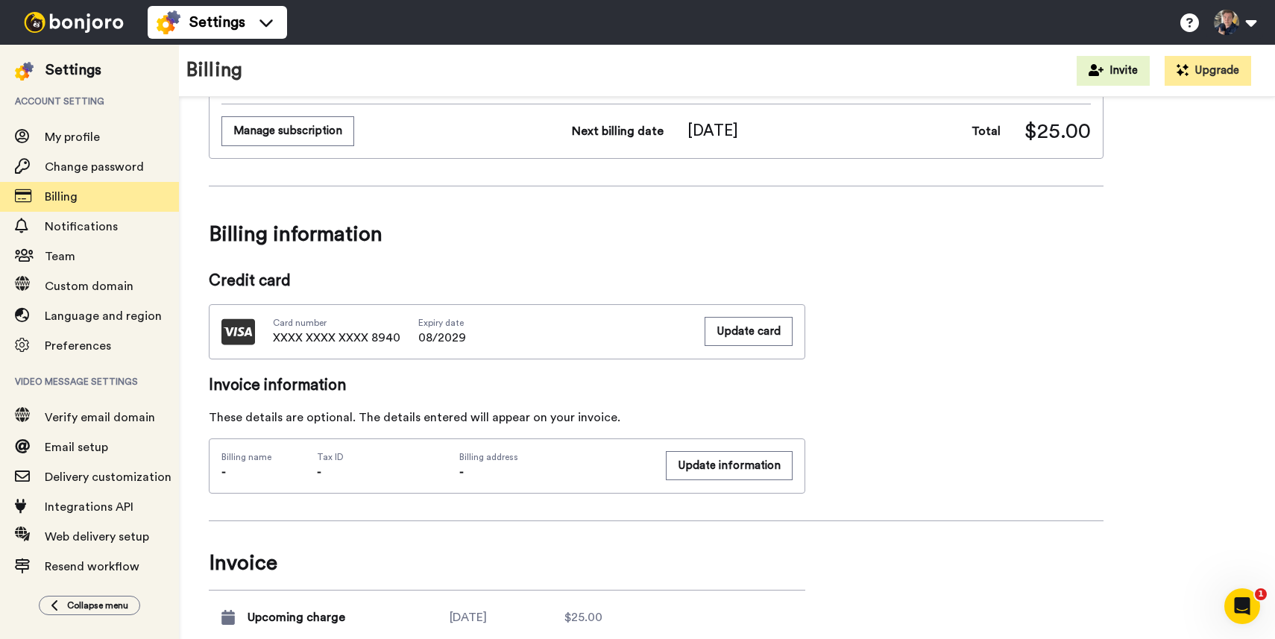
scroll to position [229, 0]
click at [68, 289] on span "Custom domain" at bounding box center [89, 286] width 89 height 12
